Goal: Task Accomplishment & Management: Use online tool/utility

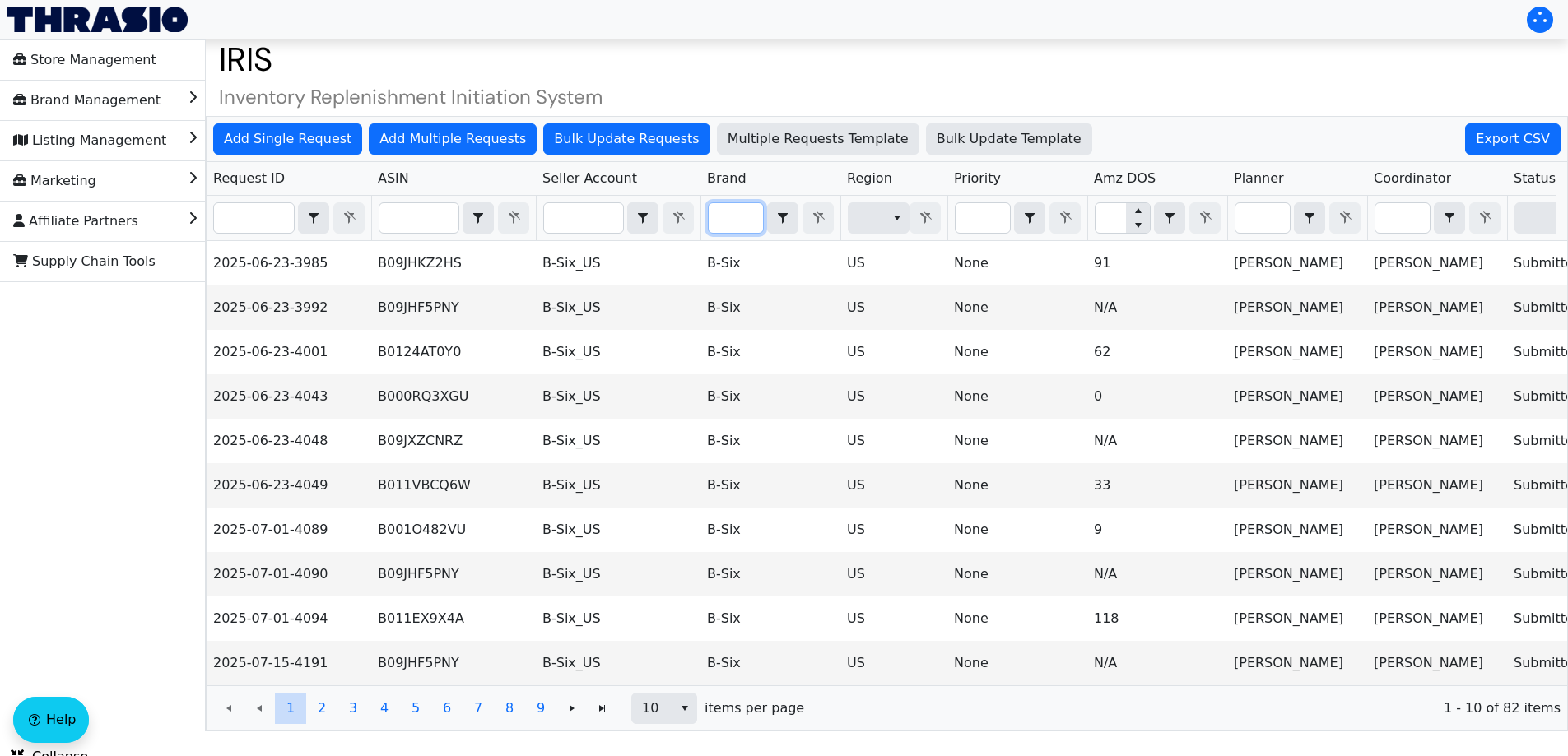
click at [743, 214] on input "Filter" at bounding box center [736, 218] width 54 height 29
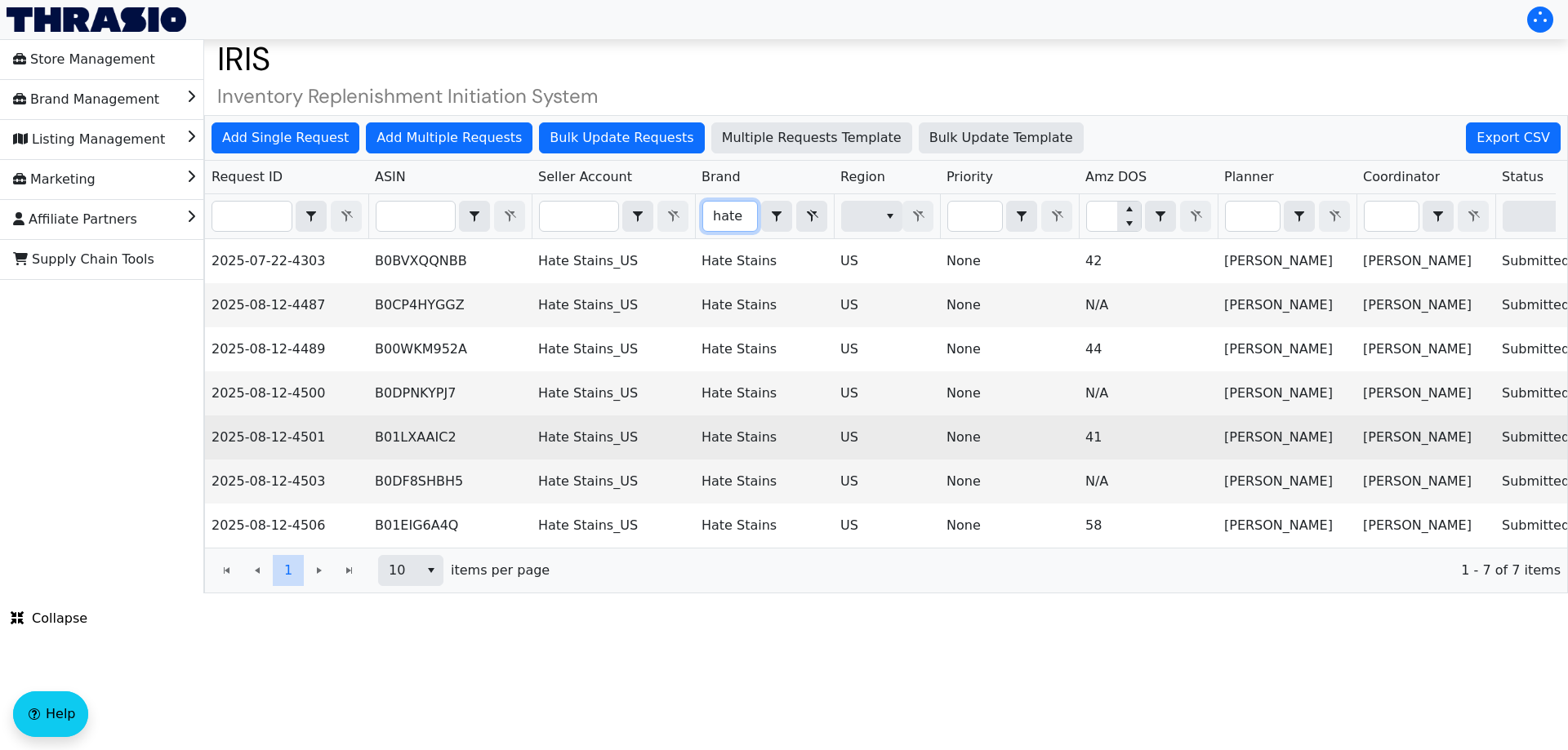
scroll to position [0, 659]
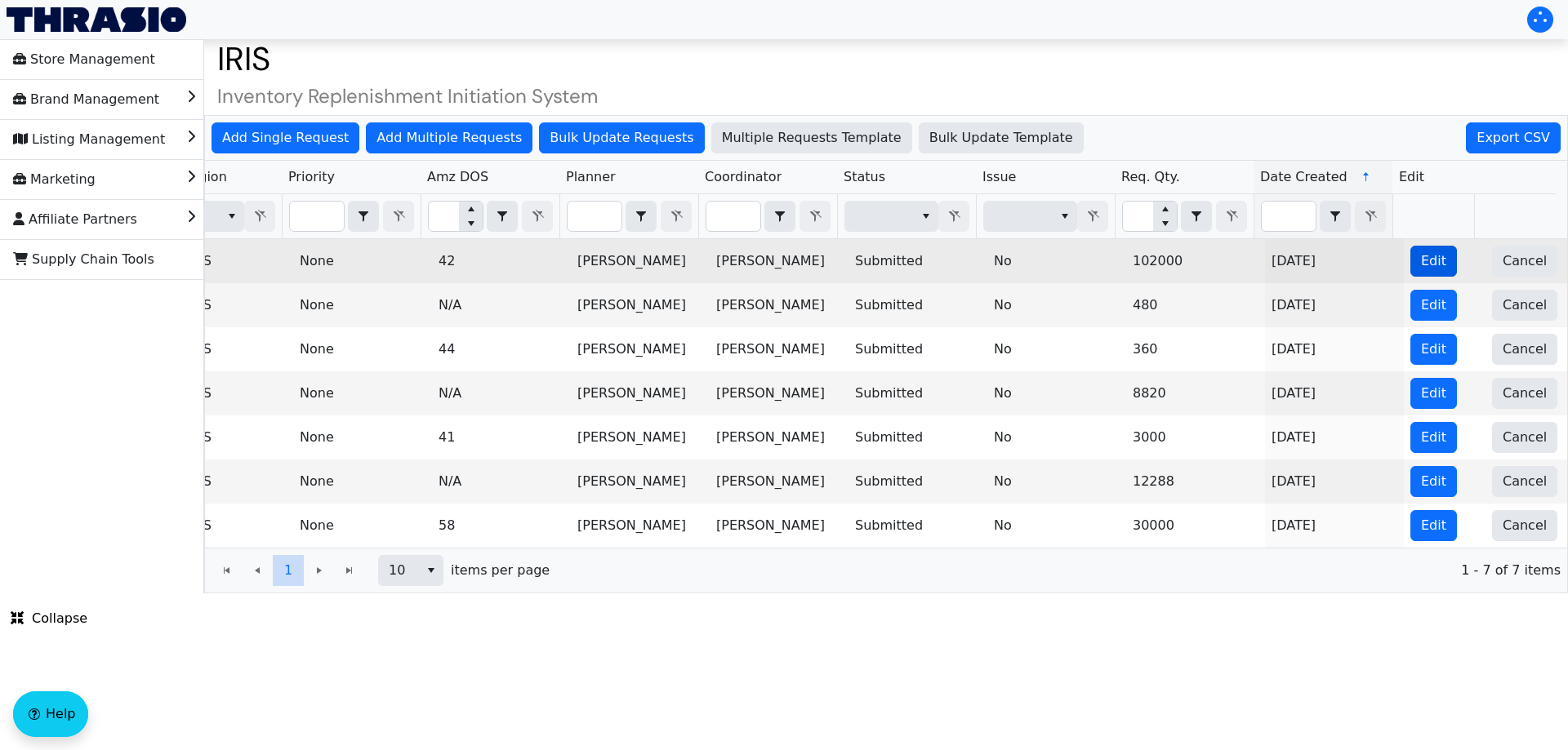
type input "hate"
click at [1420, 265] on span "Edit" at bounding box center [1433, 261] width 25 height 19
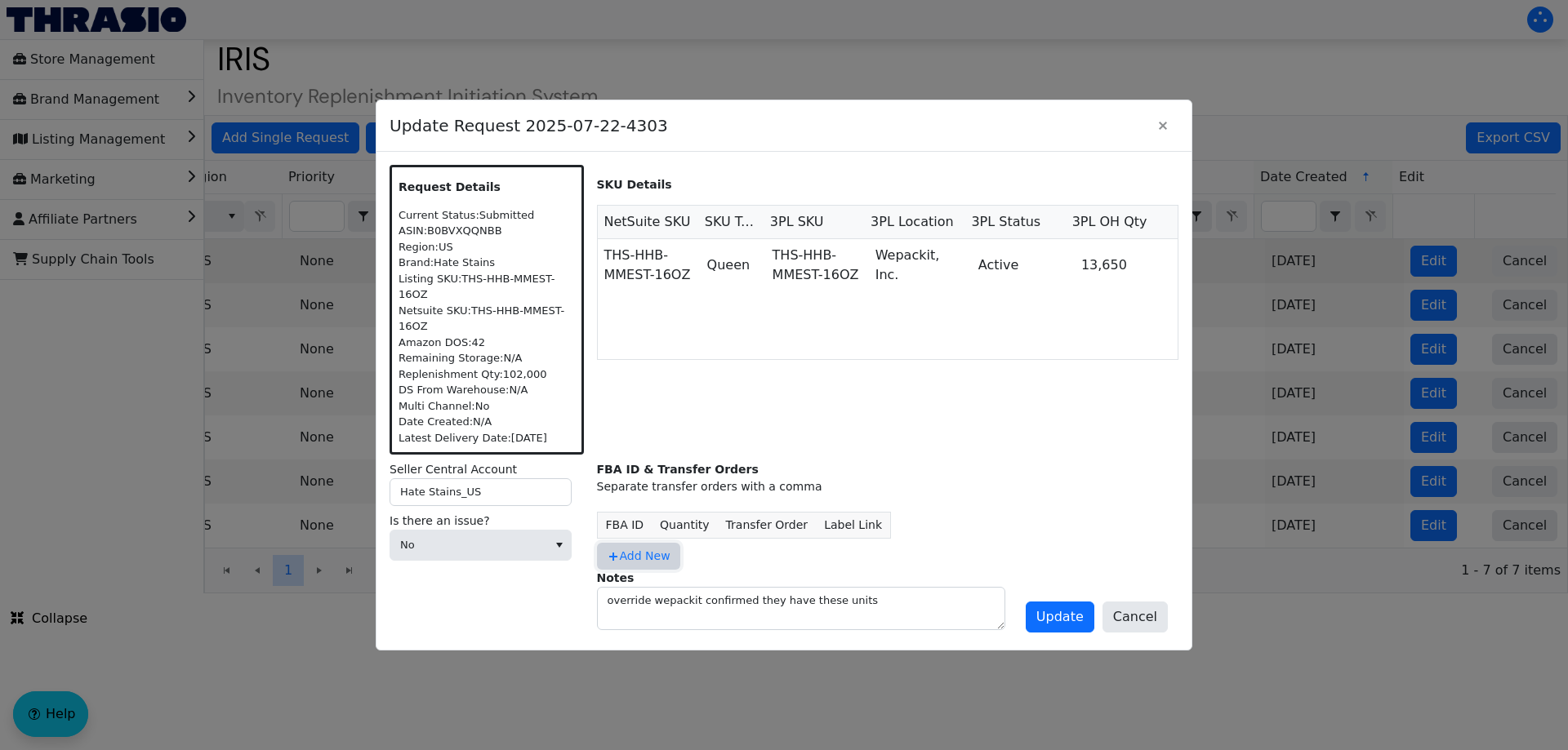
click at [652, 552] on span "Add New" at bounding box center [638, 556] width 64 height 17
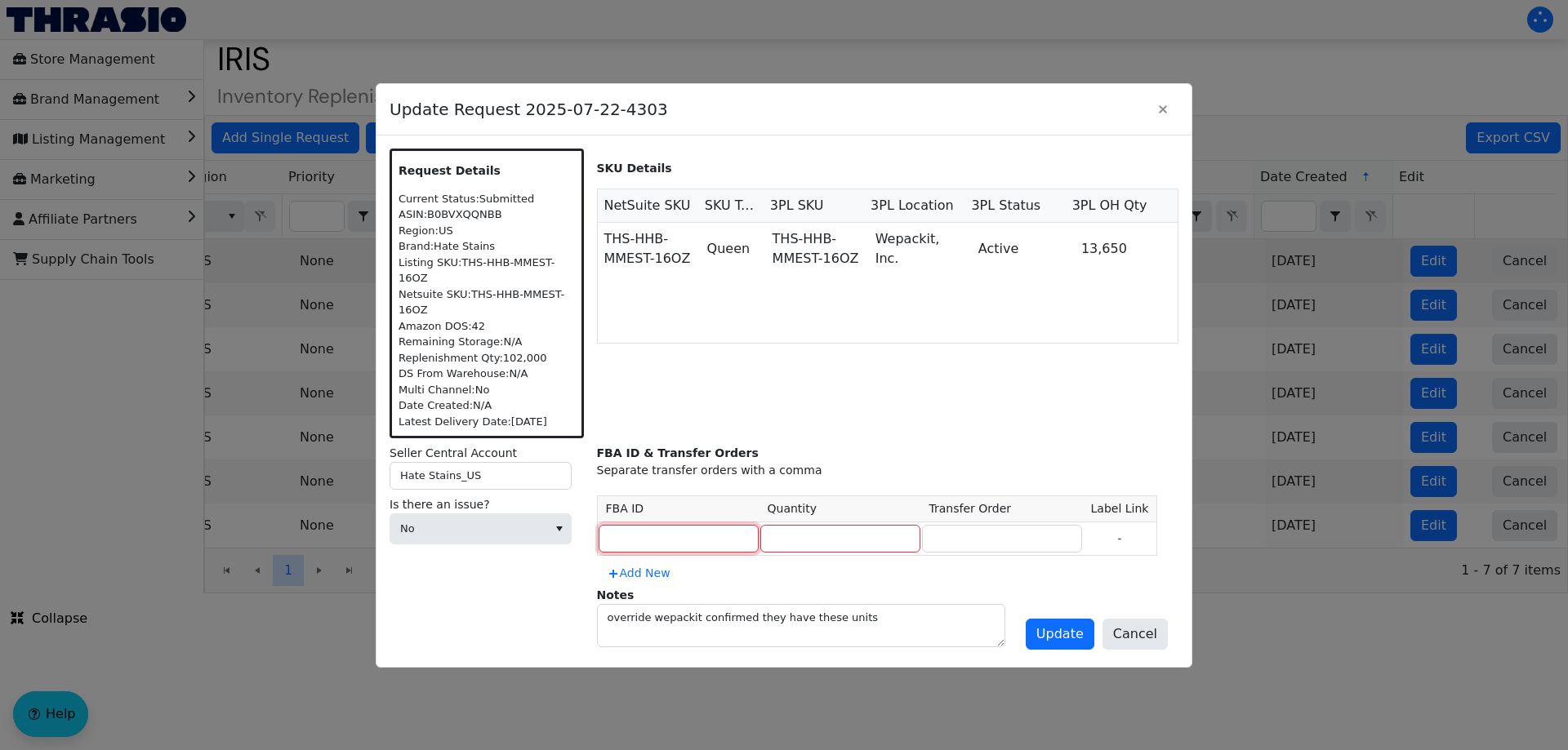
click at [631, 525] on input at bounding box center [679, 538] width 160 height 28
type input "MULTIPLE"
click at [640, 530] on input "MULTIPLE" at bounding box center [679, 538] width 160 height 28
click at [765, 524] on input "number" at bounding box center [840, 538] width 160 height 28
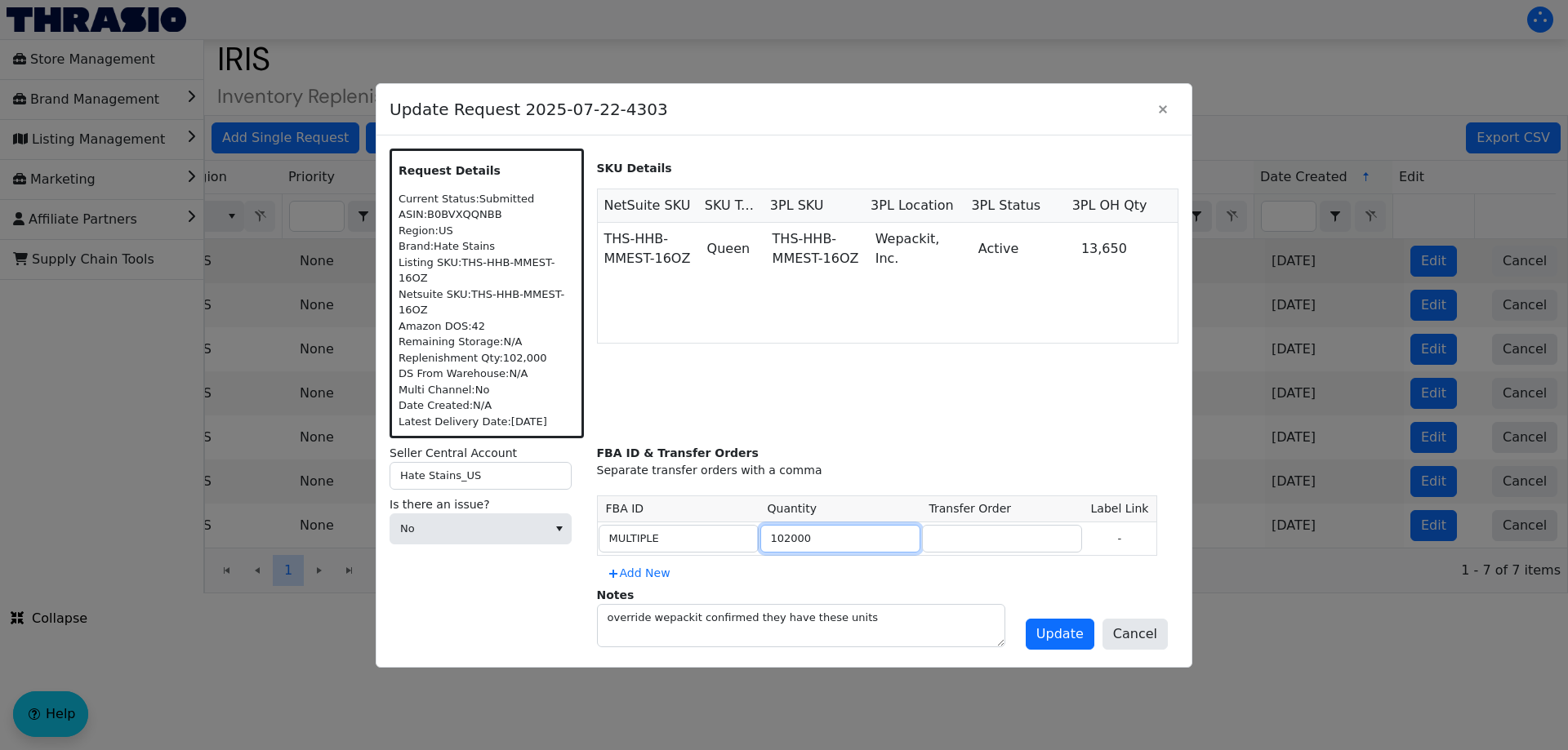
type input "102000"
paste input "MULTIPLE"
type input "MULTIPLE"
click at [1078, 625] on span "Update" at bounding box center [1060, 634] width 47 height 19
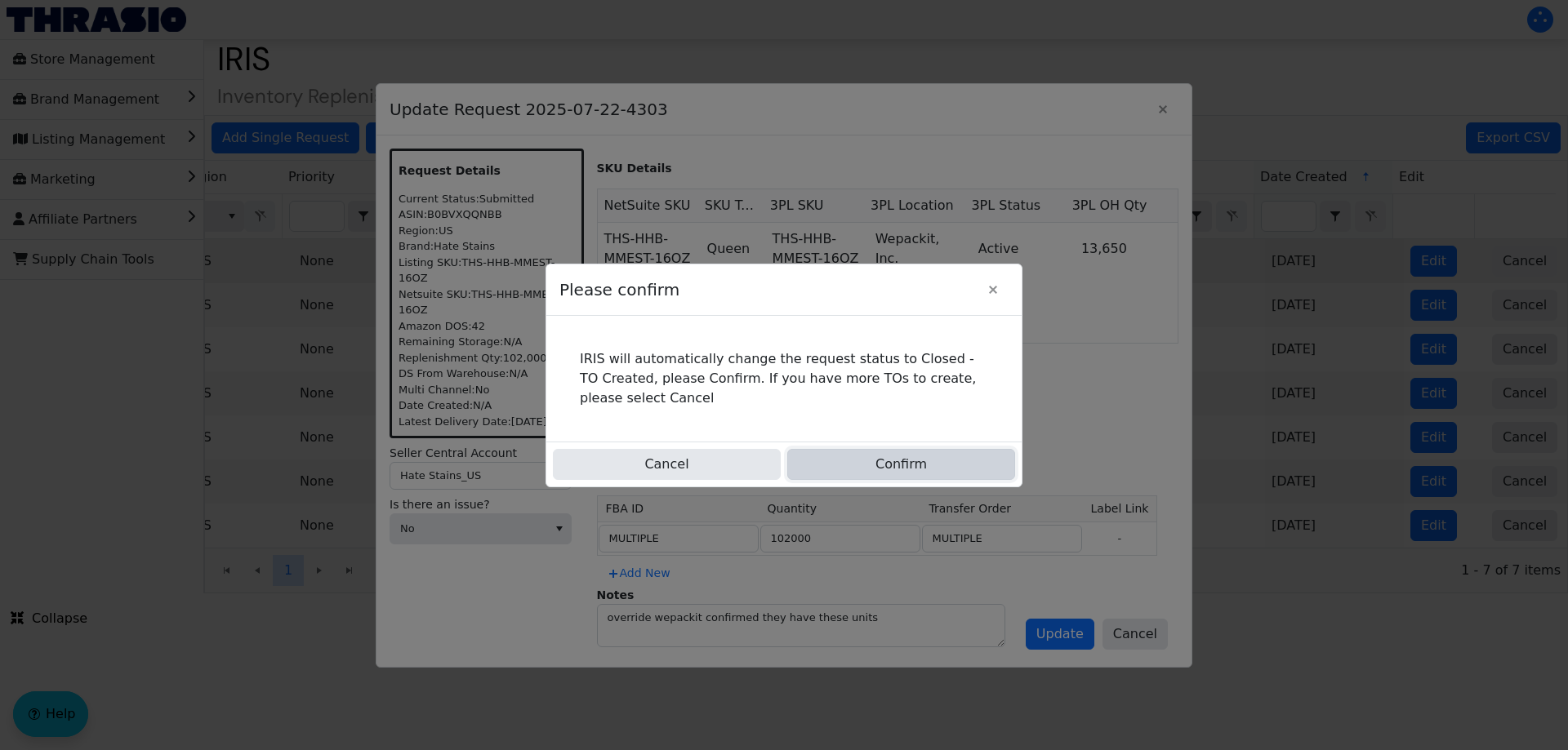
click at [919, 456] on button "Confirm" at bounding box center [901, 465] width 228 height 31
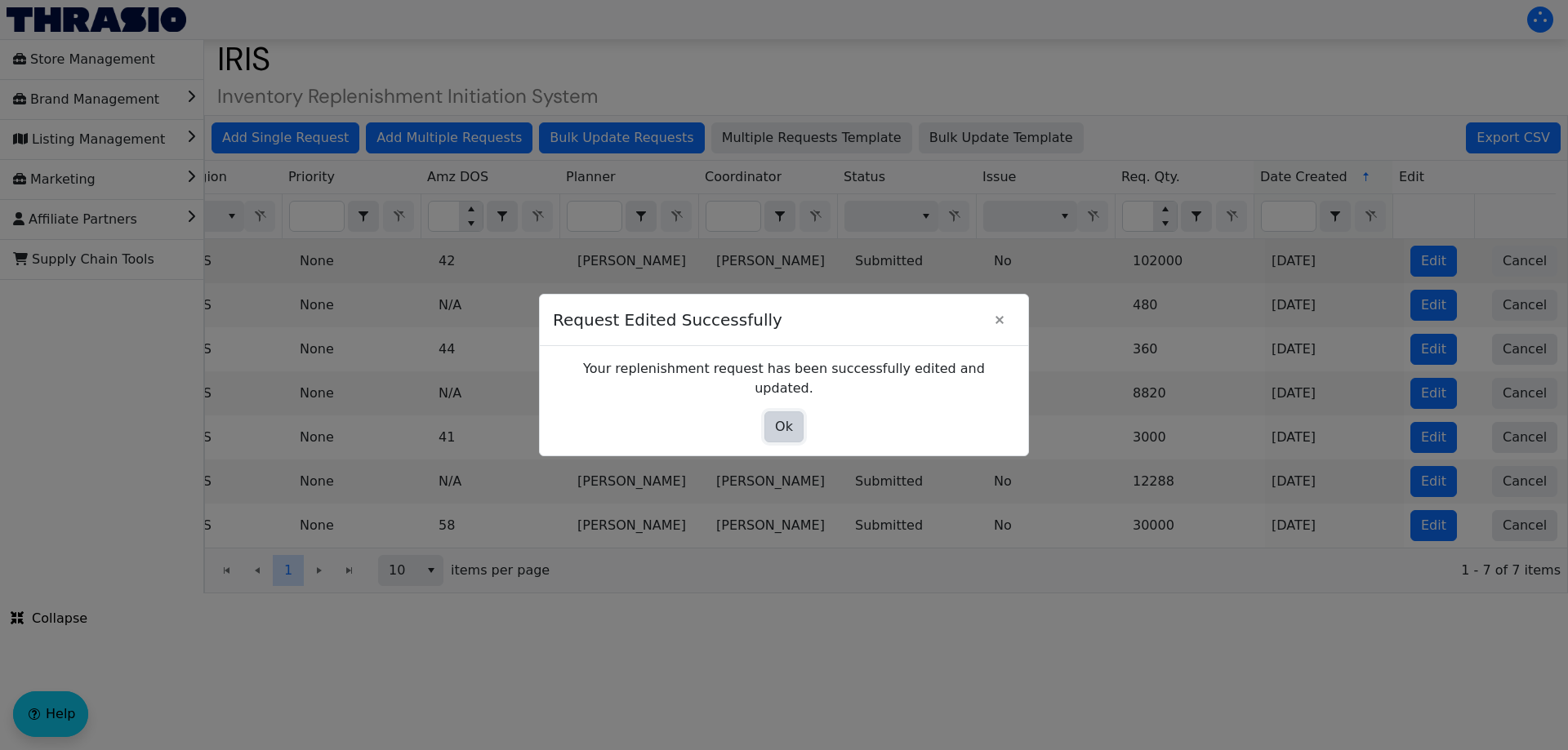
click at [801, 429] on button "Ok" at bounding box center [784, 427] width 40 height 31
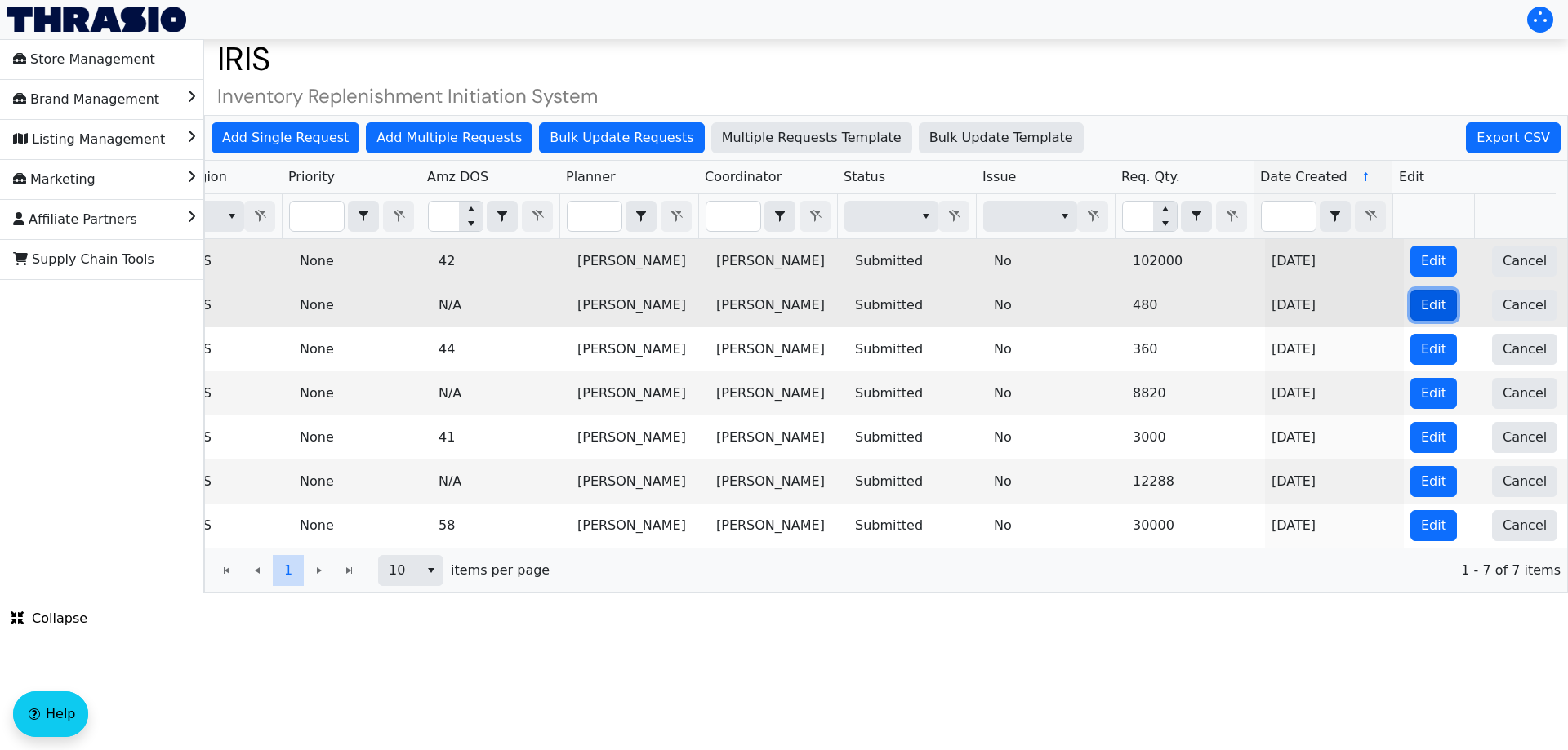
click at [1425, 308] on span "Edit" at bounding box center [1433, 306] width 25 height 19
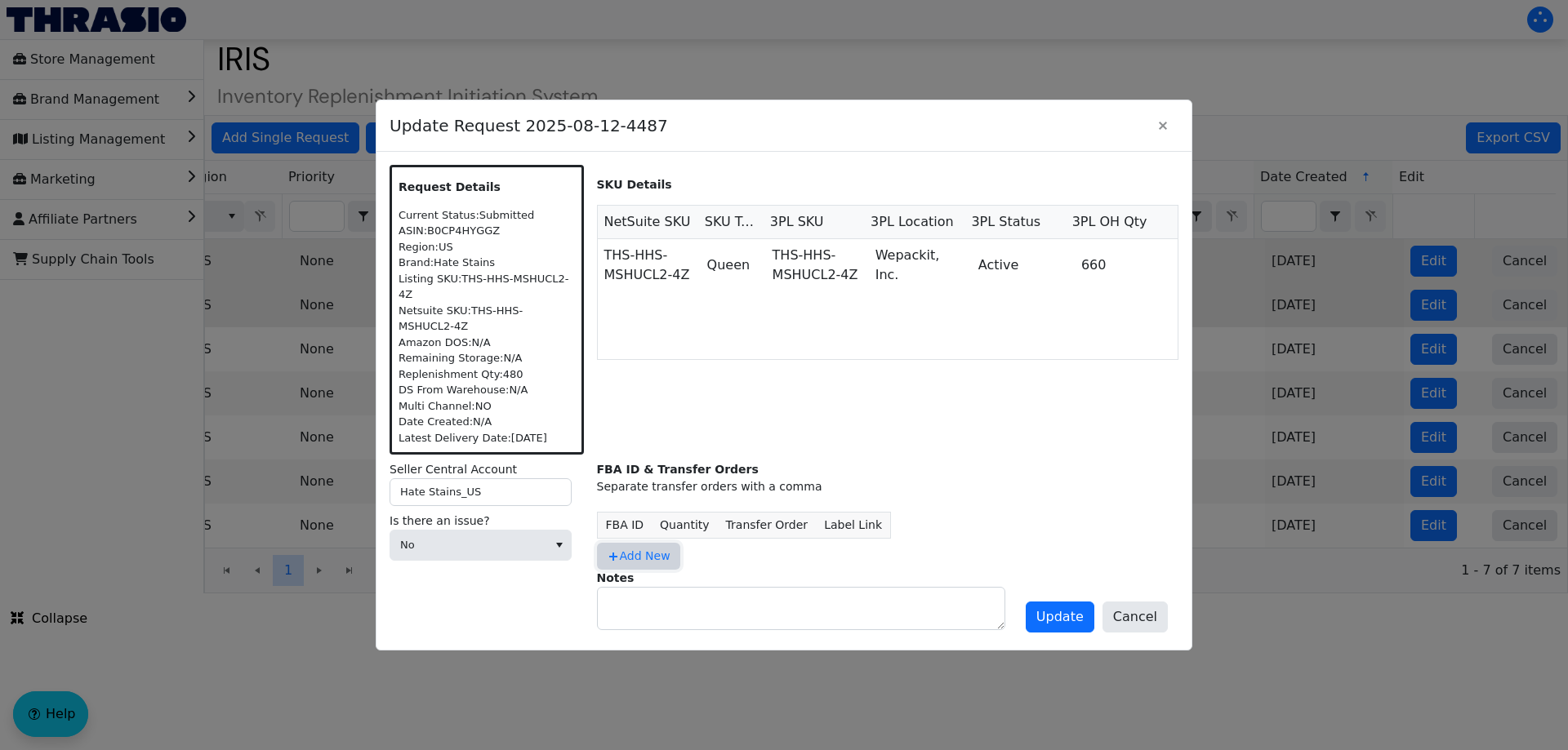
click at [627, 557] on span "Add New" at bounding box center [638, 556] width 64 height 17
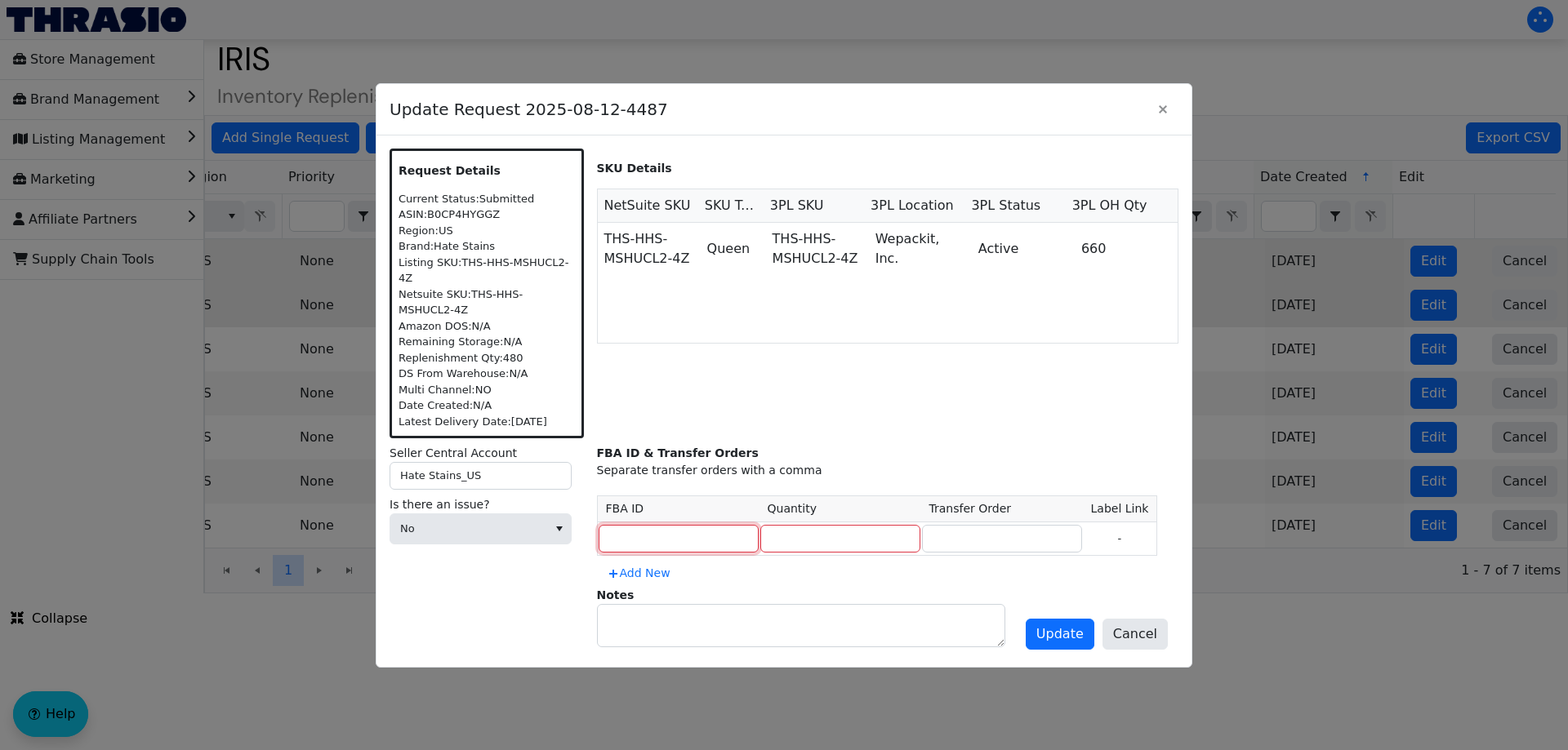
click at [648, 525] on input at bounding box center [679, 538] width 160 height 28
paste input "MULTIPLE"
type input "MULTIPLE"
type input "480"
paste input "MULTIPLE"
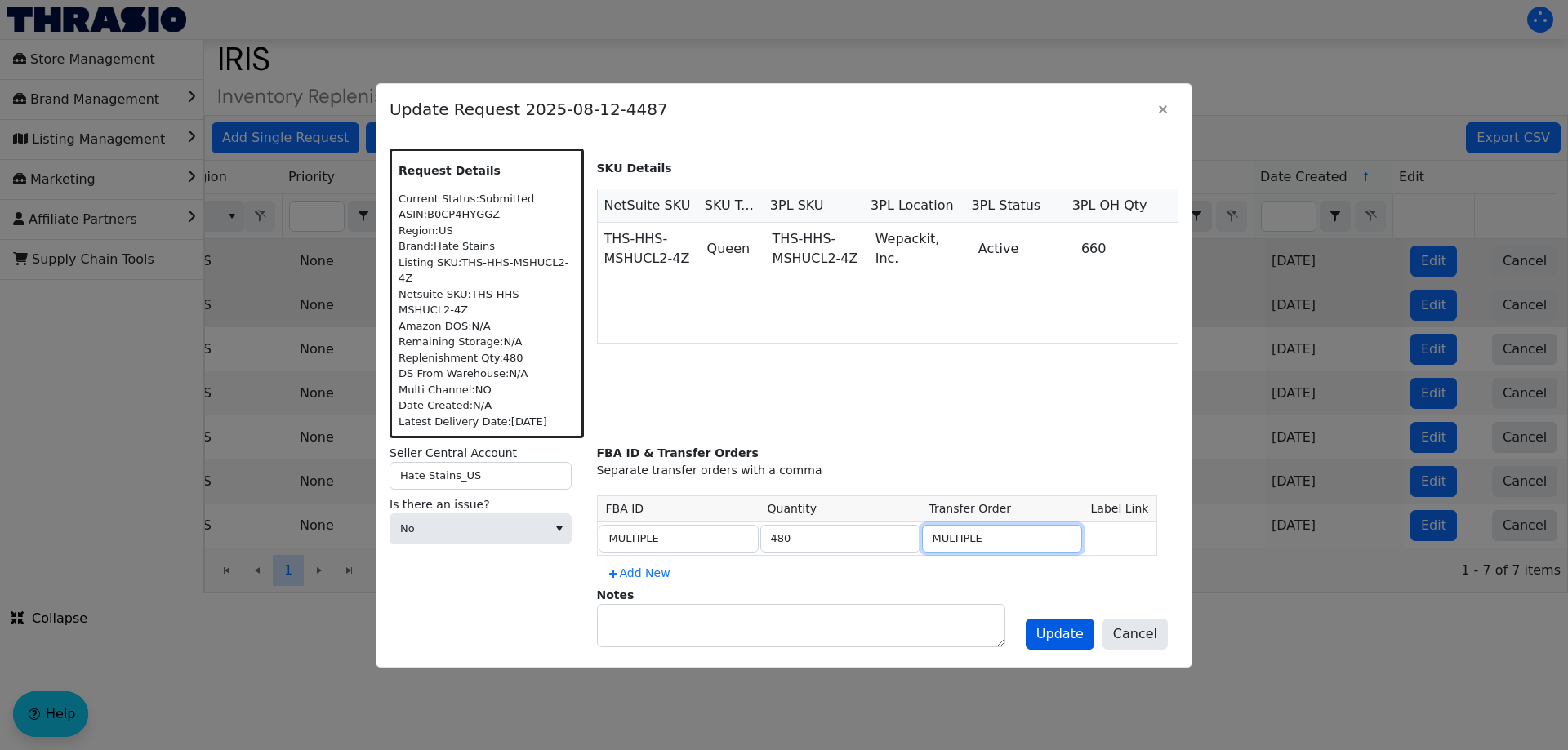
type input "MULTIPLE"
click at [1080, 640] on button "Update" at bounding box center [1060, 634] width 68 height 31
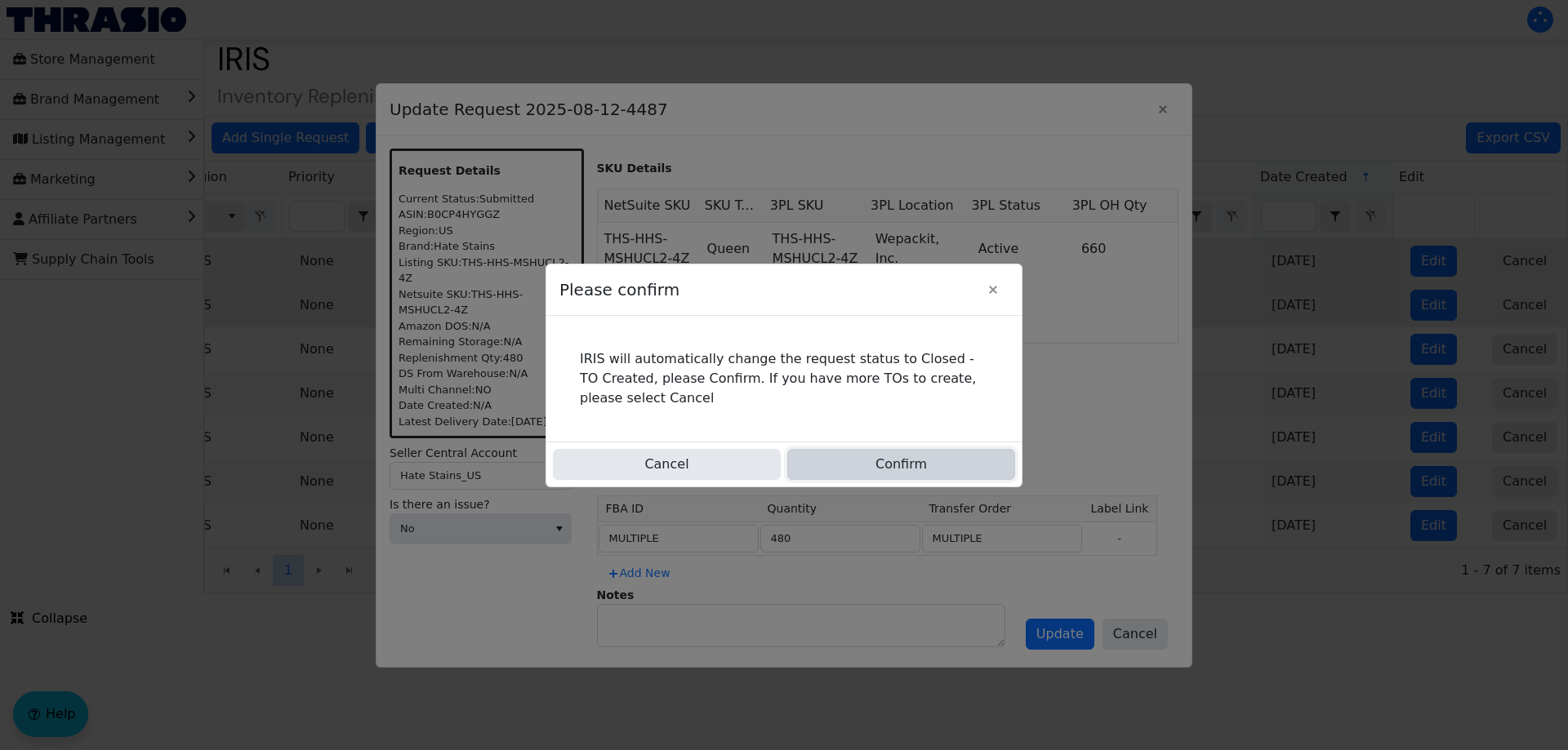
click at [925, 452] on button "Confirm" at bounding box center [901, 465] width 228 height 31
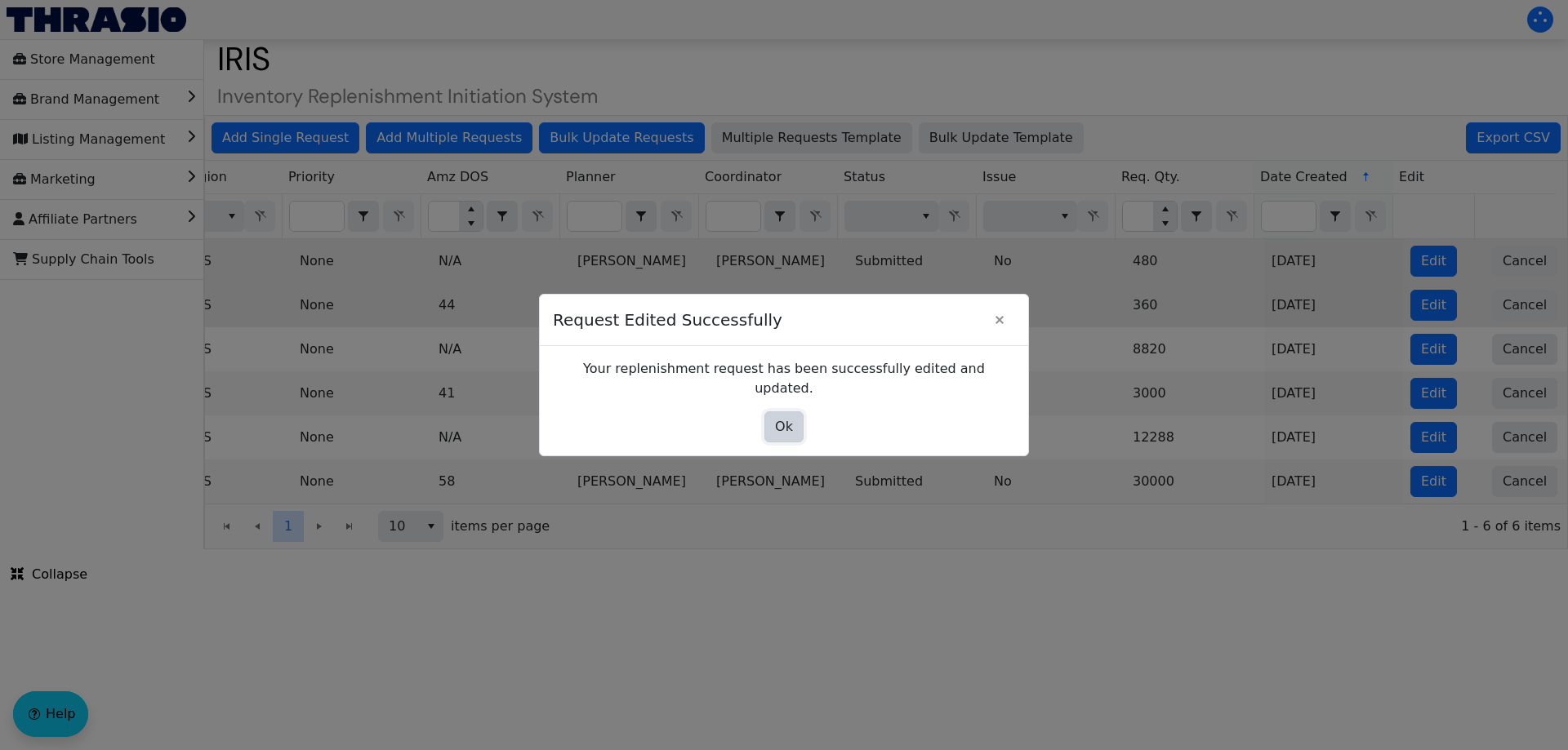
click at [779, 426] on span "Ok" at bounding box center [784, 427] width 18 height 19
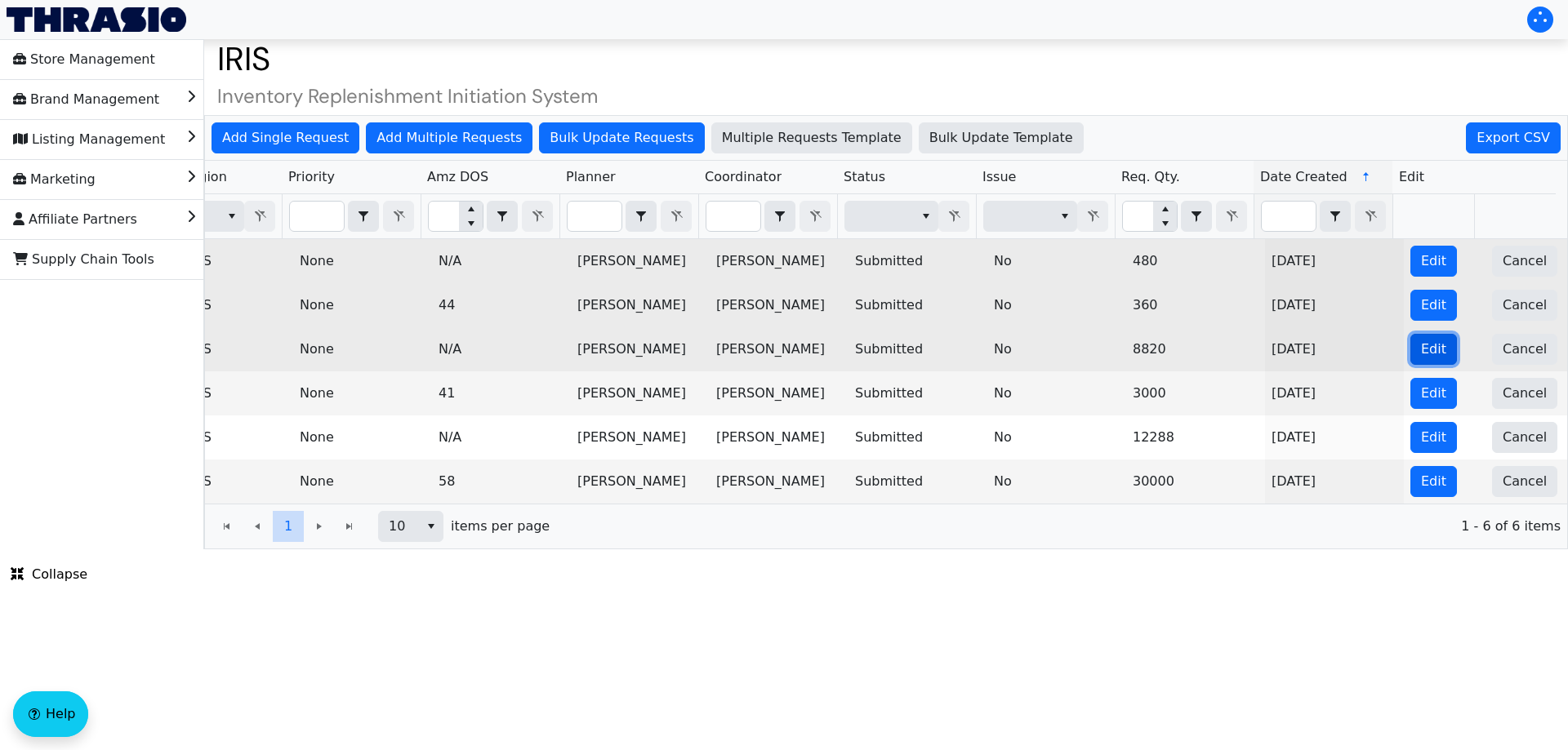
click at [1410, 360] on button "Edit" at bounding box center [1433, 349] width 46 height 31
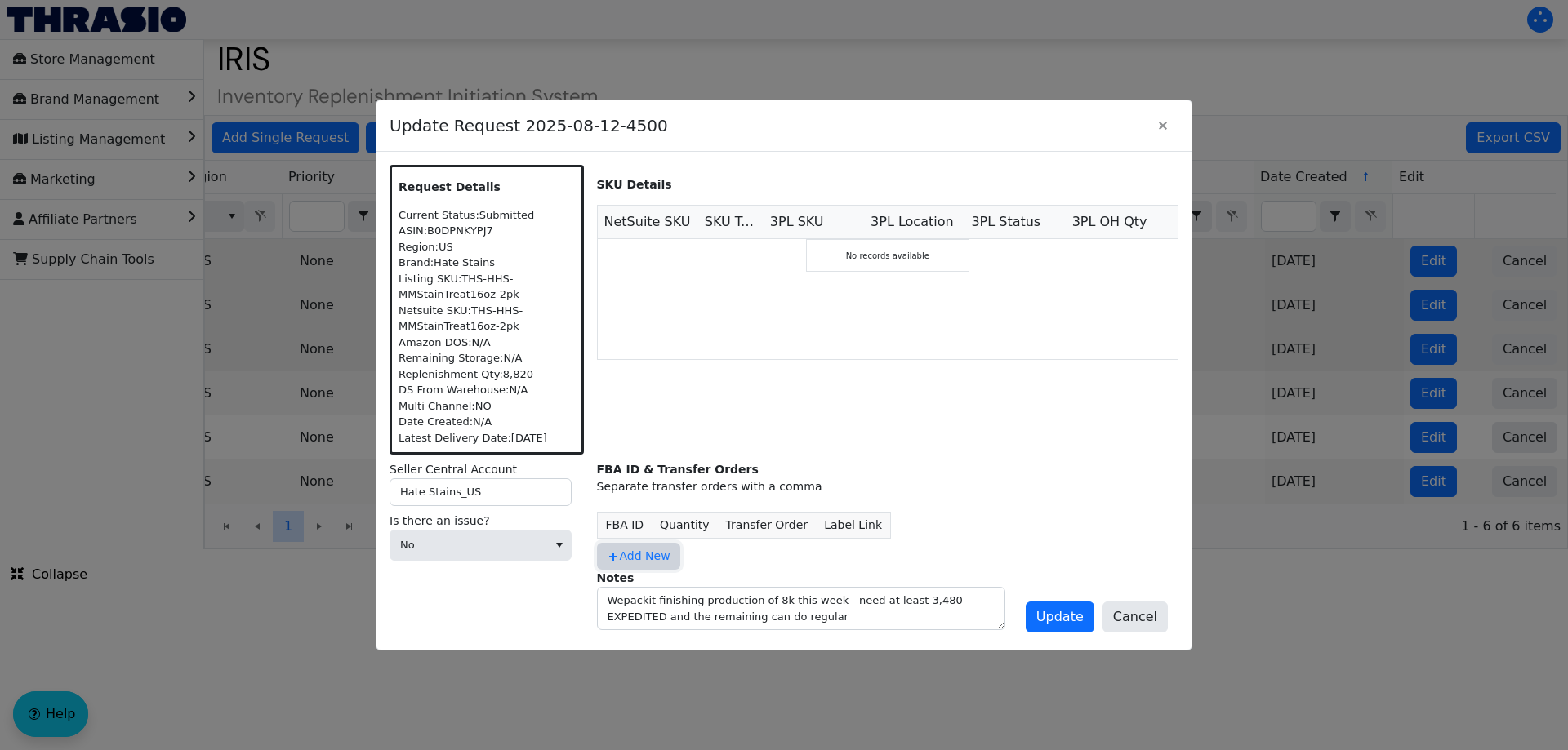
click at [667, 557] on span "Add New" at bounding box center [638, 556] width 64 height 17
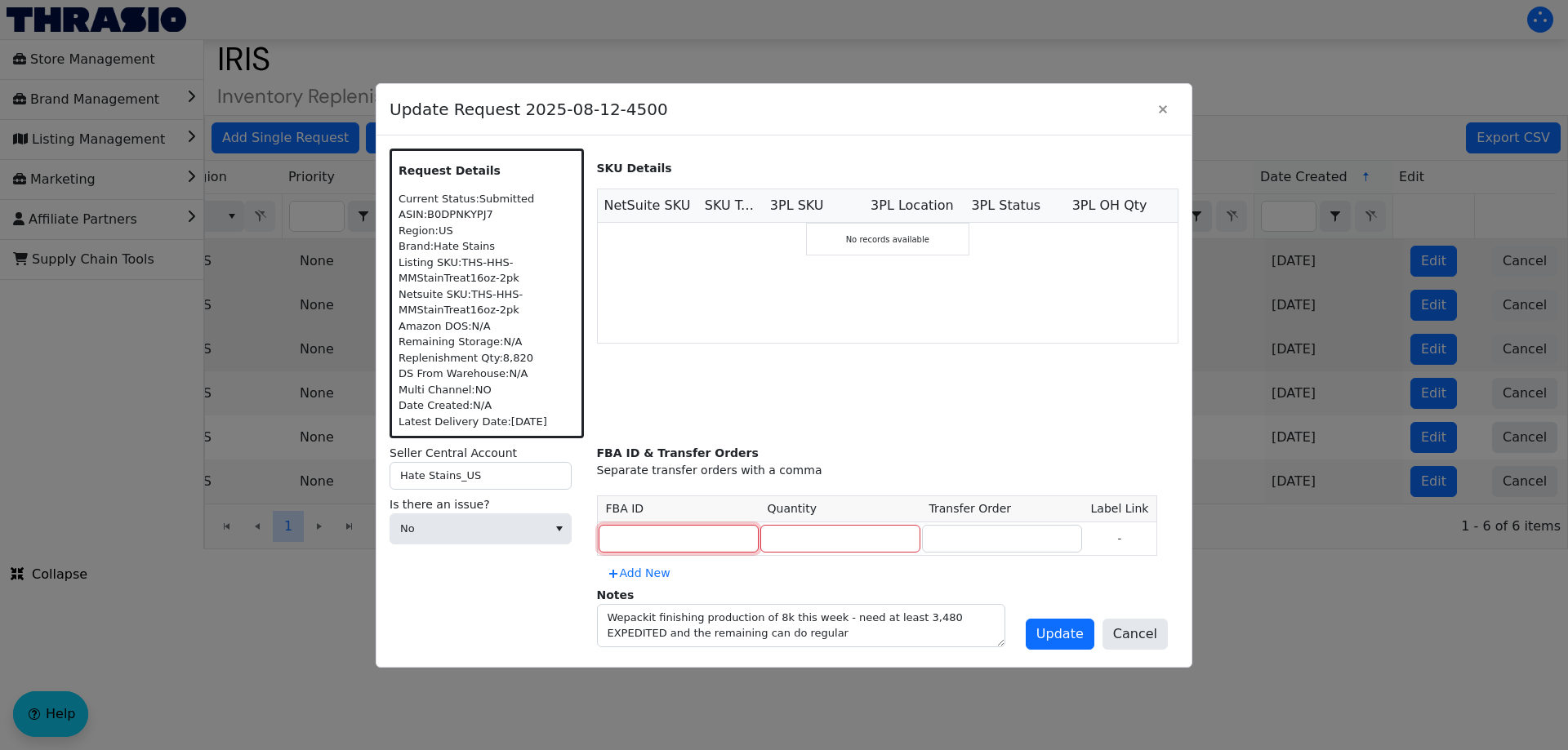
click at [636, 531] on input at bounding box center [679, 538] width 160 height 28
paste input "MULTIPLE"
type input "MULTIPLE"
type input "8820"
paste input "MULTIPLE"
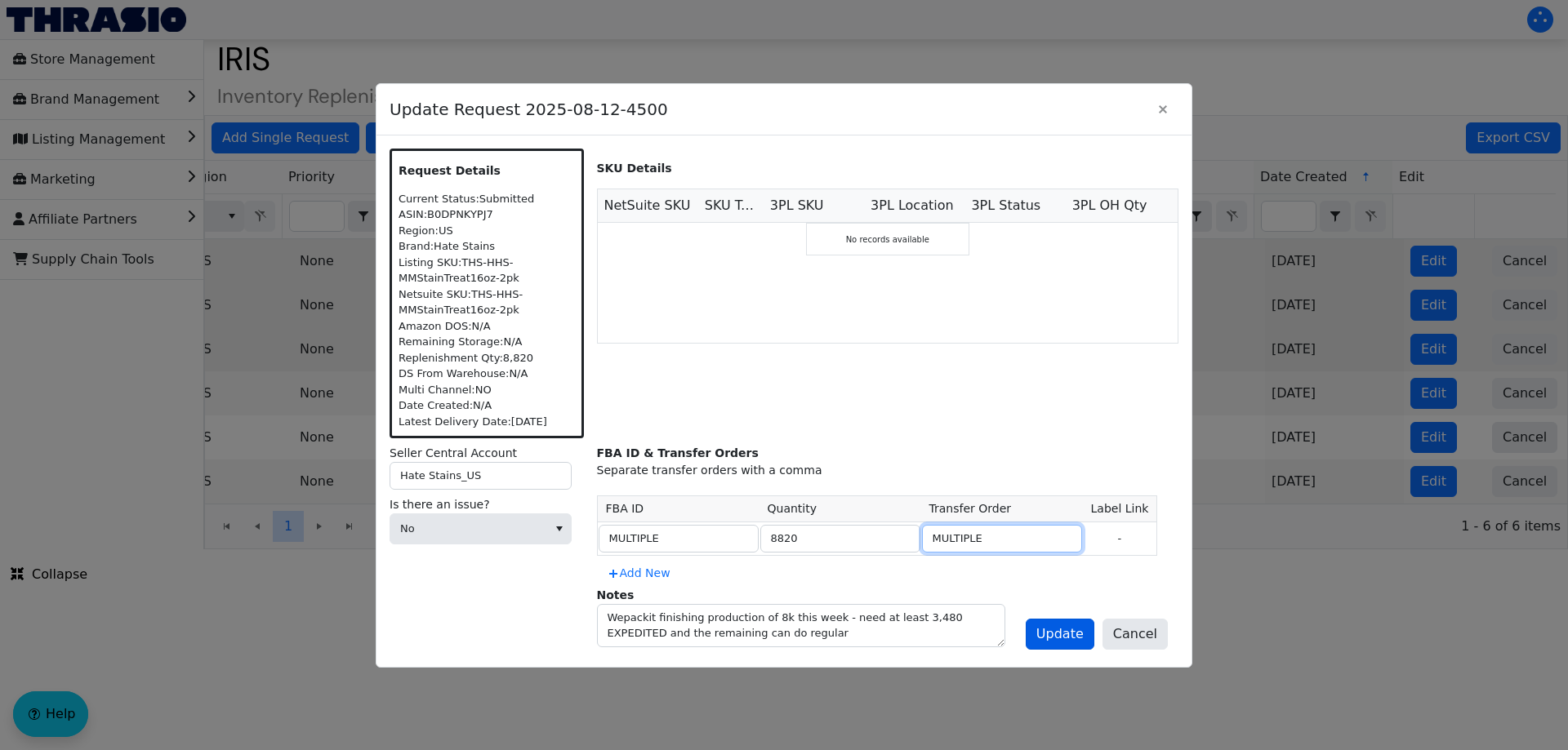
type input "MULTIPLE"
click at [1074, 633] on span "Update" at bounding box center [1060, 634] width 47 height 19
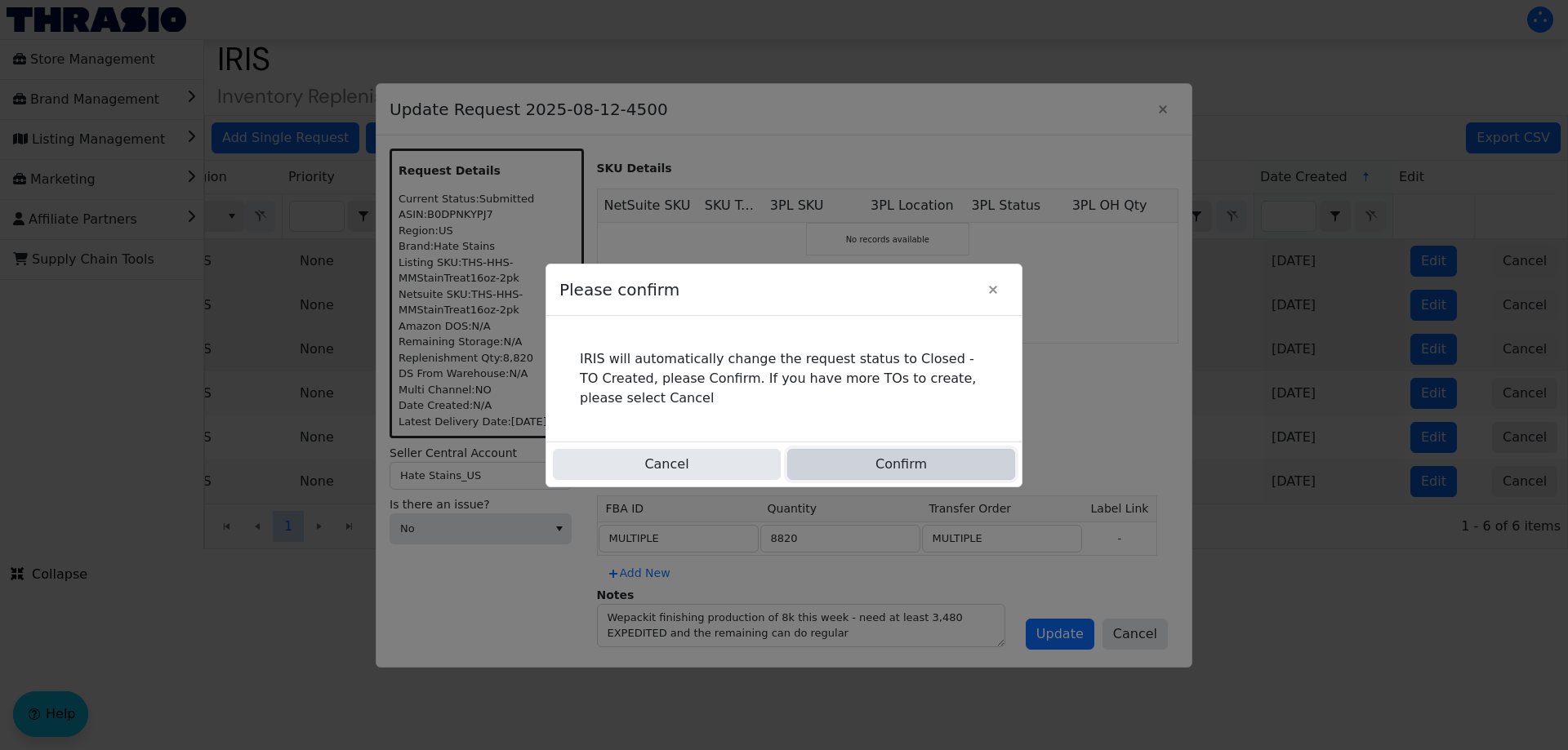
click at [871, 449] on button "Confirm" at bounding box center [901, 465] width 228 height 31
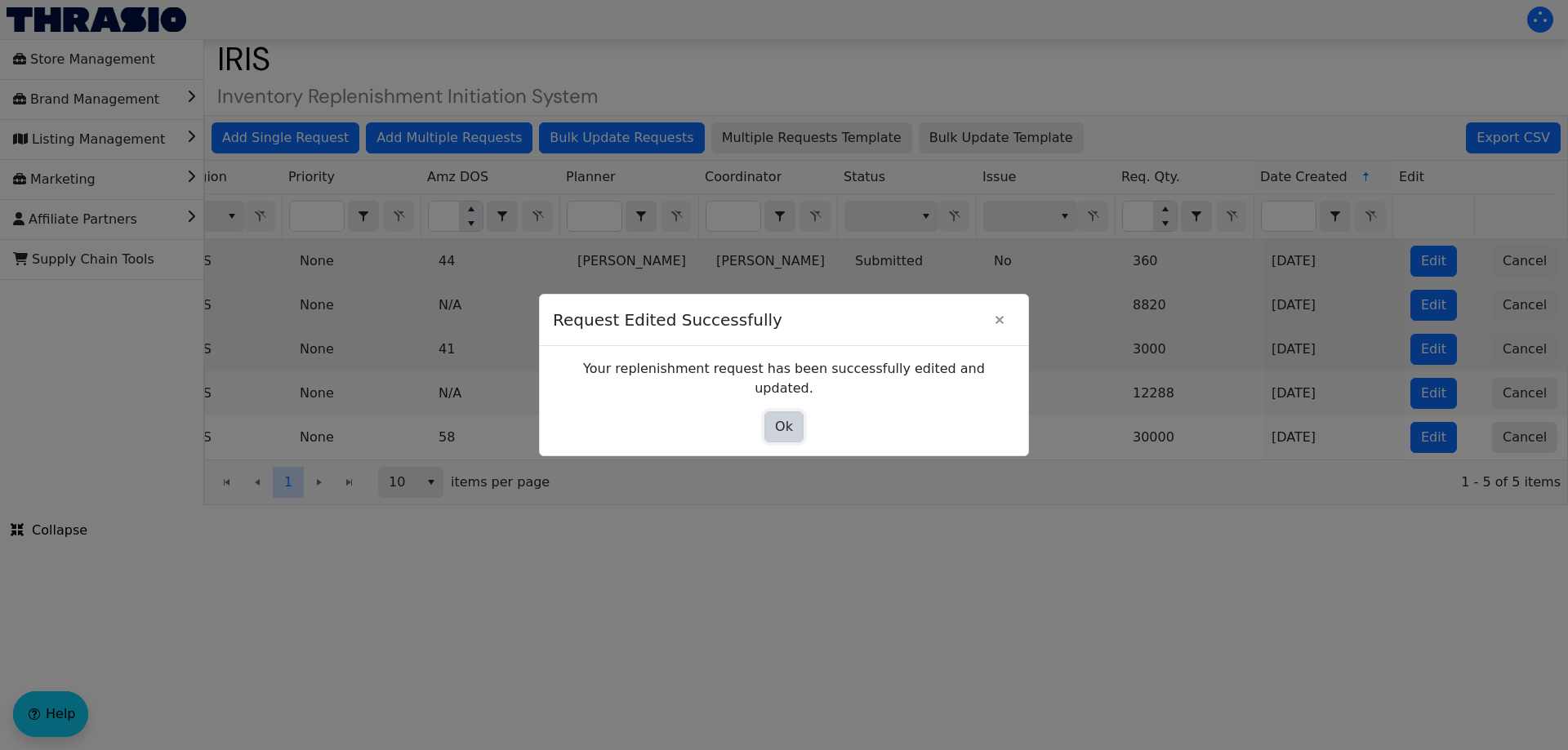
click at [787, 422] on span "Ok" at bounding box center [784, 427] width 18 height 19
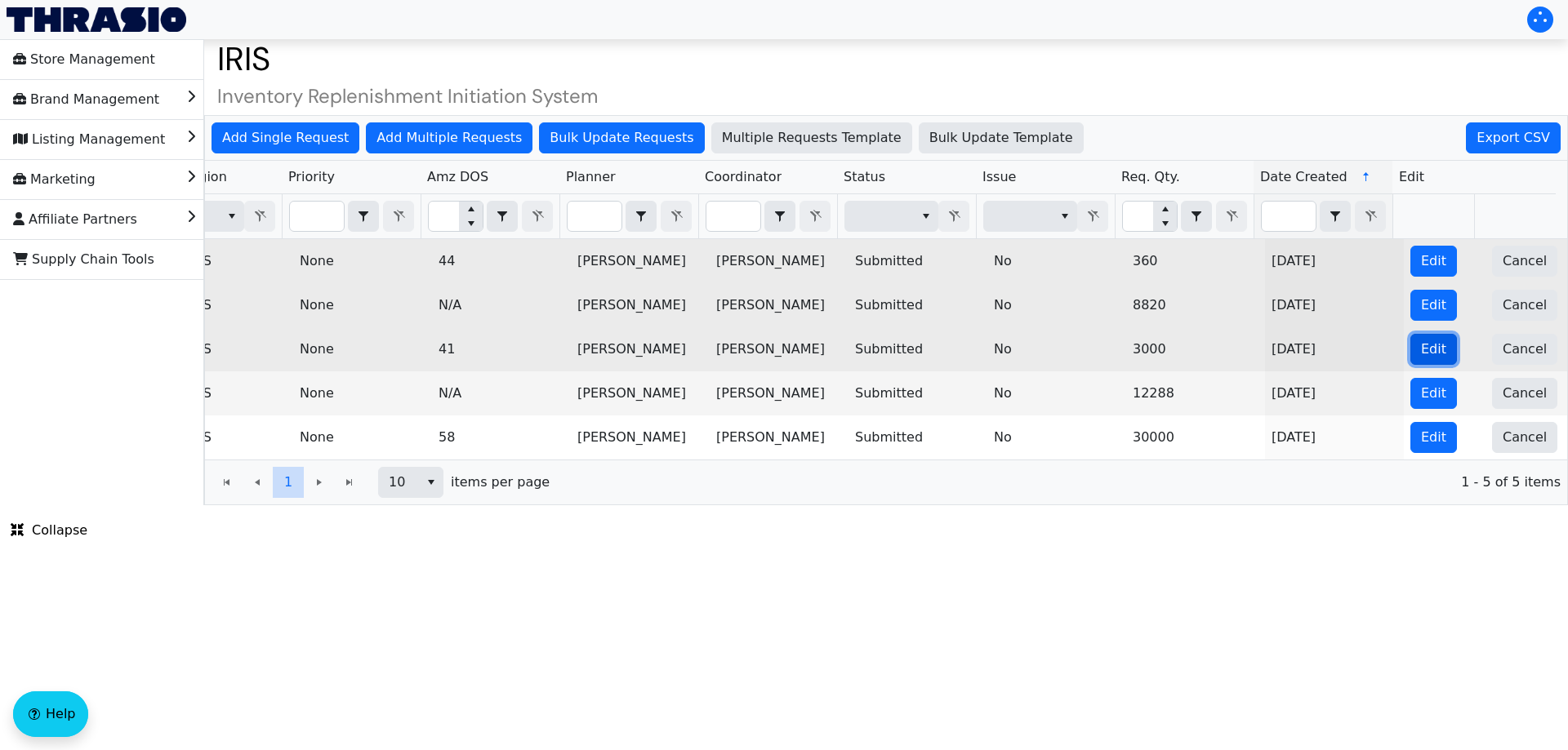
click at [1410, 346] on button "Edit" at bounding box center [1433, 349] width 46 height 31
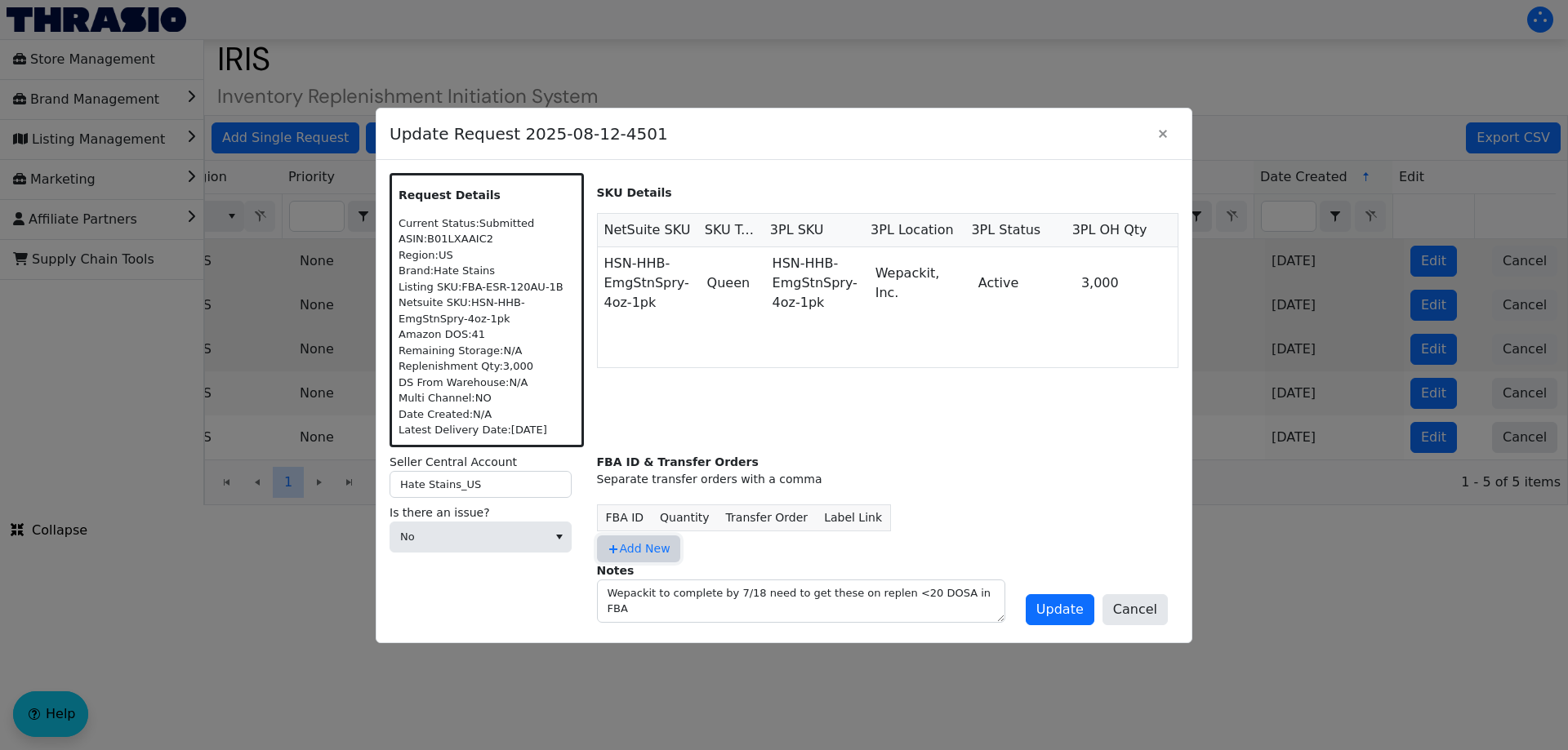
click at [634, 554] on span "Add New" at bounding box center [638, 549] width 64 height 17
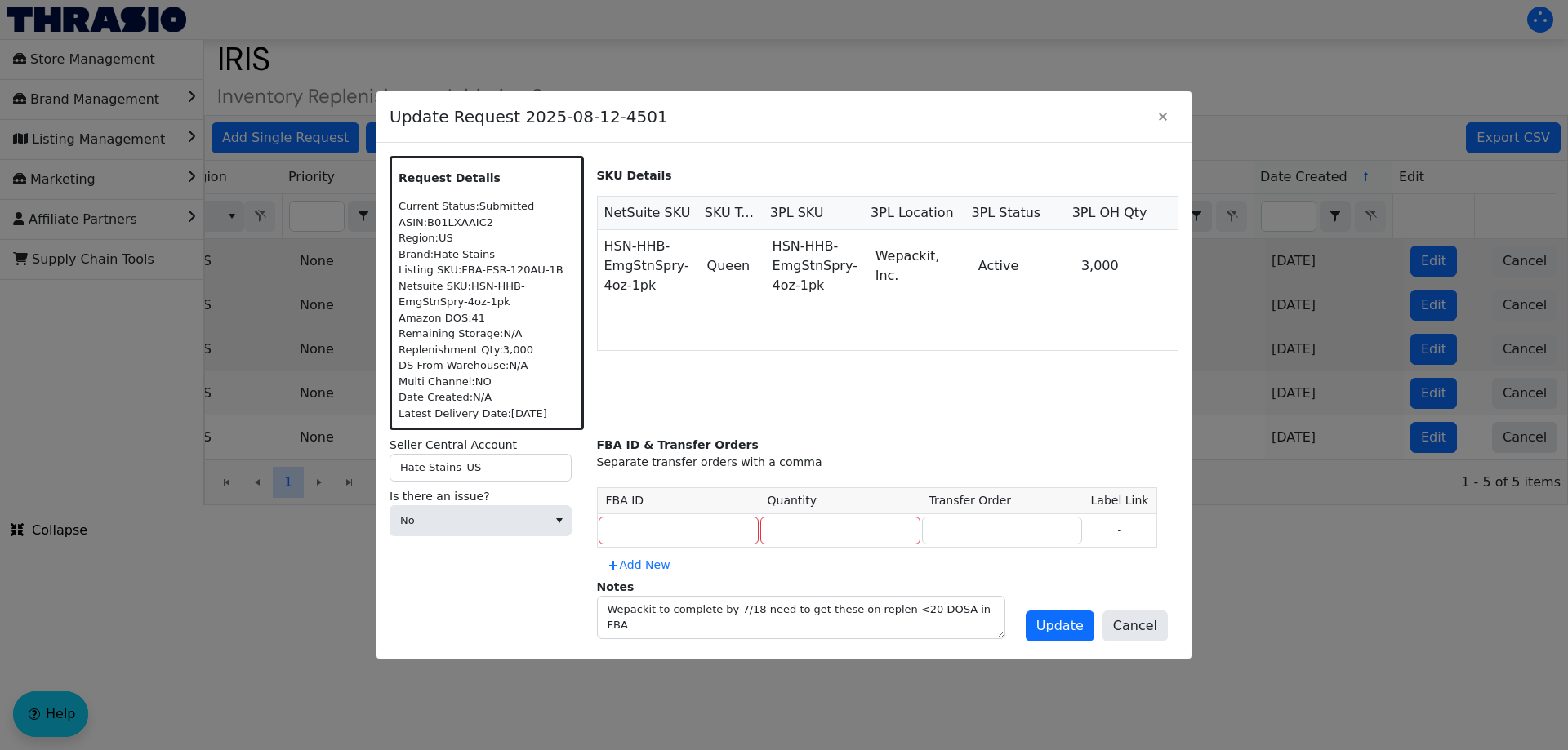
click at [648, 516] on td at bounding box center [678, 530] width 163 height 34
click at [634, 541] on input at bounding box center [679, 530] width 160 height 28
paste input "MULTIPLE"
type input "MULTIPLE"
type input "3000"
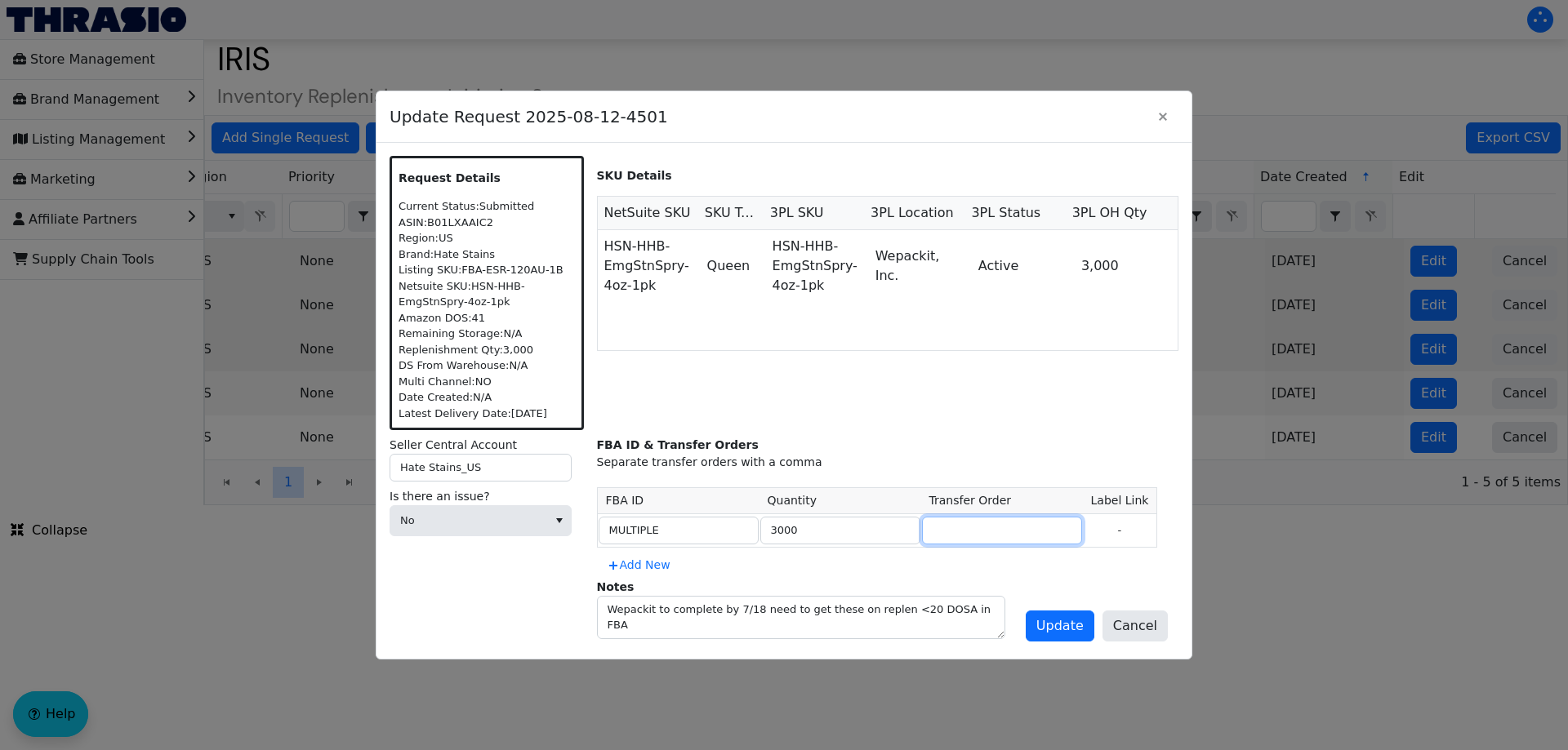
paste input "MULTIPLE"
type input "MULTIPLE"
click at [1061, 633] on span "Update" at bounding box center [1060, 626] width 47 height 19
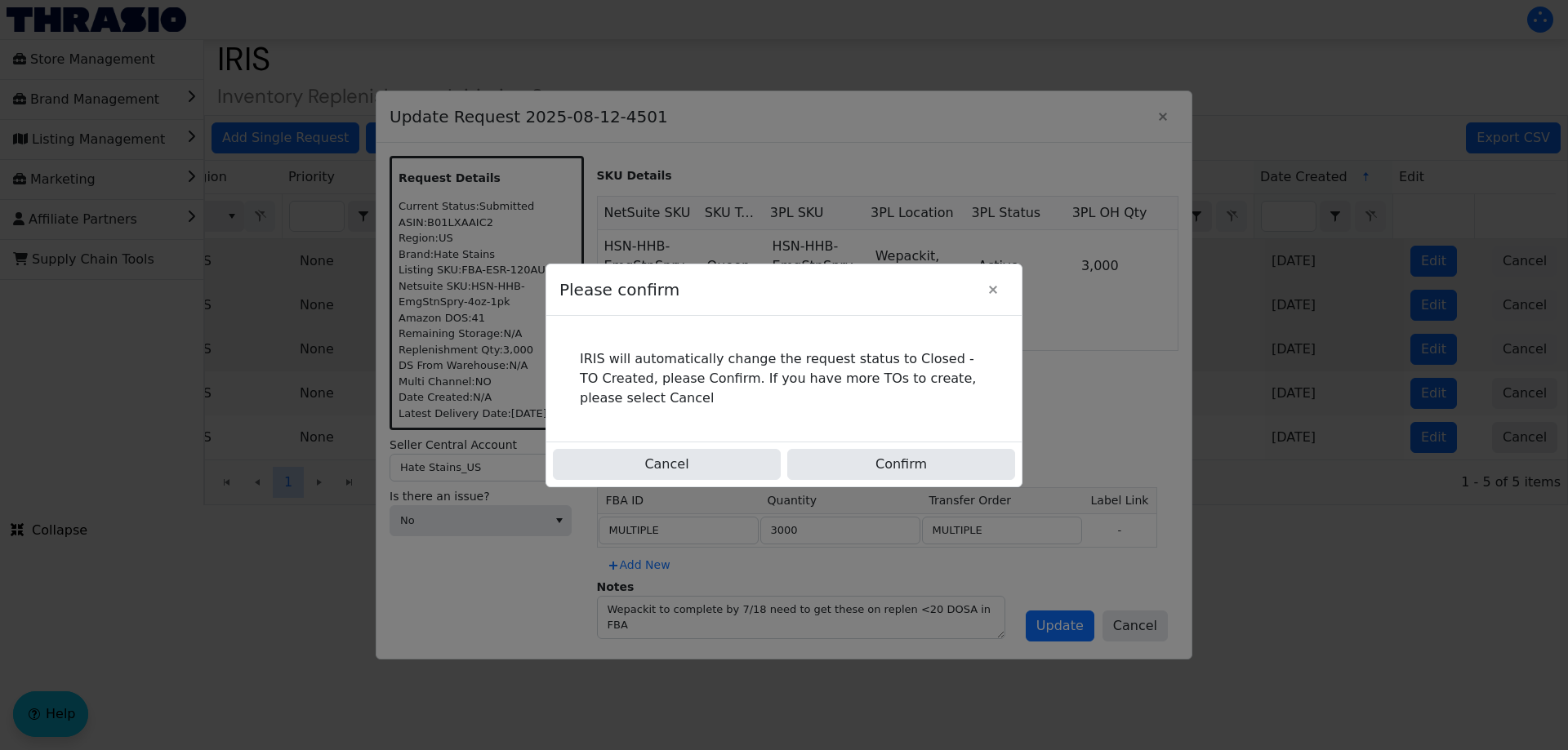
click at [858, 440] on div "IRIS will automatically change the request status to Closed - TO Created, pleas…" at bounding box center [784, 379] width 475 height 125
click at [859, 467] on button "Confirm" at bounding box center [901, 465] width 228 height 31
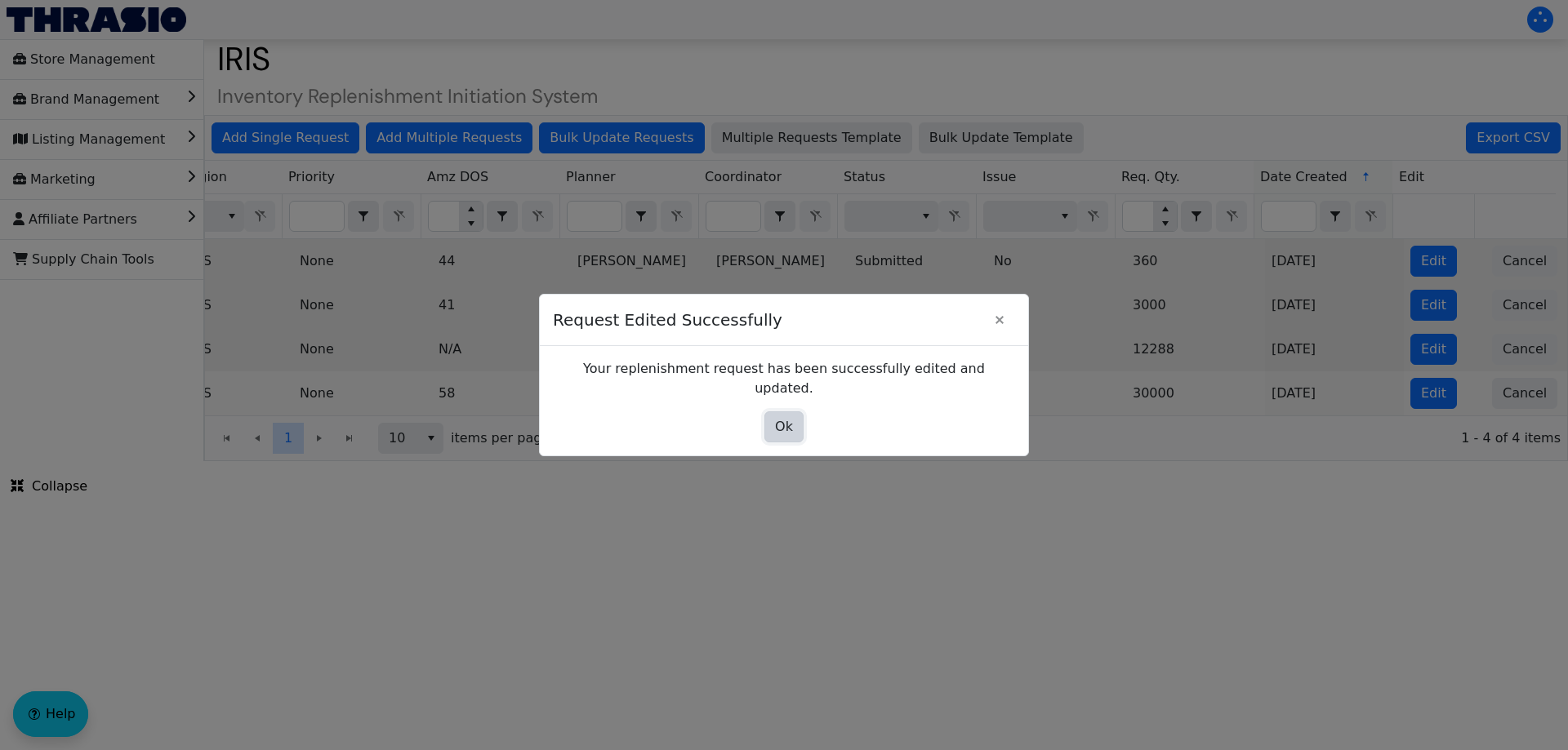
click at [787, 420] on span "Ok" at bounding box center [784, 427] width 18 height 19
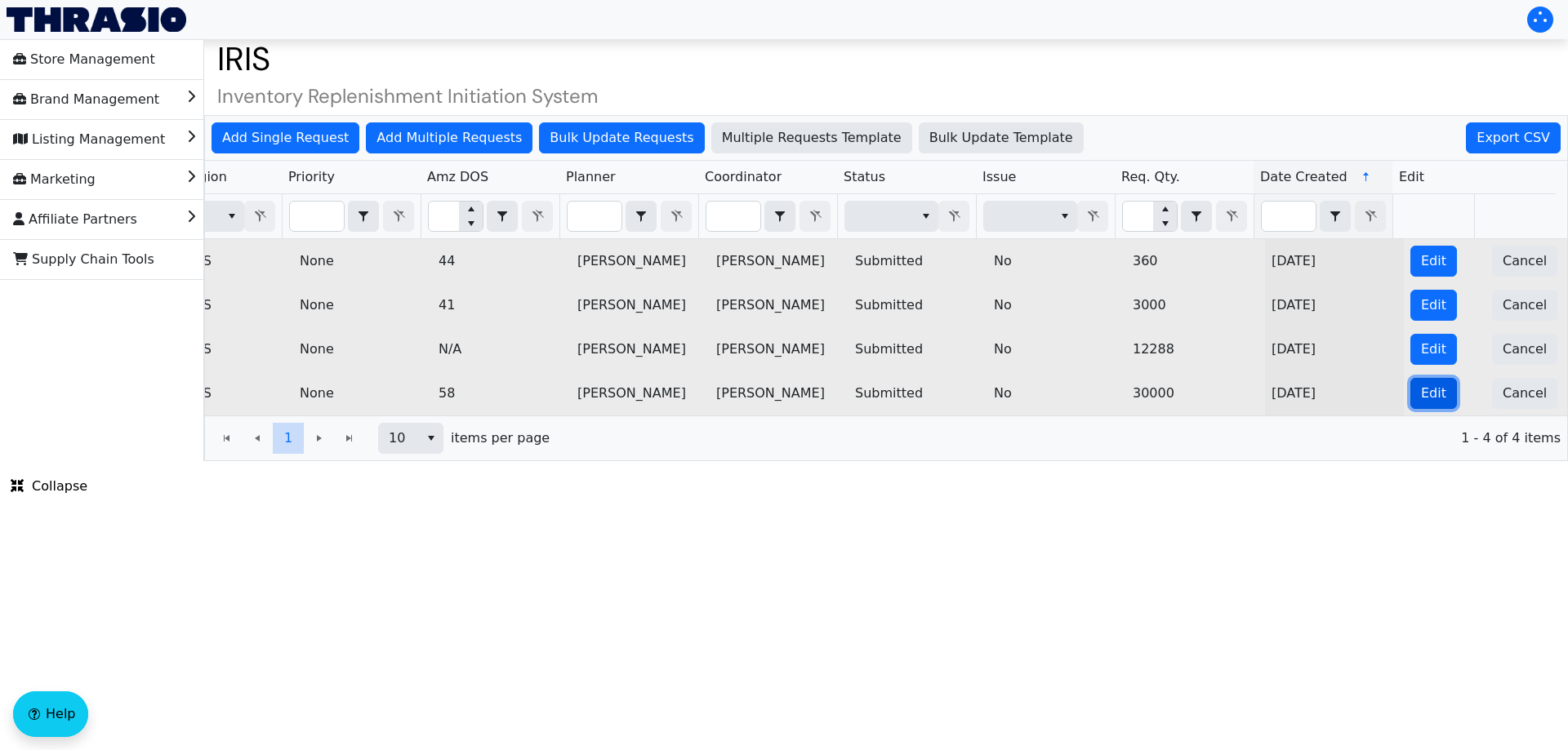
click at [1425, 390] on span "Edit" at bounding box center [1433, 393] width 25 height 19
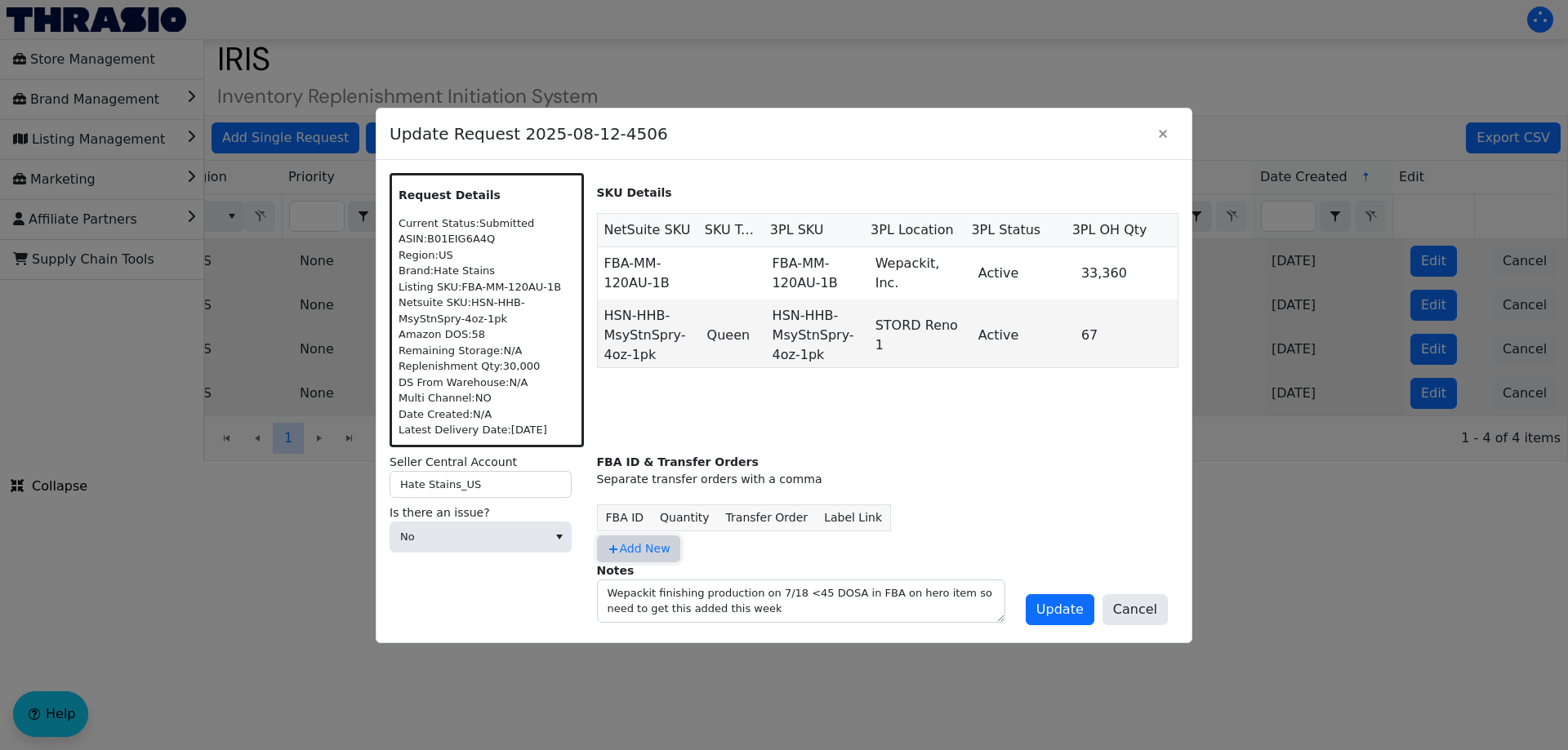
click at [640, 552] on span "Add New" at bounding box center [638, 549] width 64 height 17
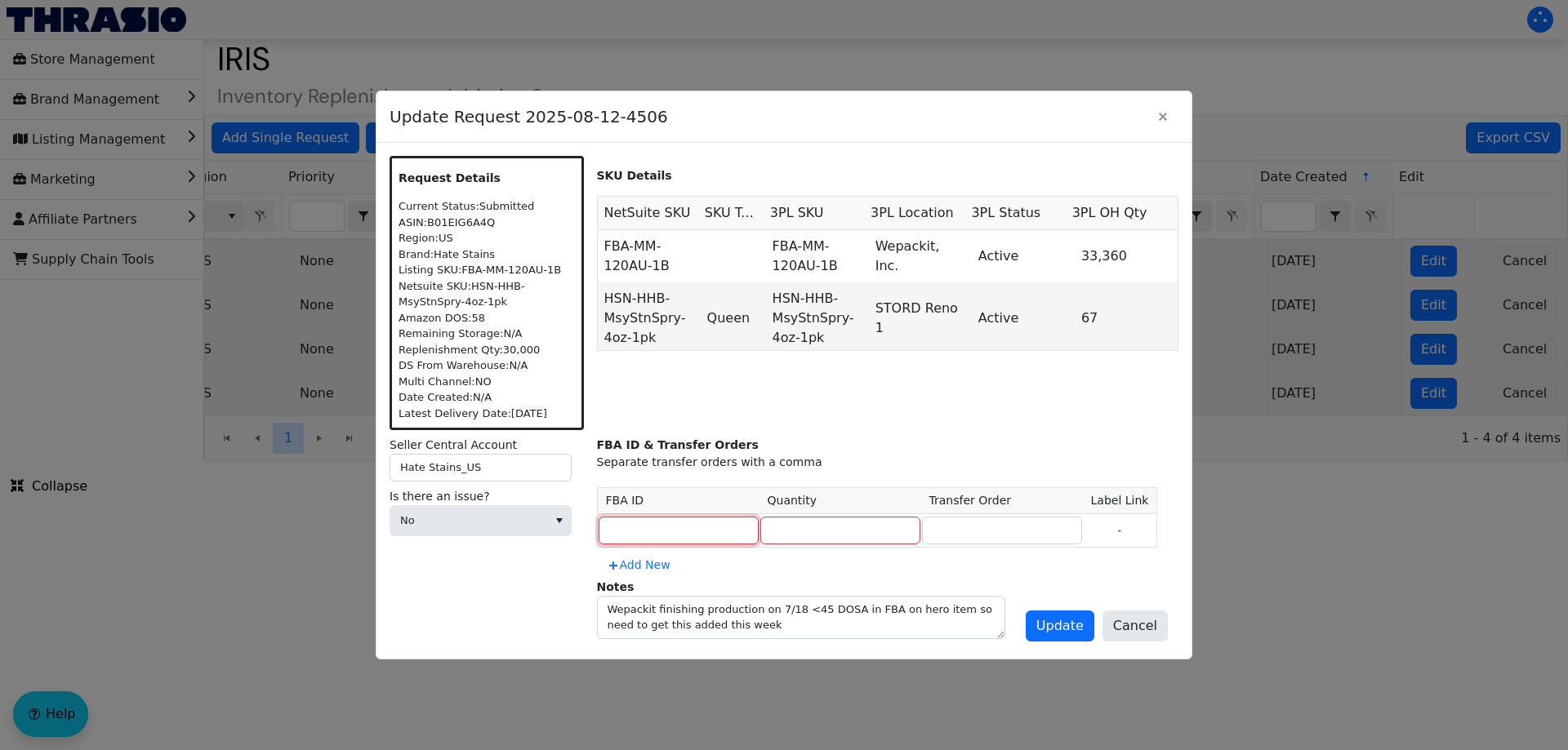
click at [635, 528] on input at bounding box center [679, 530] width 160 height 28
paste input "MULTIPLE"
type input "MULTIPLE"
type input "30000"
paste input "MULTIPLE"
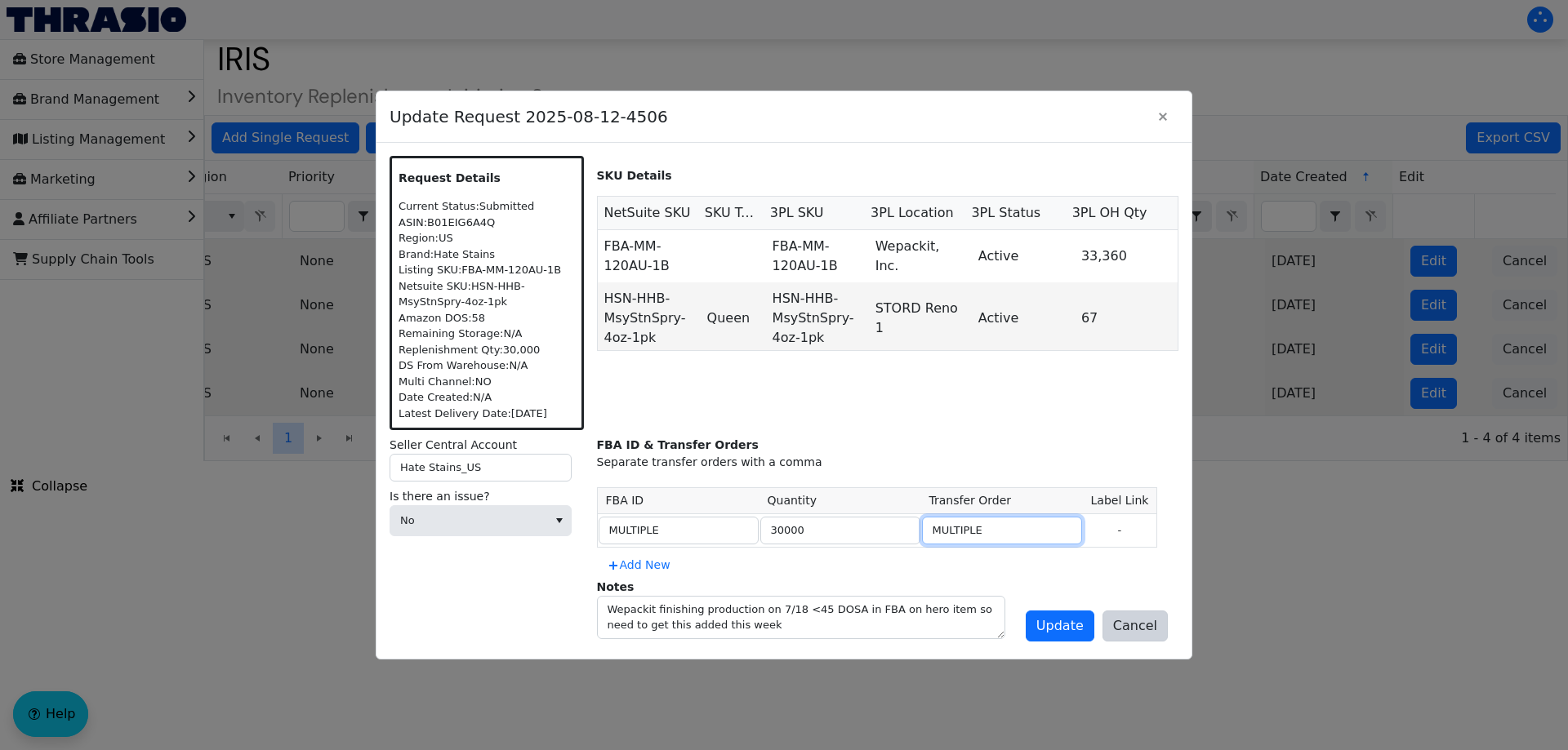
type input "MULTIPLE"
click at [1108, 632] on button "Cancel" at bounding box center [1135, 626] width 66 height 31
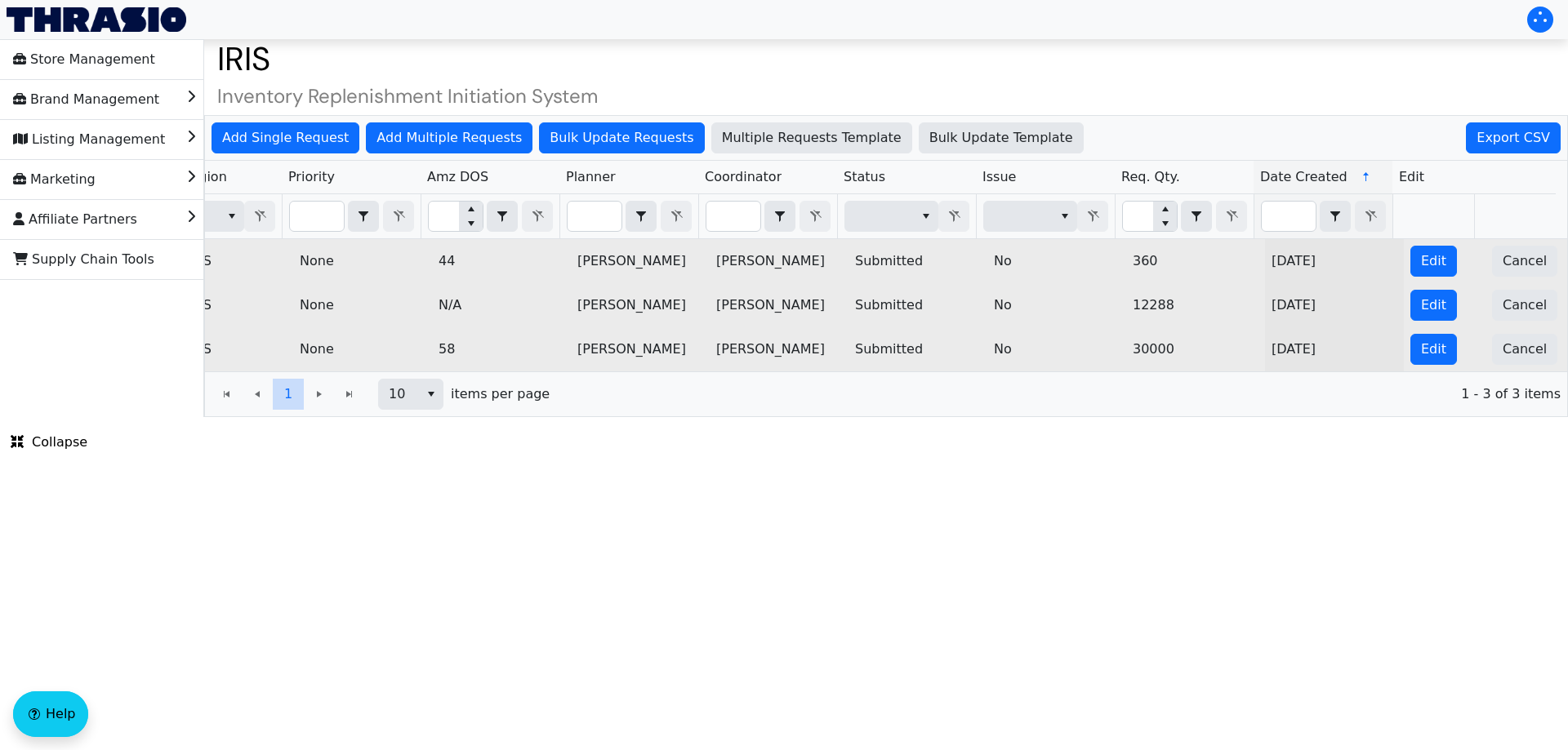
click at [1443, 365] on td "Edit" at bounding box center [1445, 350] width 82 height 44
click at [1420, 355] on span "Edit" at bounding box center [1433, 349] width 25 height 19
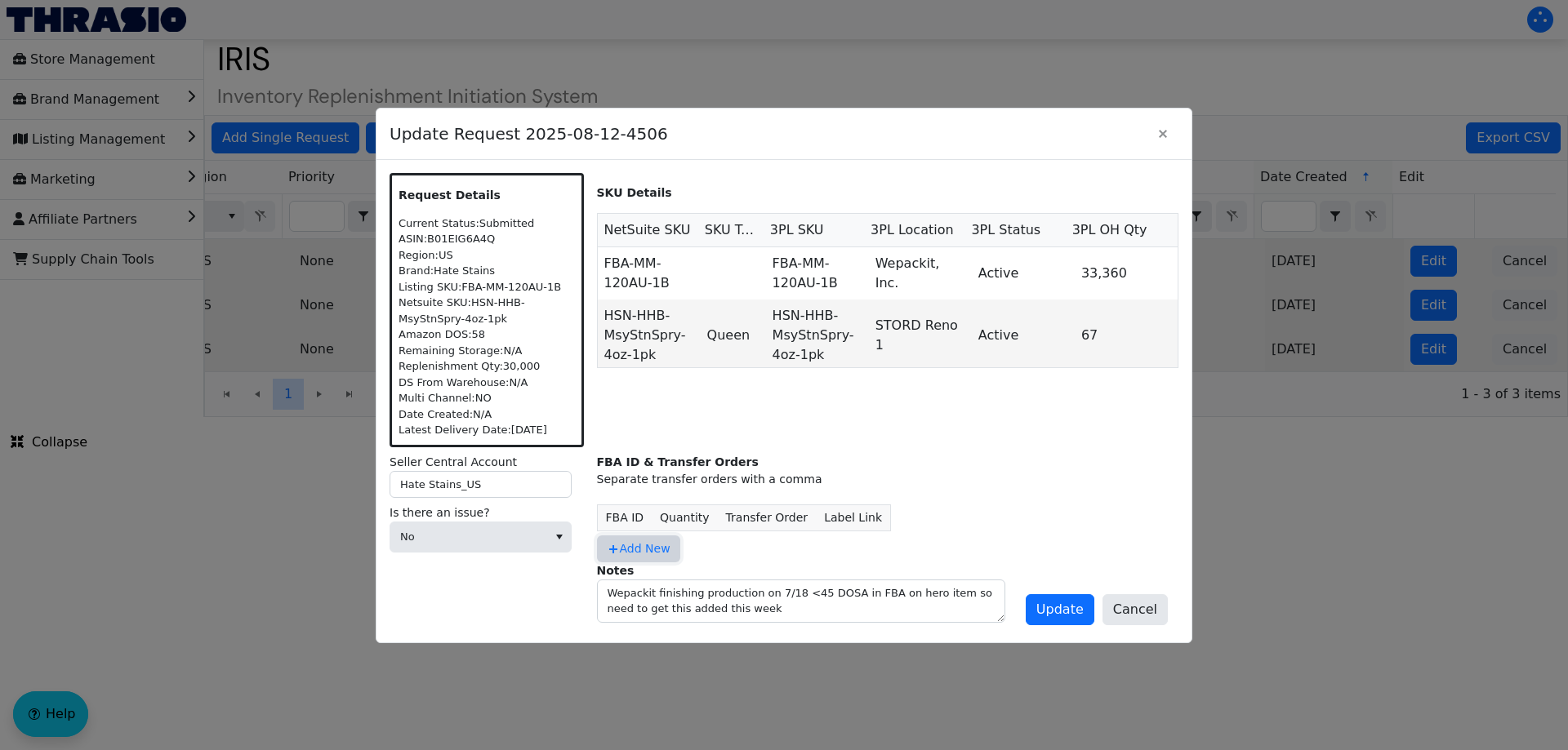
click at [626, 550] on span "Add New" at bounding box center [638, 549] width 64 height 17
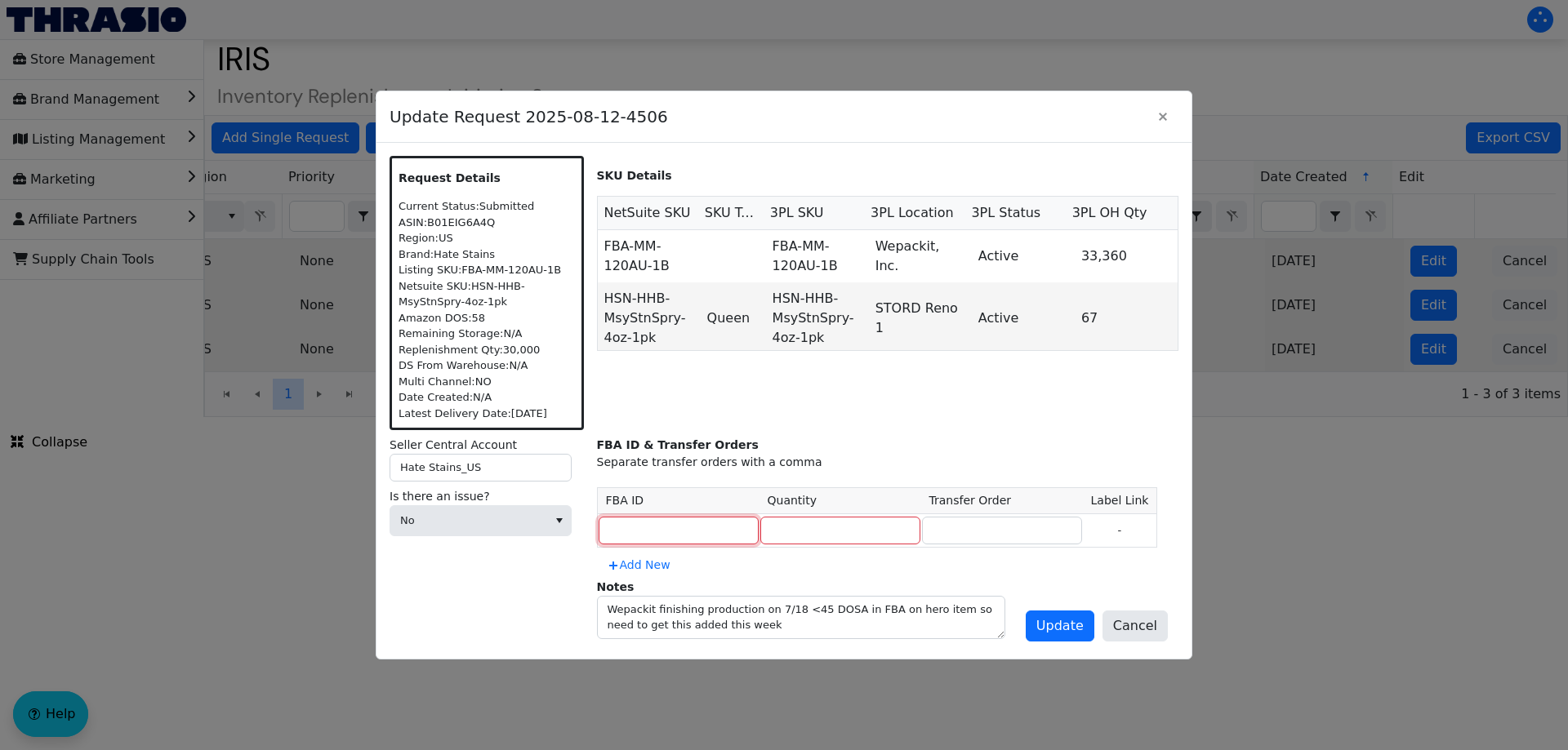
click at [643, 525] on input at bounding box center [679, 530] width 160 height 28
paste input "MULTIPLE"
type input "MULTIPLE"
type input "30000"
paste input "MULTIPLE"
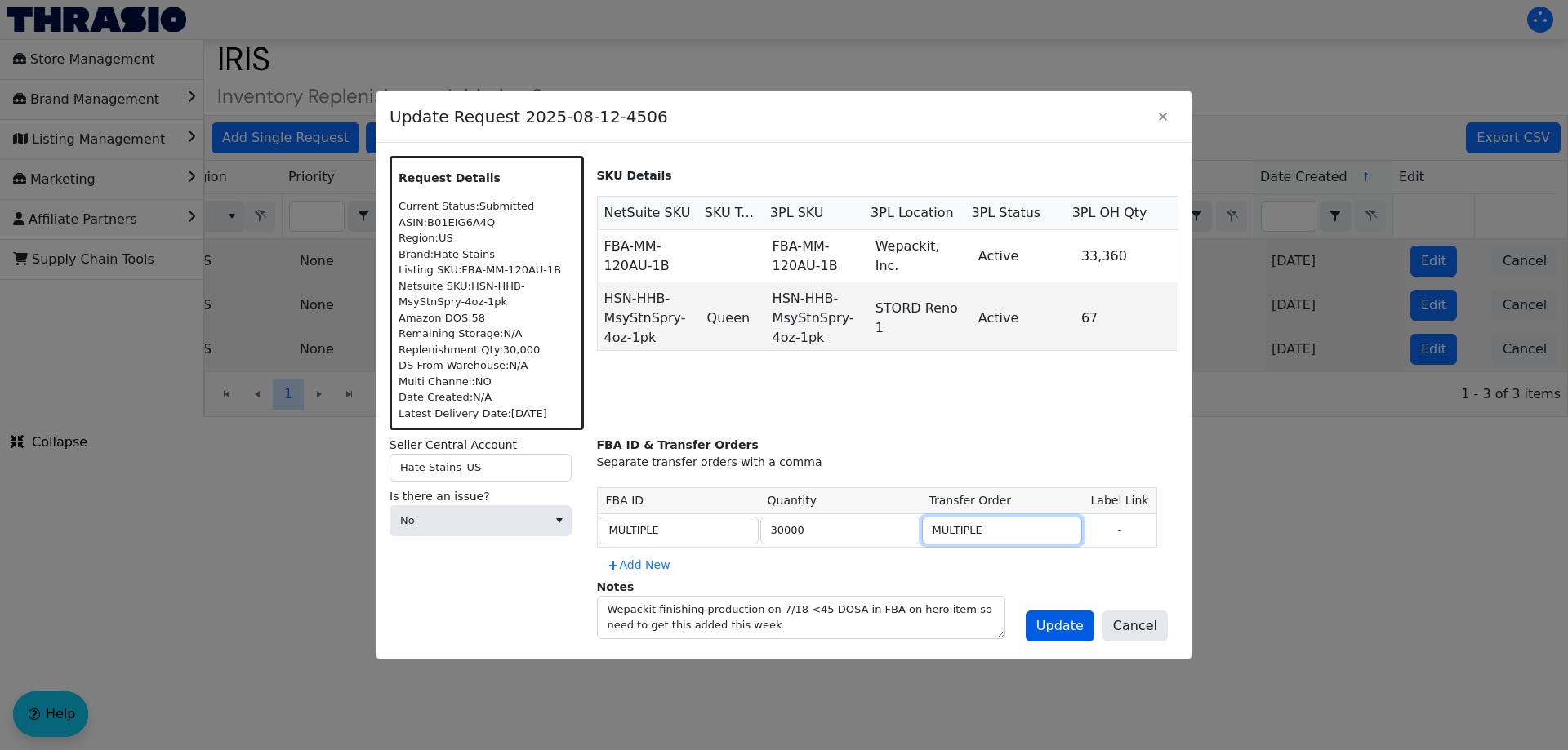
type input "MULTIPLE"
click at [1064, 626] on span "Update" at bounding box center [1060, 626] width 47 height 19
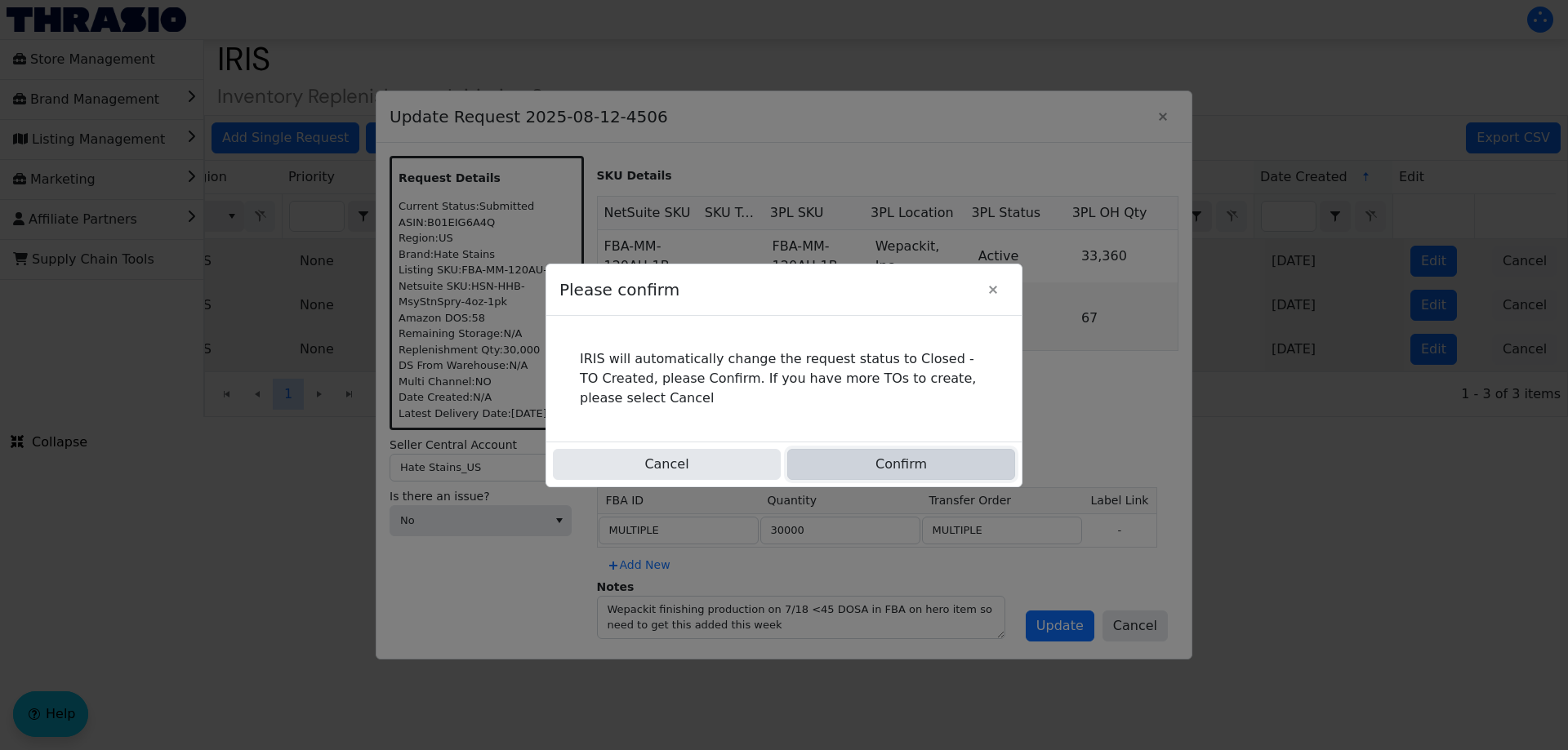
click at [887, 458] on button "Confirm" at bounding box center [901, 465] width 228 height 31
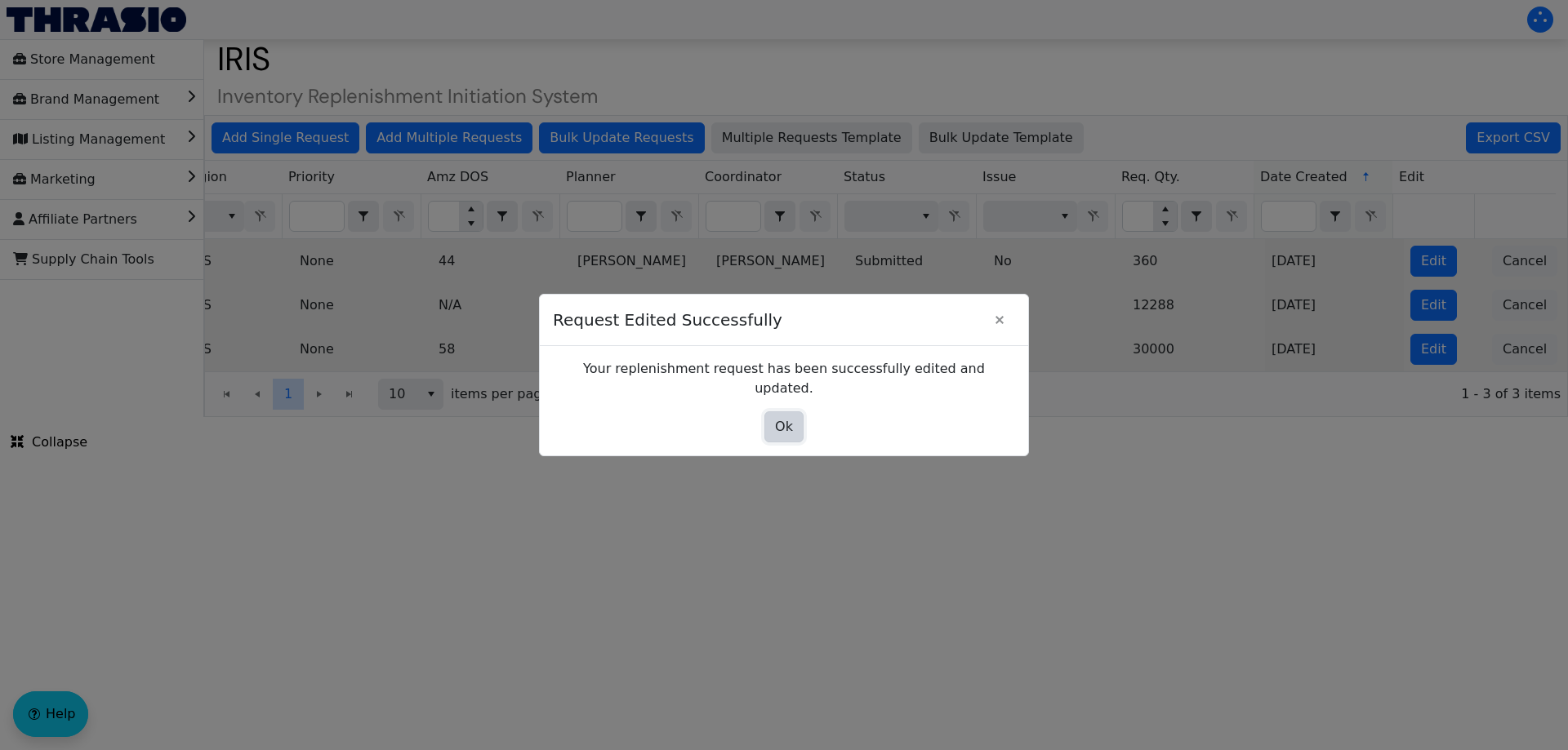
click at [779, 412] on button "Ok" at bounding box center [784, 427] width 40 height 31
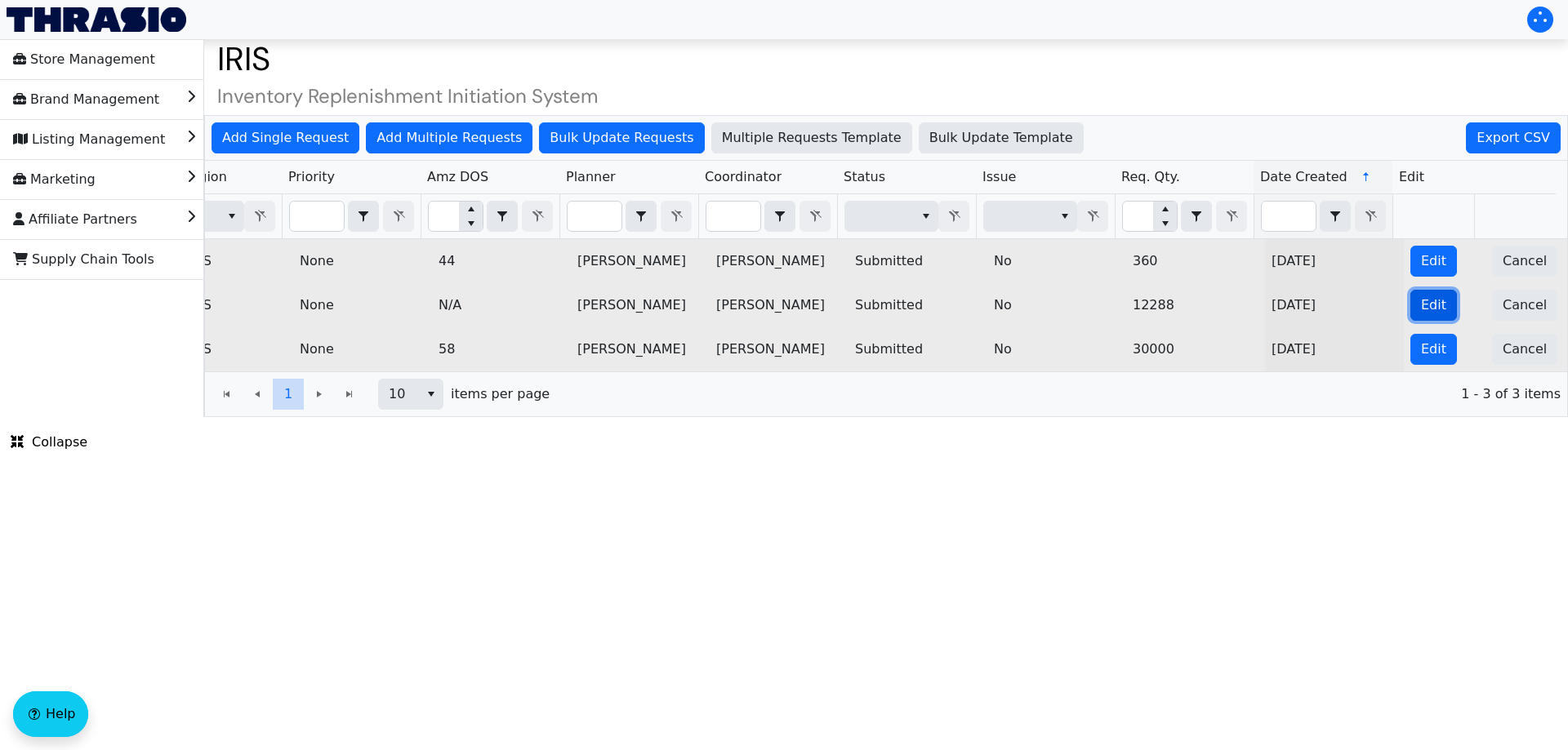
click at [1420, 310] on span "Edit" at bounding box center [1433, 306] width 25 height 19
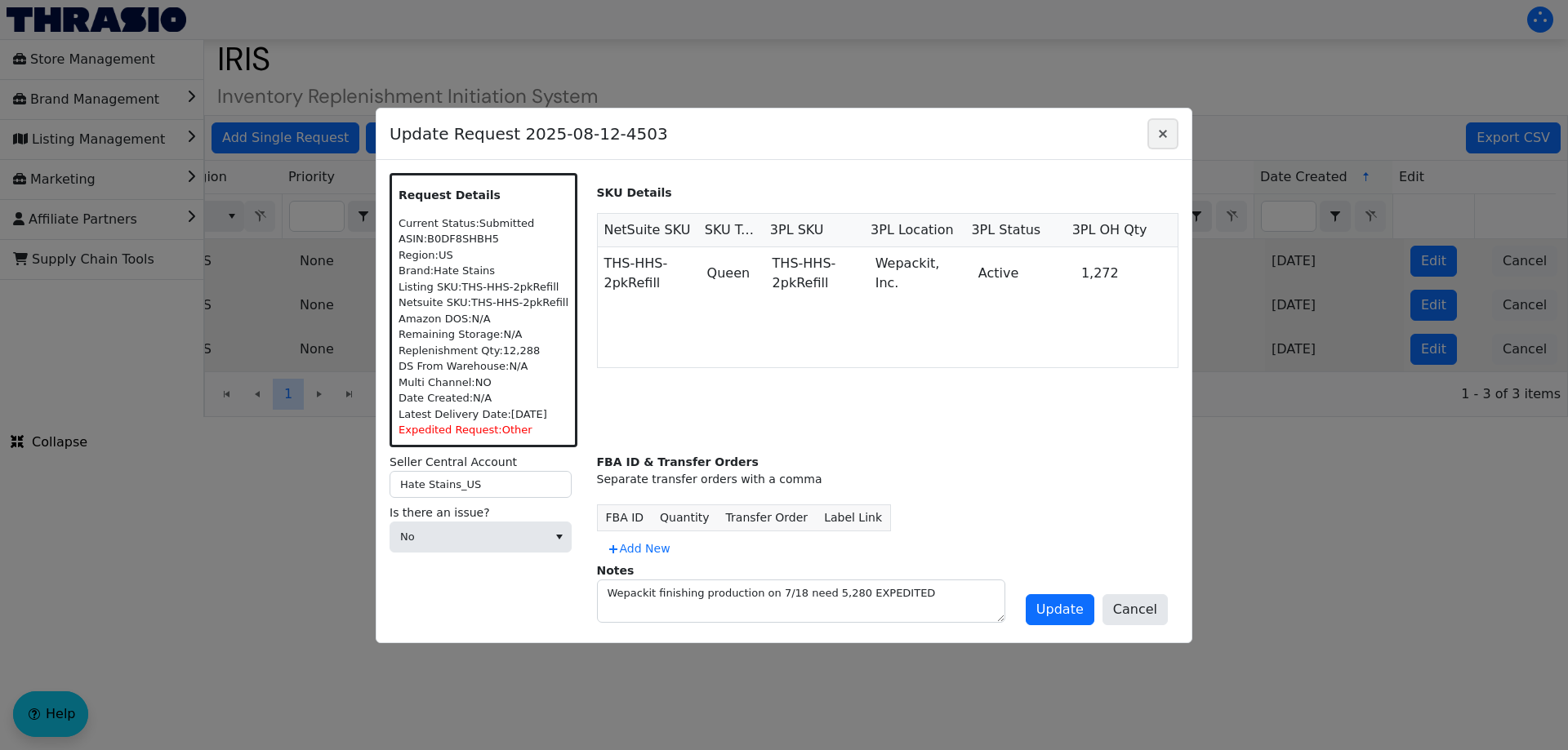
click at [1159, 134] on icon "Close" at bounding box center [1163, 134] width 19 height 13
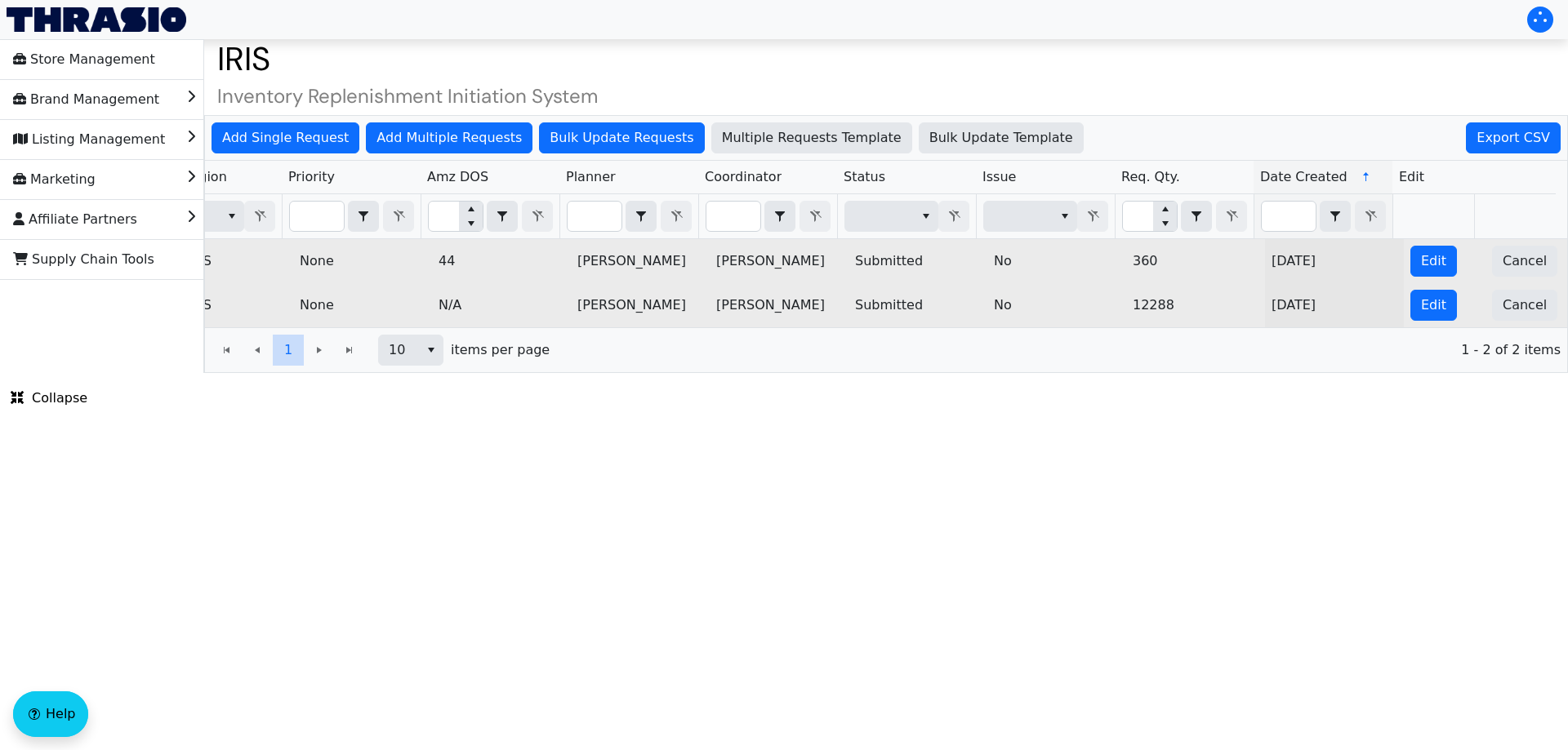
click at [1072, 373] on html "Store Management Brand Management Listing Management Marketing Affiliate Partne…" at bounding box center [784, 186] width 1568 height 373
click at [1420, 258] on span "Edit" at bounding box center [1433, 261] width 25 height 19
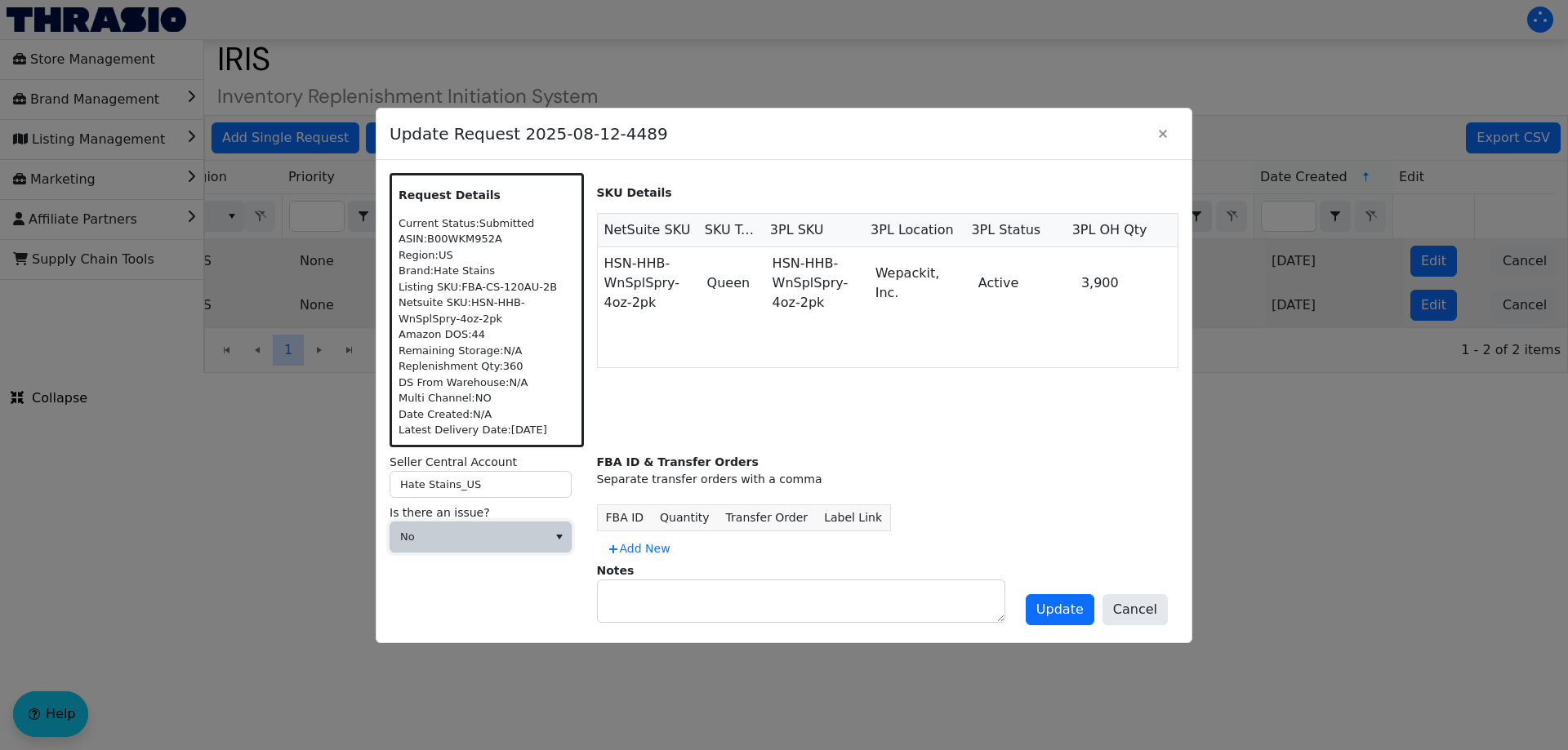
click at [469, 545] on span "No" at bounding box center [469, 537] width 137 height 16
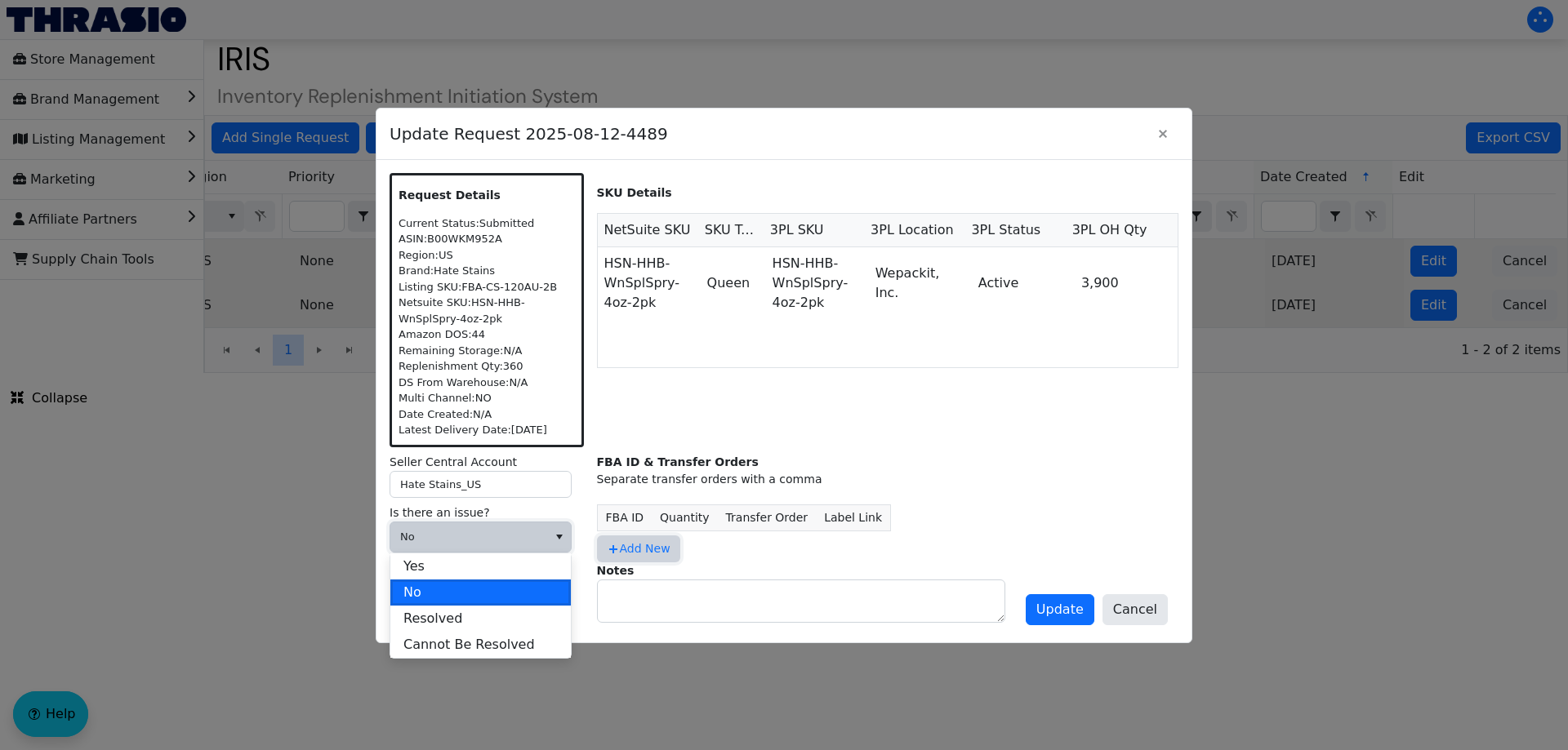
click at [610, 541] on span "Add New" at bounding box center [638, 549] width 64 height 17
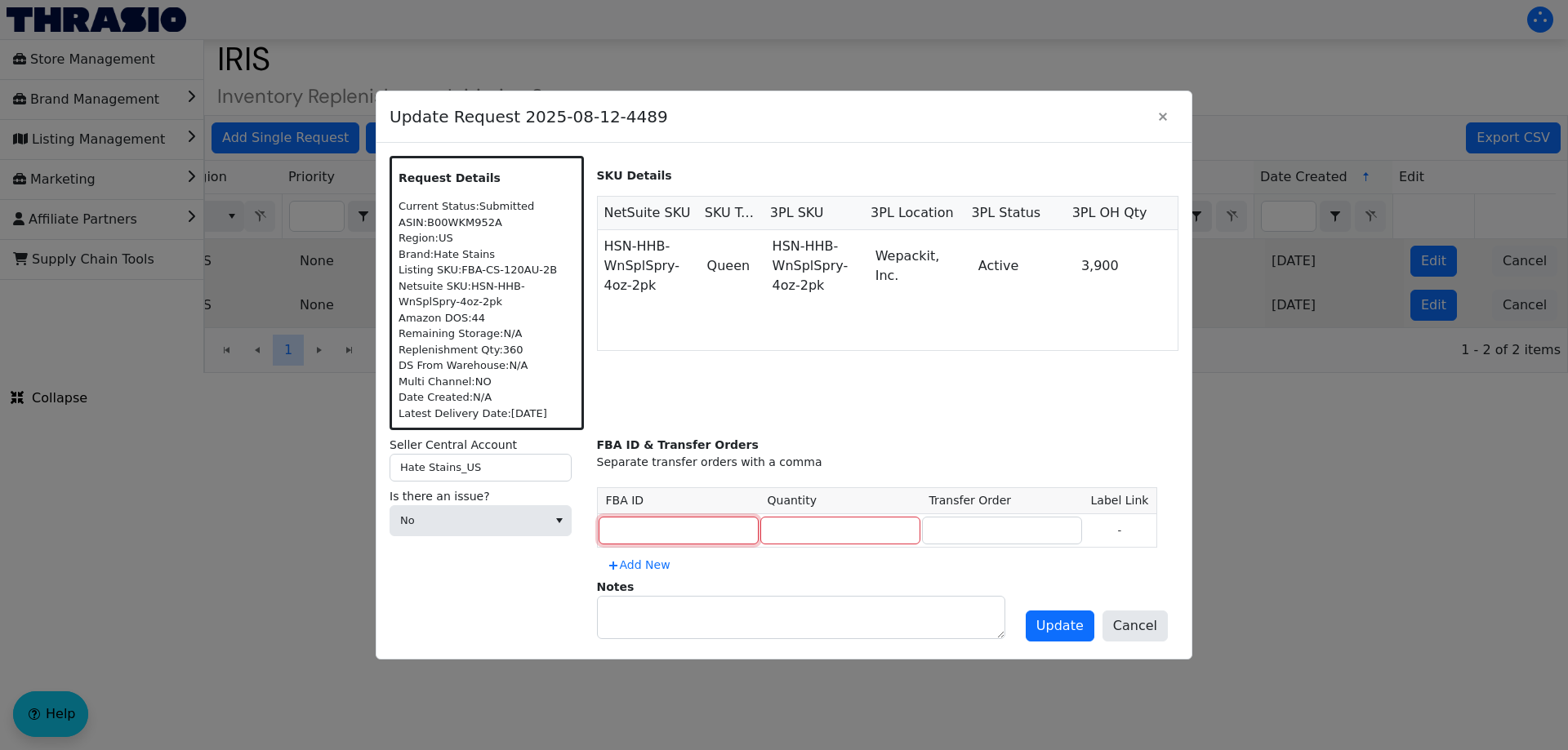
click at [638, 532] on input at bounding box center [679, 530] width 160 height 28
paste input "MULTIPLE"
type input "MULTIPLE"
type input "3900"
paste input "MULTIPLE"
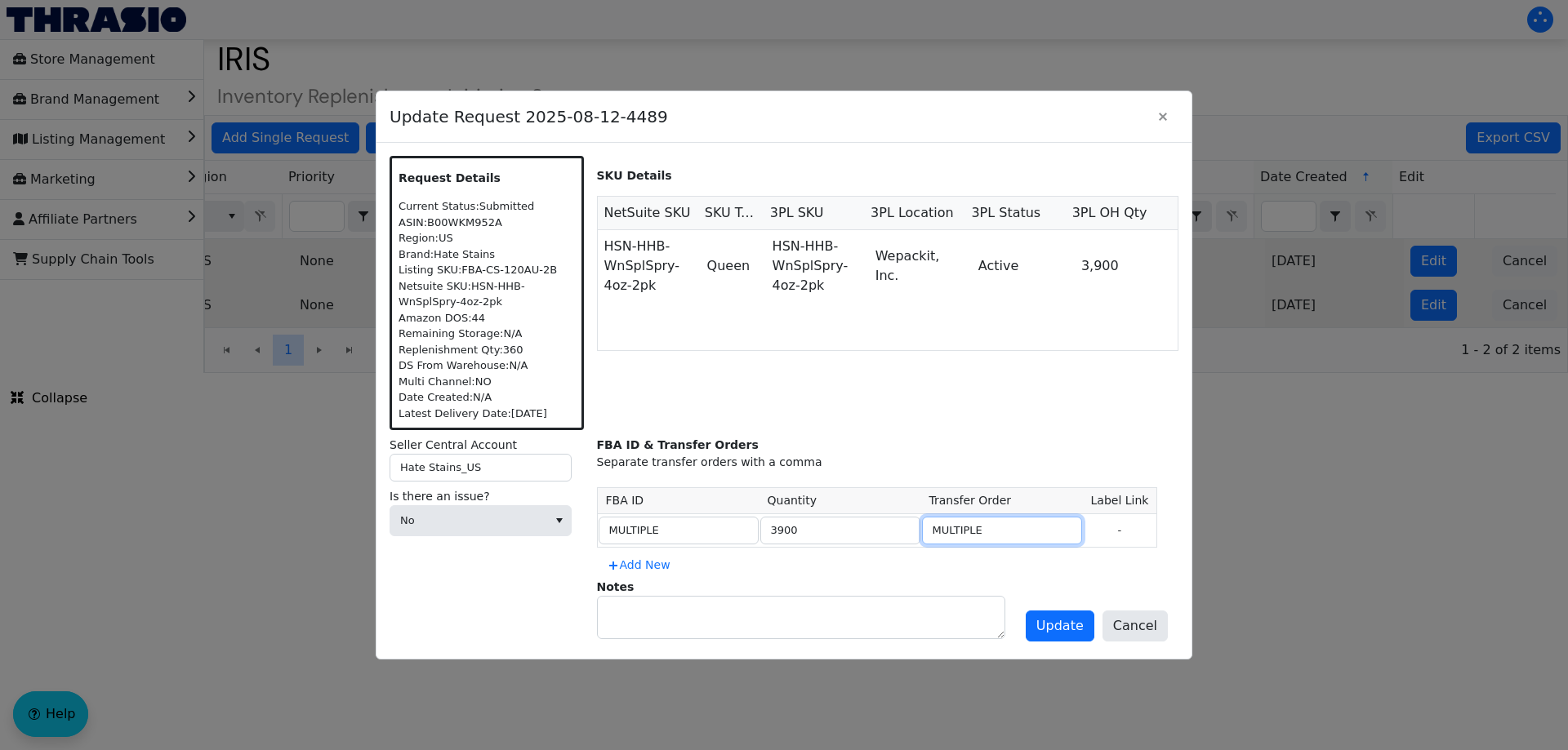
type input "MULTIPLE"
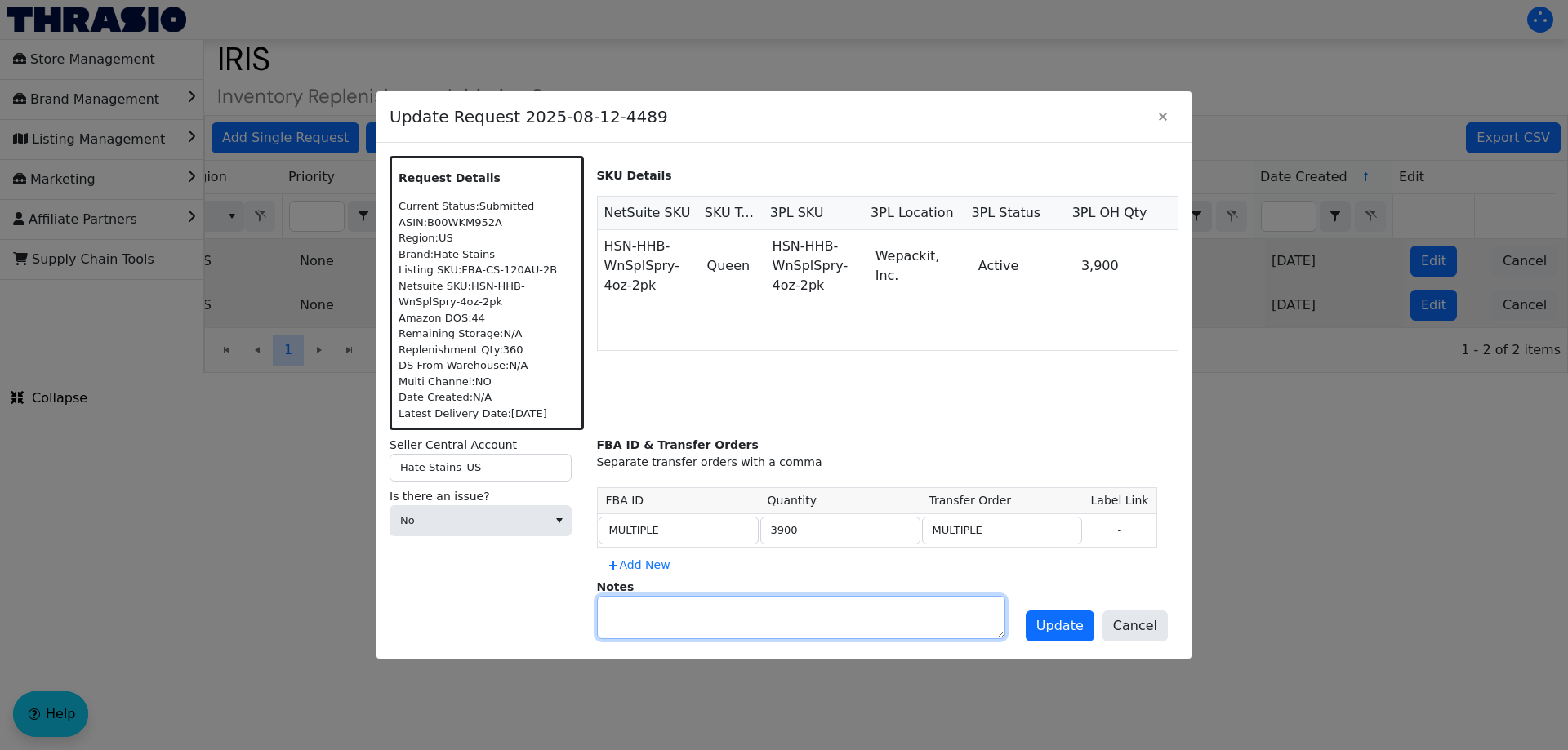
click at [645, 622] on textarea at bounding box center [801, 617] width 407 height 41
click at [1026, 627] on div "Notes" at bounding box center [888, 608] width 582 height 61
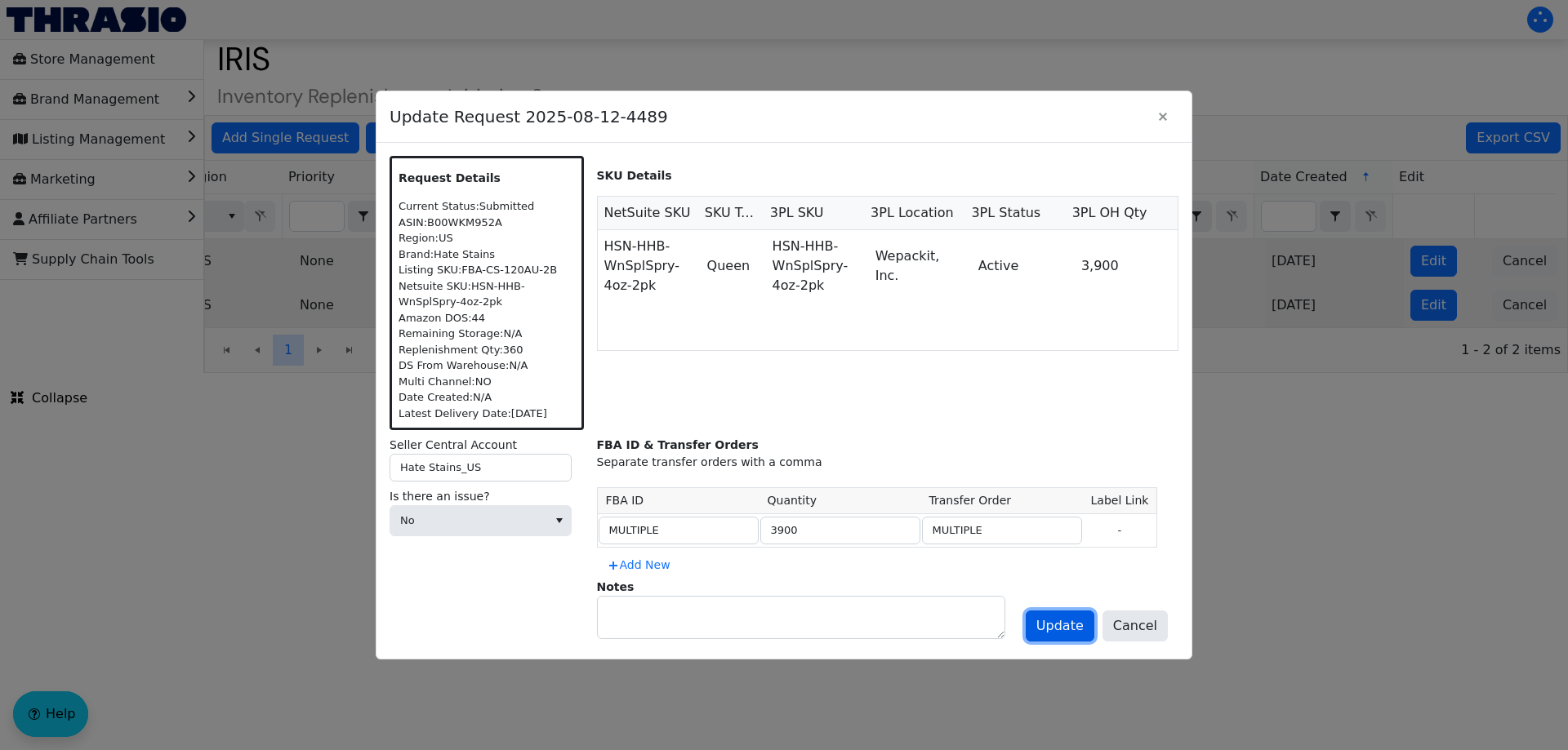
click at [1047, 625] on span "Update" at bounding box center [1060, 626] width 47 height 19
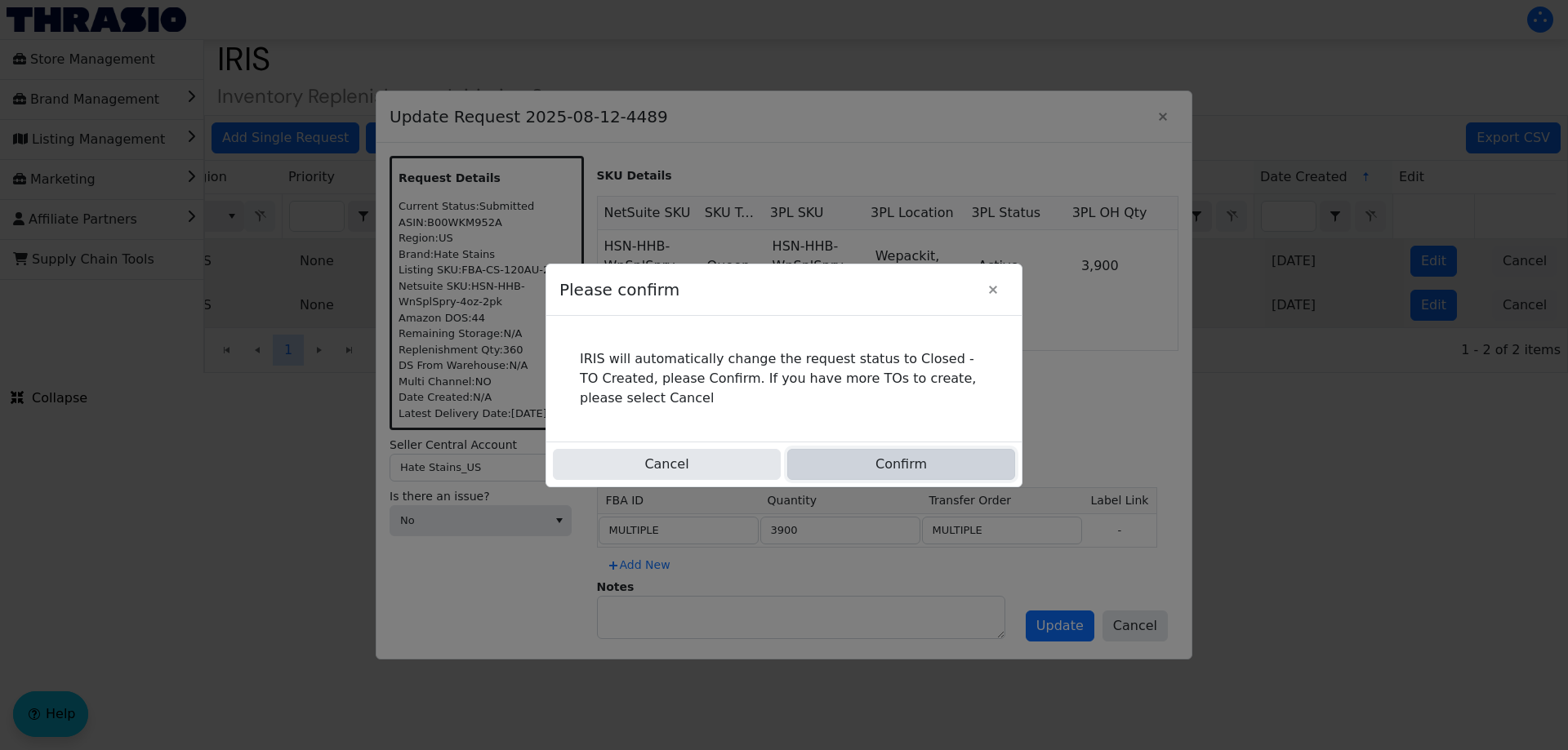
click at [907, 456] on button "Confirm" at bounding box center [901, 465] width 228 height 31
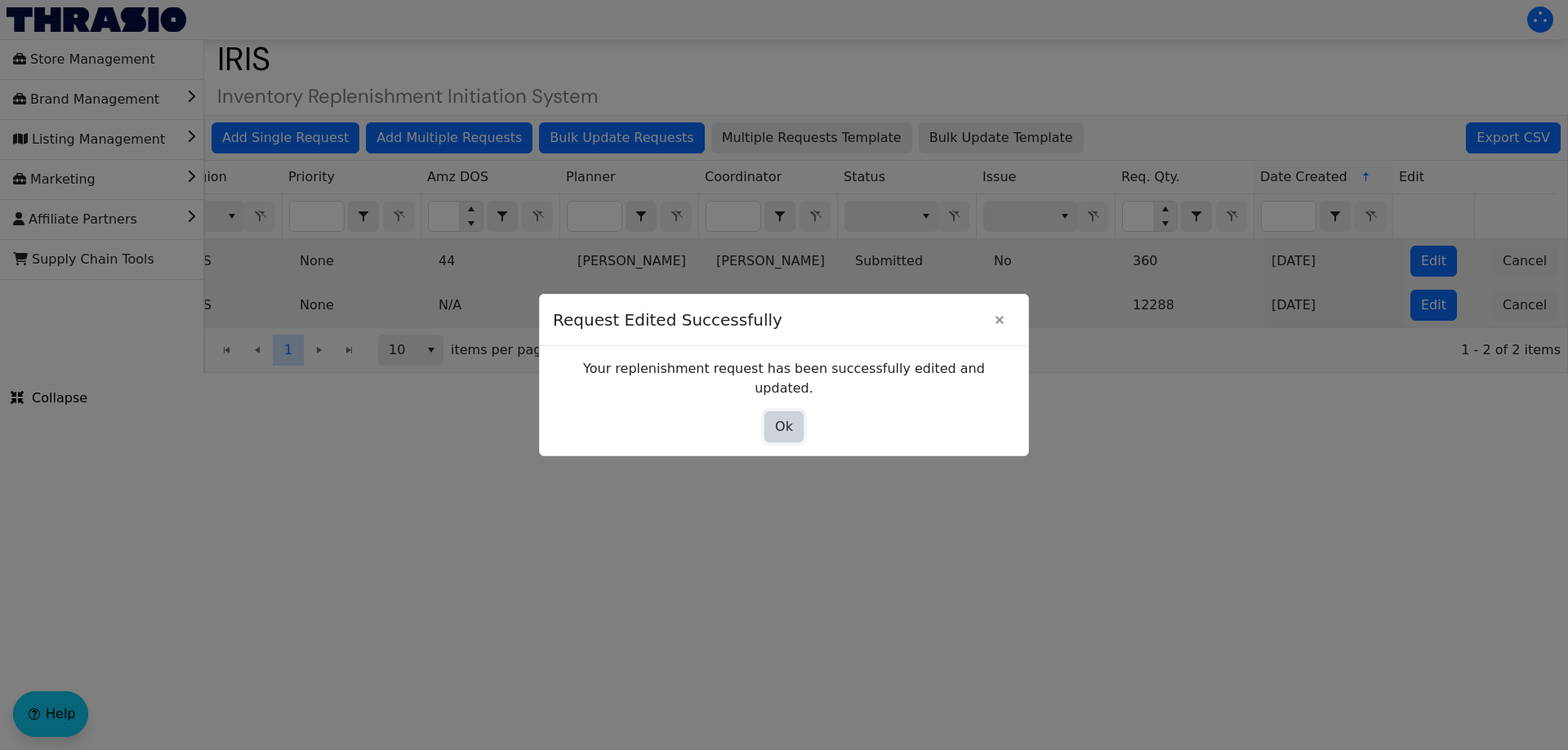
click at [775, 417] on span "Ok" at bounding box center [784, 427] width 18 height 19
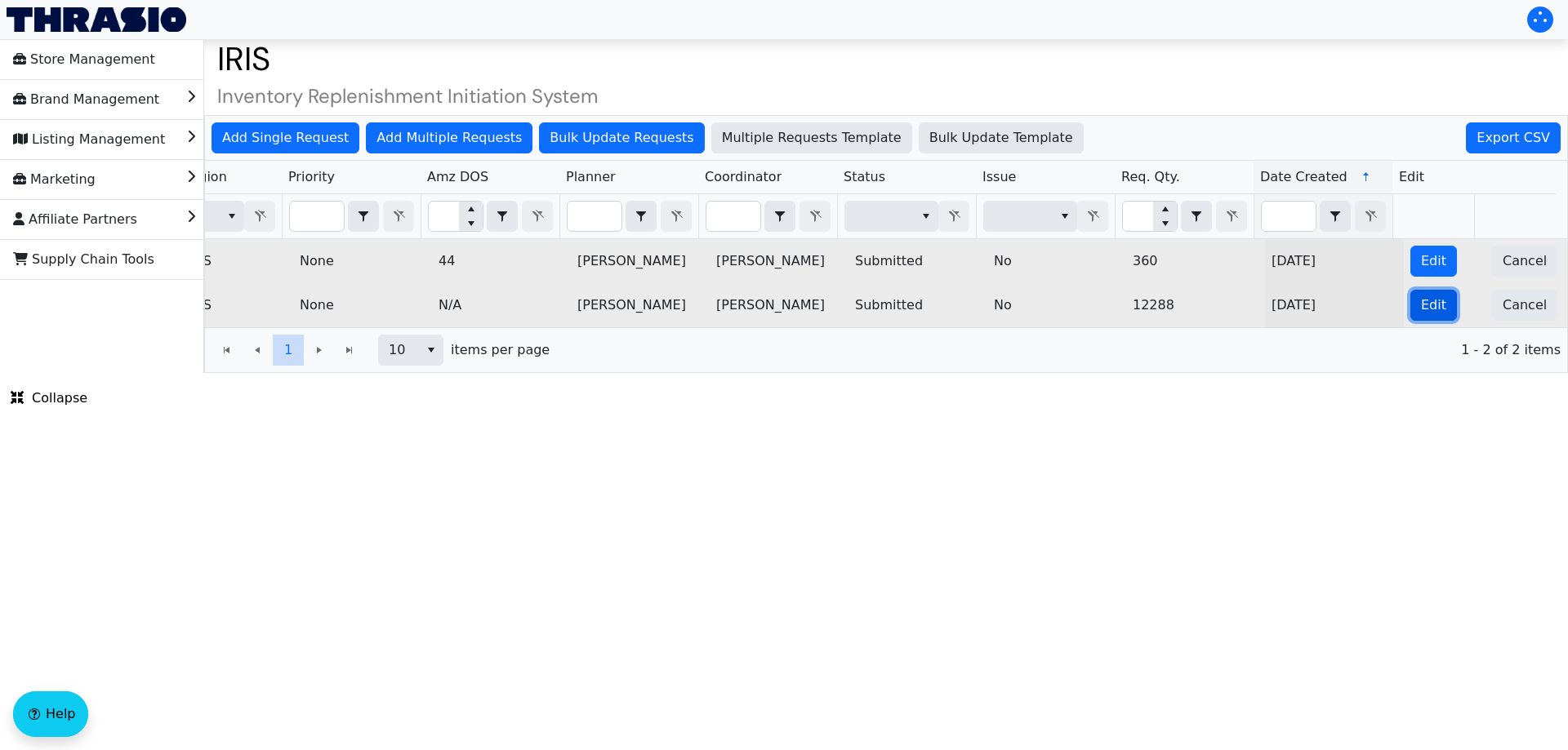
click at [1410, 310] on button "Edit" at bounding box center [1433, 306] width 46 height 31
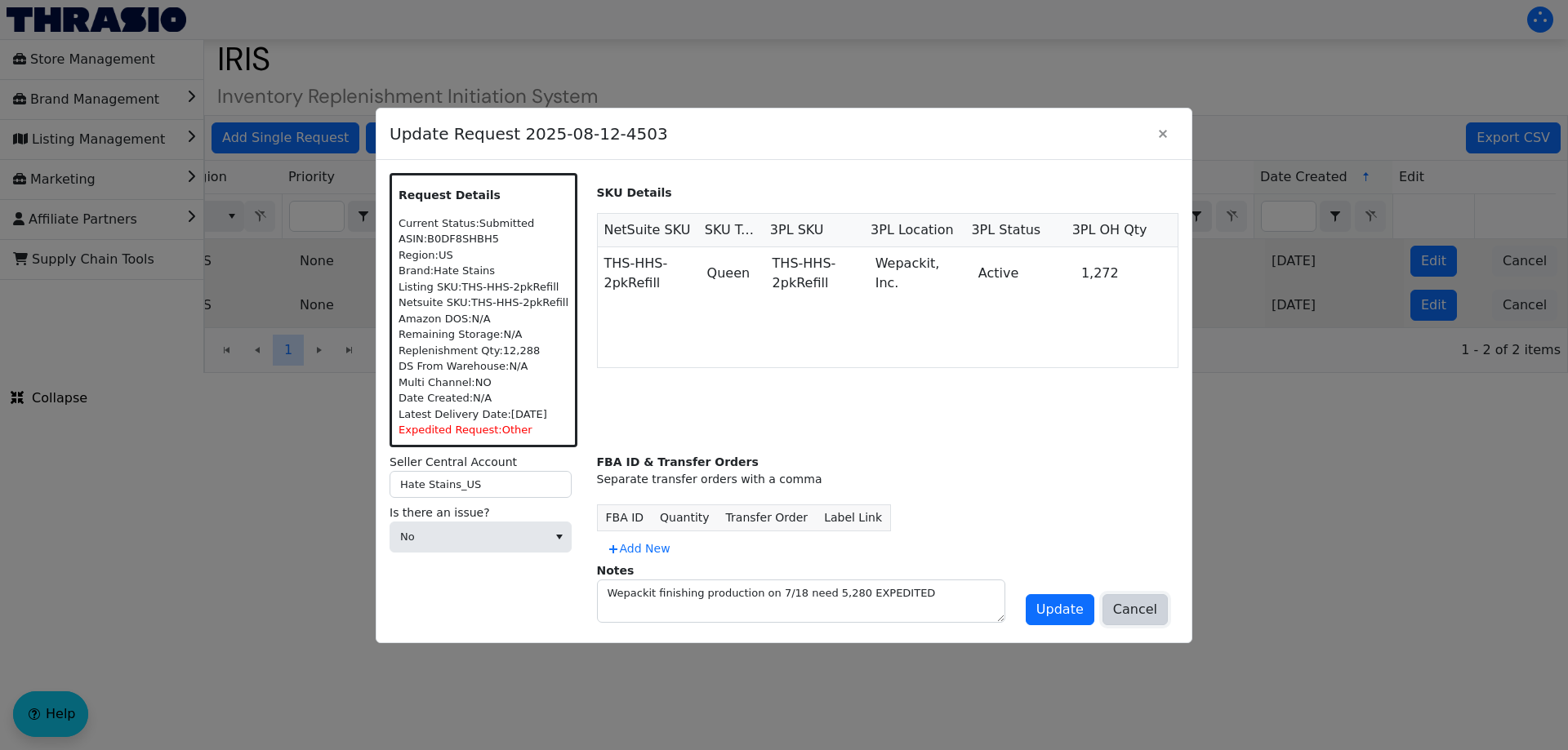
click at [1148, 622] on button "Cancel" at bounding box center [1135, 609] width 66 height 31
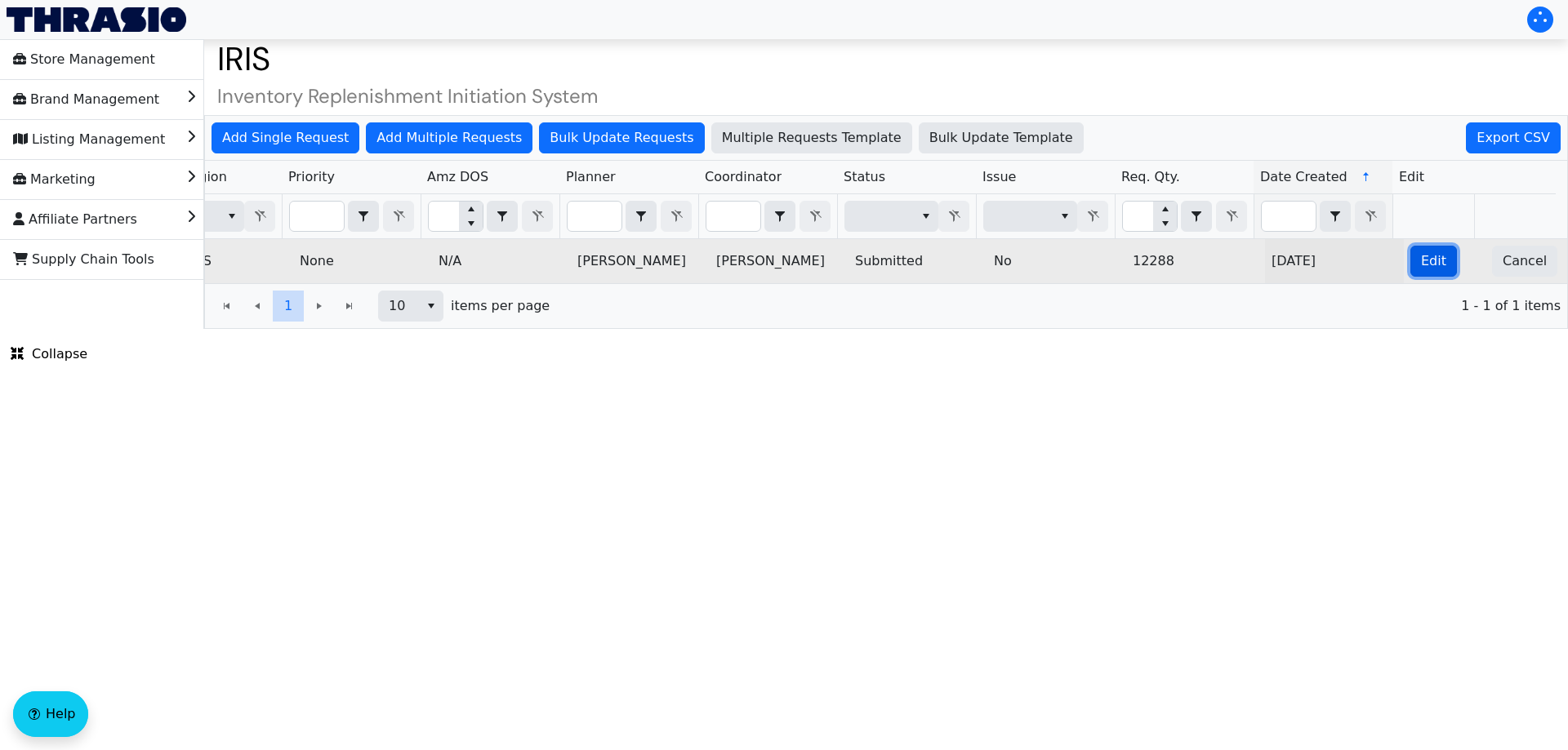
click at [1425, 269] on span "Edit" at bounding box center [1433, 261] width 25 height 19
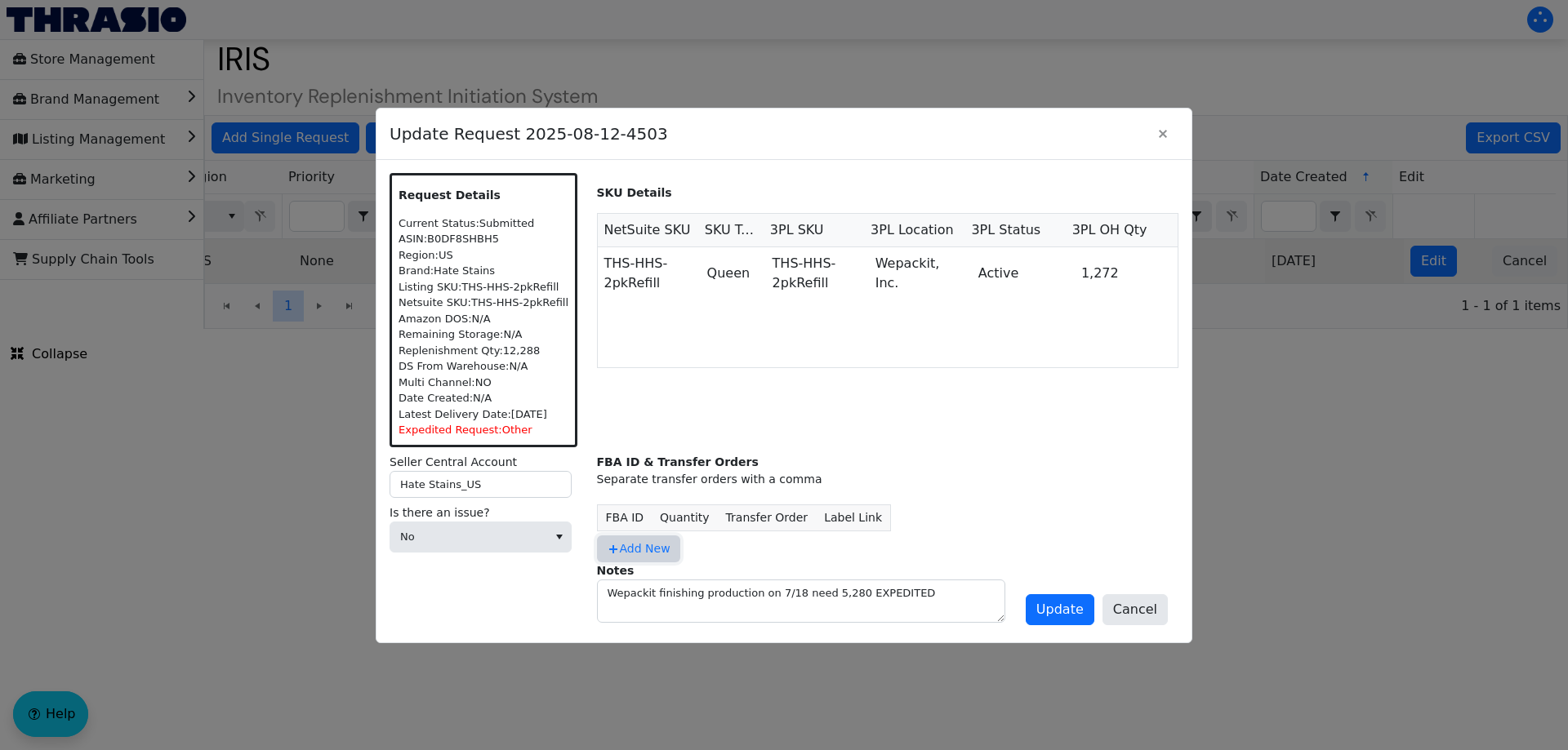
click at [635, 548] on span "Add New" at bounding box center [638, 549] width 64 height 17
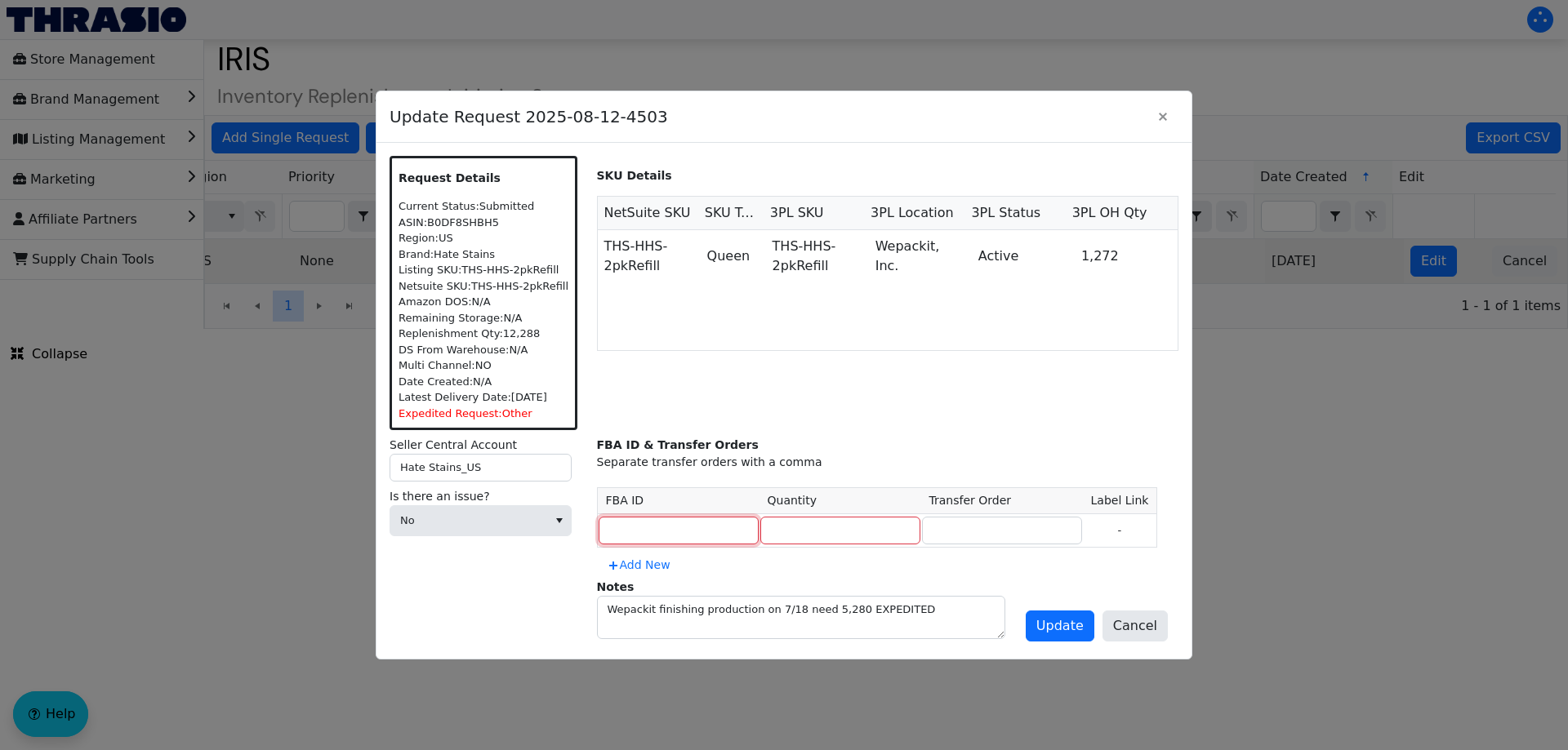
click at [653, 520] on input at bounding box center [679, 530] width 160 height 28
paste input "MULTIPLE"
type input "MULTIPLE"
type input "12288"
paste input "MULTIPLE"
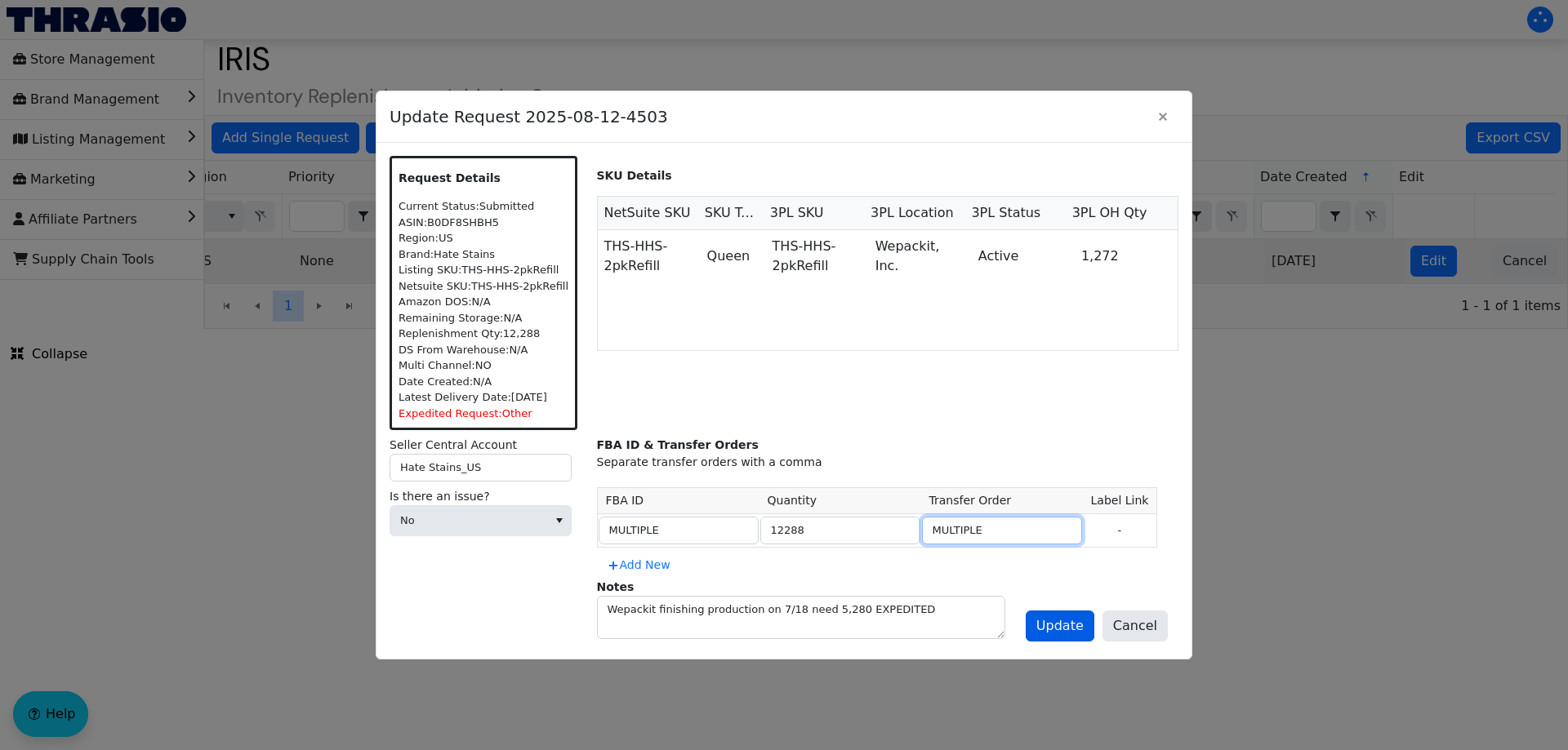
type input "MULTIPLE"
click at [1043, 617] on button "Update" at bounding box center [1060, 626] width 68 height 31
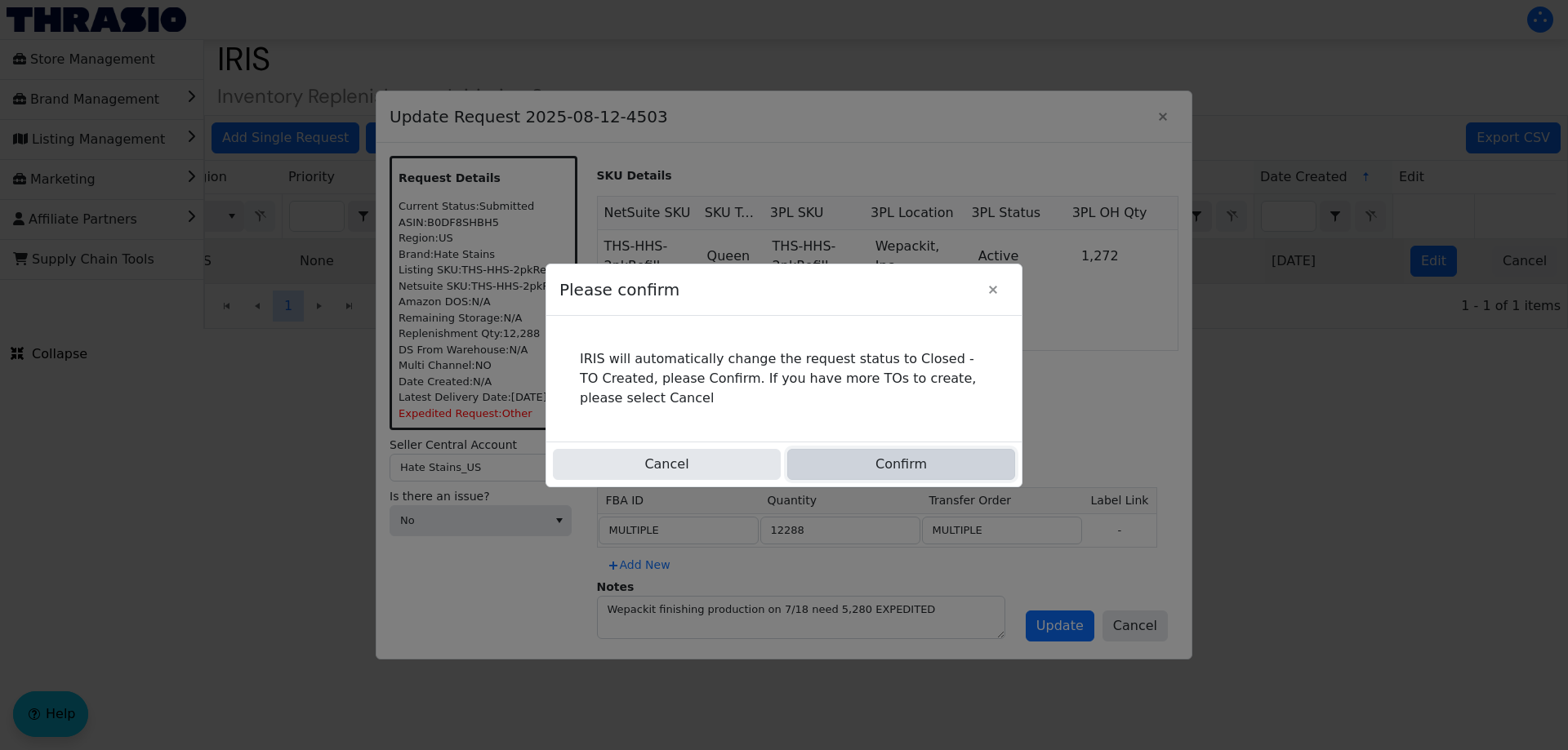
click at [925, 452] on button "Confirm" at bounding box center [901, 465] width 228 height 31
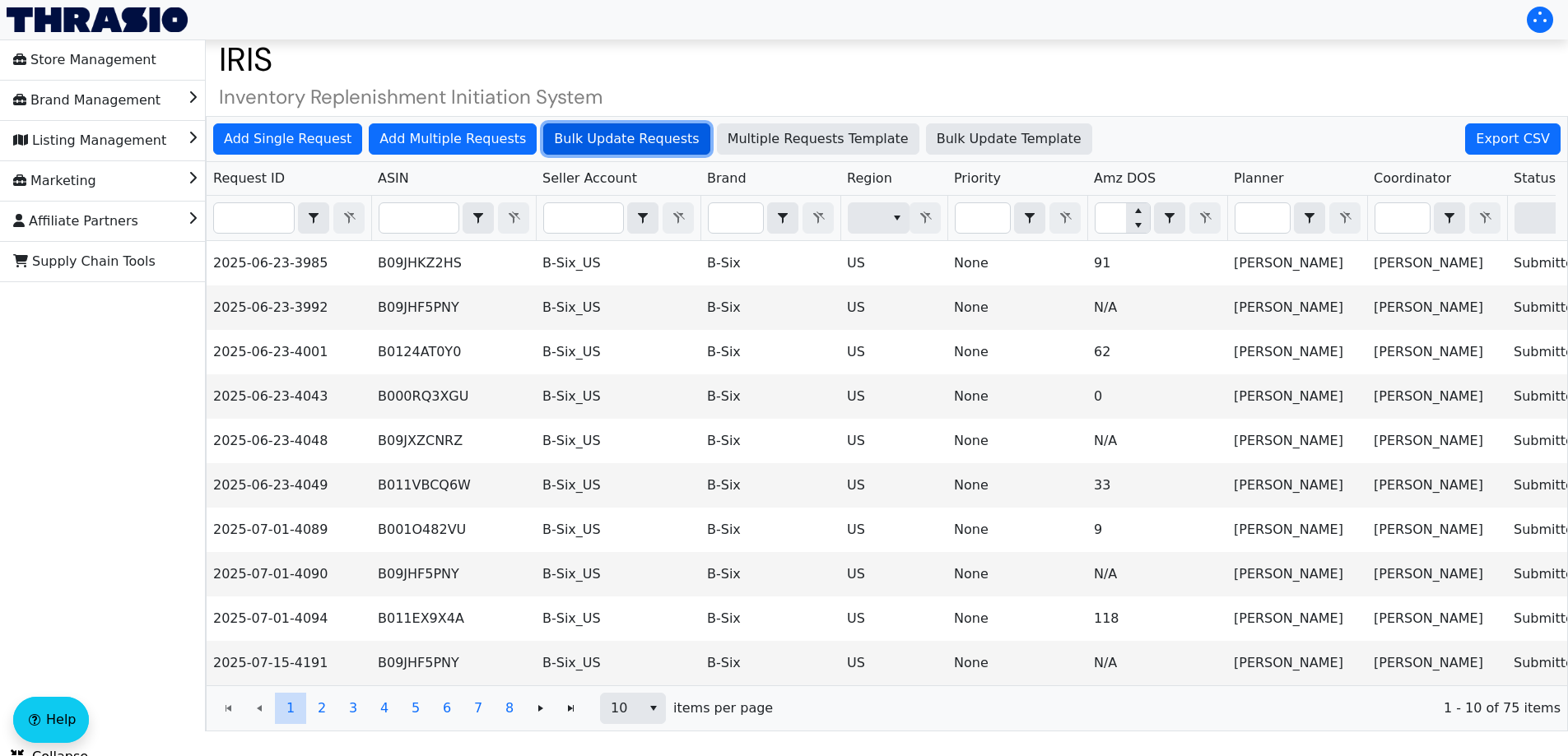
click at [629, 124] on button "Bulk Update Requests" at bounding box center [626, 139] width 166 height 31
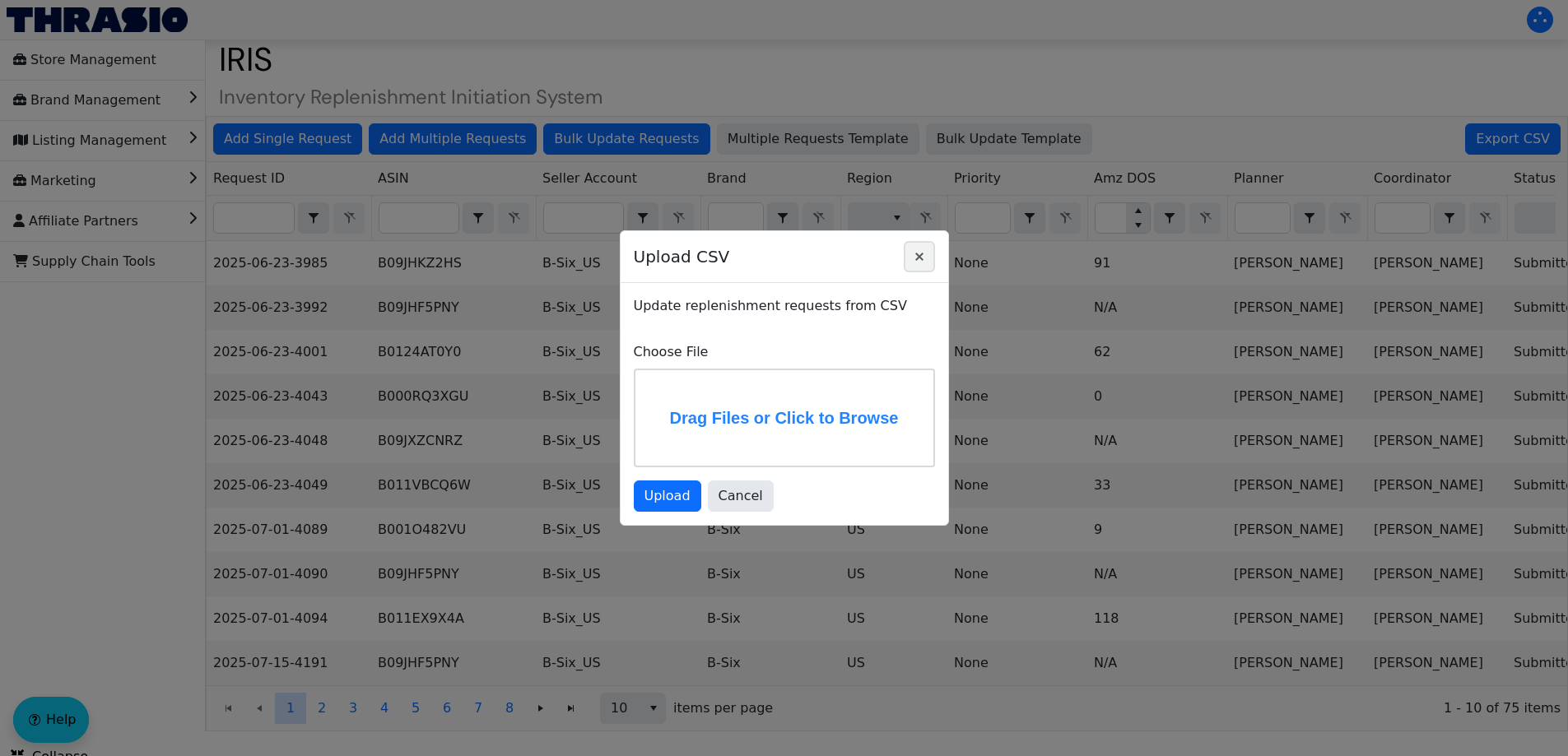
click at [928, 248] on span "Close" at bounding box center [920, 257] width 19 height 19
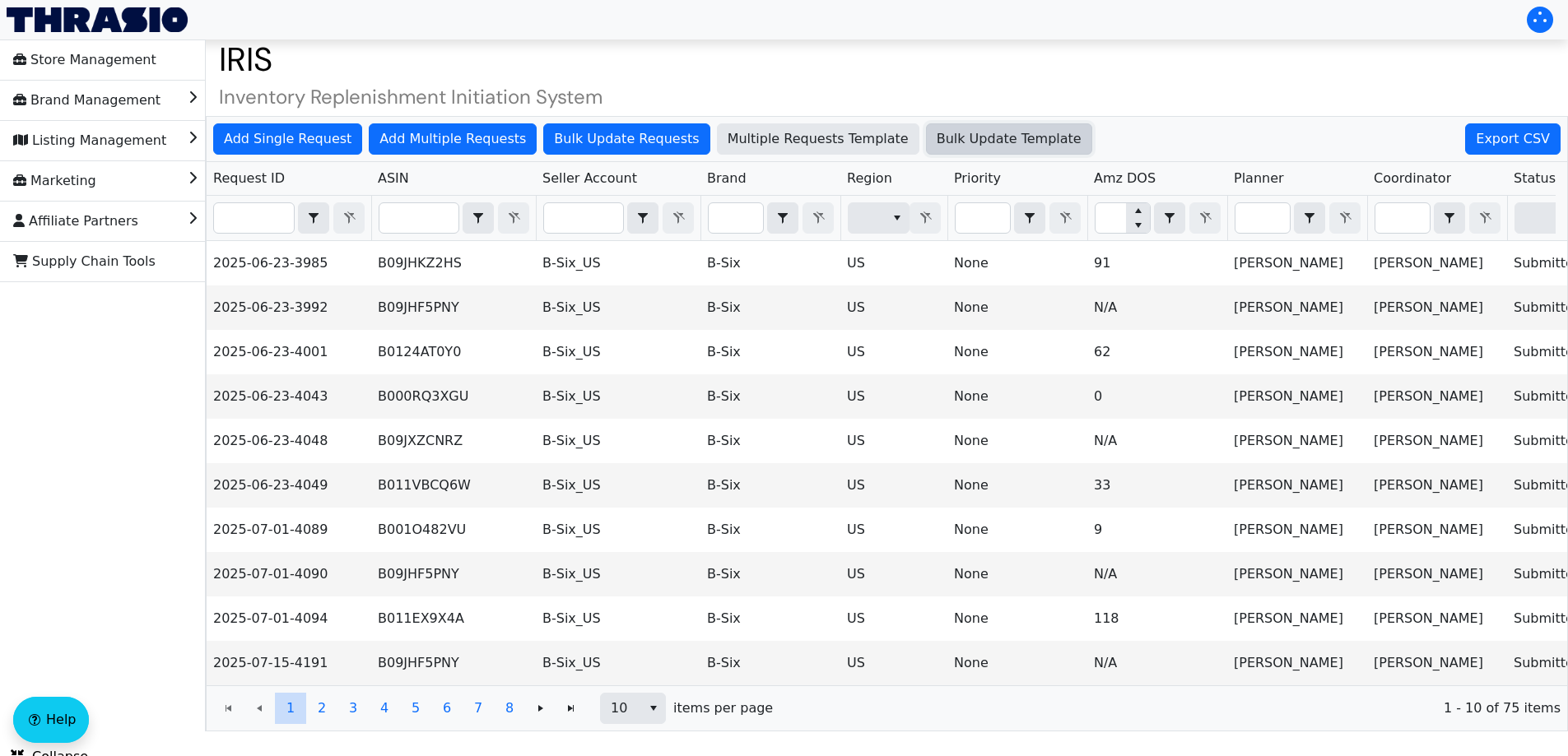
click at [937, 146] on span "Bulk Update Template" at bounding box center [1009, 139] width 145 height 19
click at [946, 132] on span "Bulk Update Template" at bounding box center [1009, 139] width 145 height 19
click at [954, 129] on span "Bulk Update Template" at bounding box center [1009, 139] width 145 height 19
click at [620, 133] on span "Bulk Update Requests" at bounding box center [626, 139] width 145 height 19
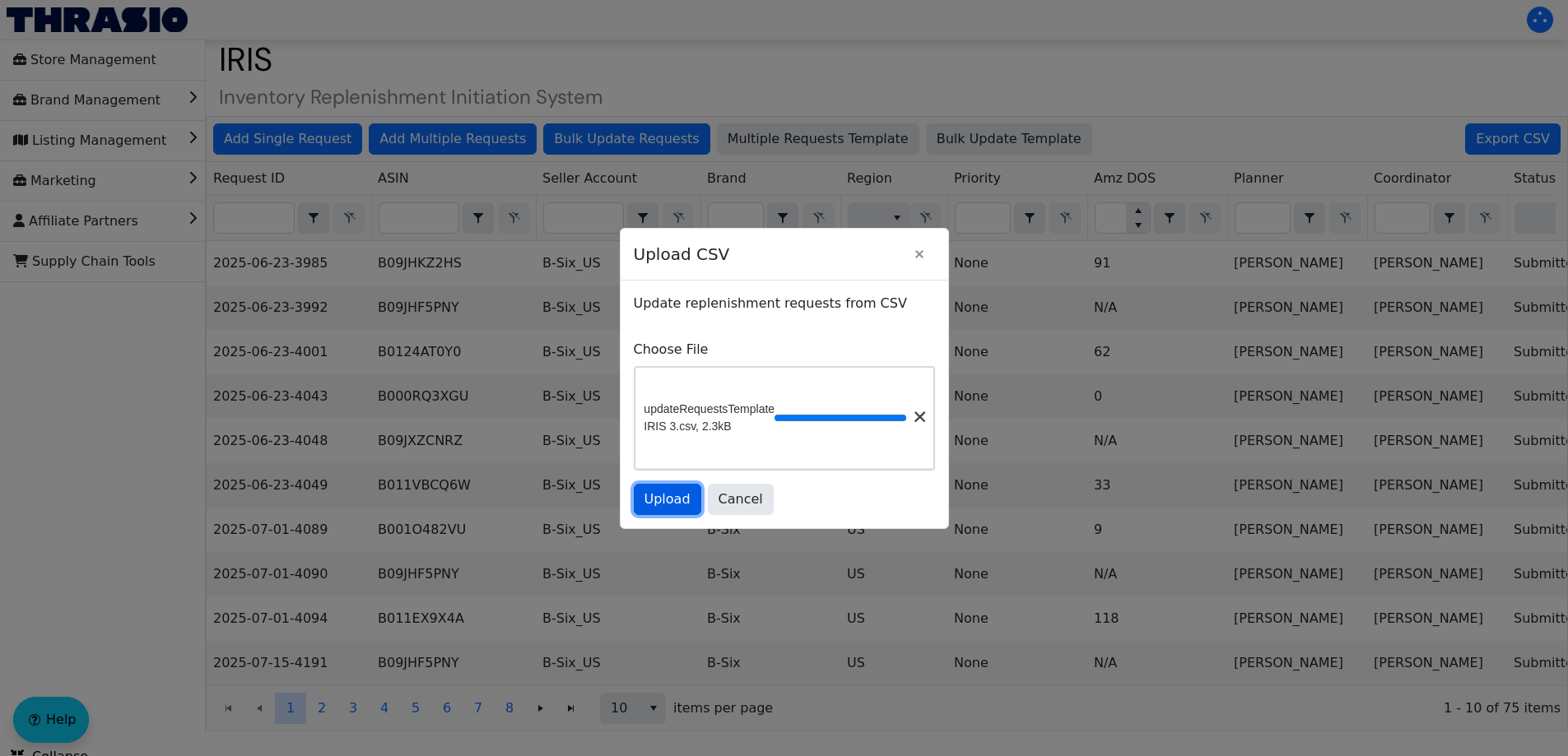
click at [678, 515] on button "Upload" at bounding box center [667, 499] width 67 height 31
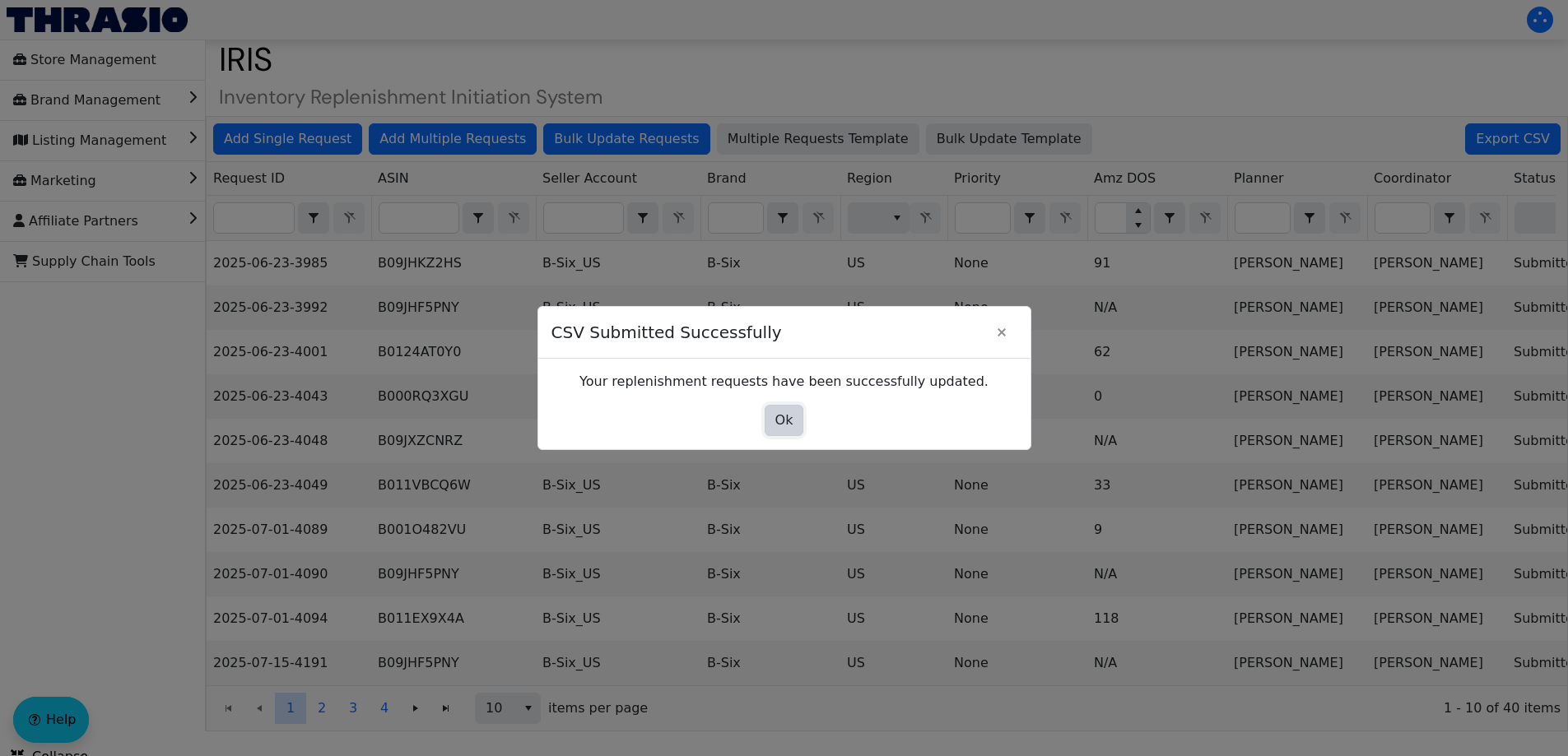
click at [783, 419] on span "Ok" at bounding box center [784, 421] width 18 height 19
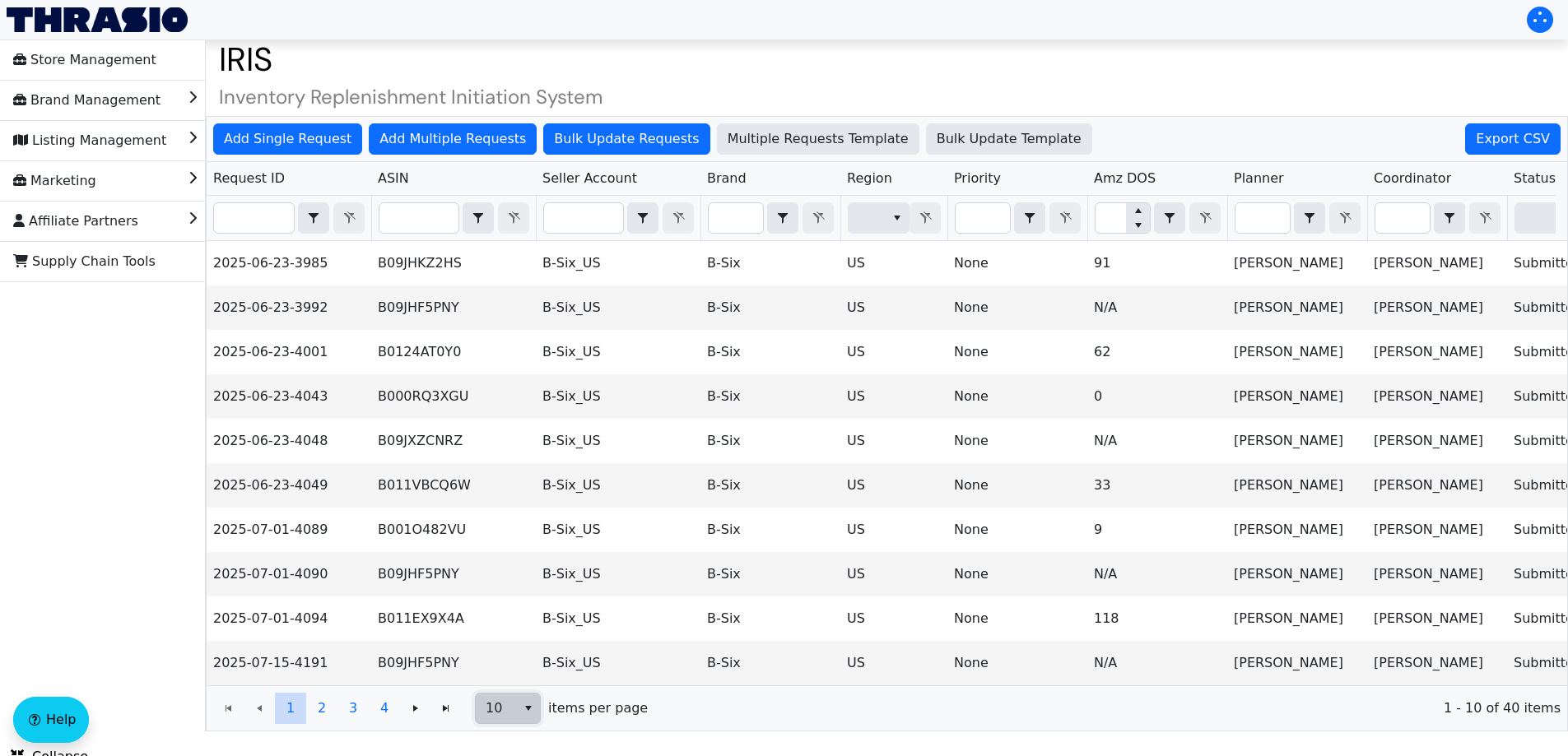
click at [518, 705] on button "select" at bounding box center [528, 708] width 24 height 29
click at [510, 661] on li "50" at bounding box center [507, 665] width 64 height 26
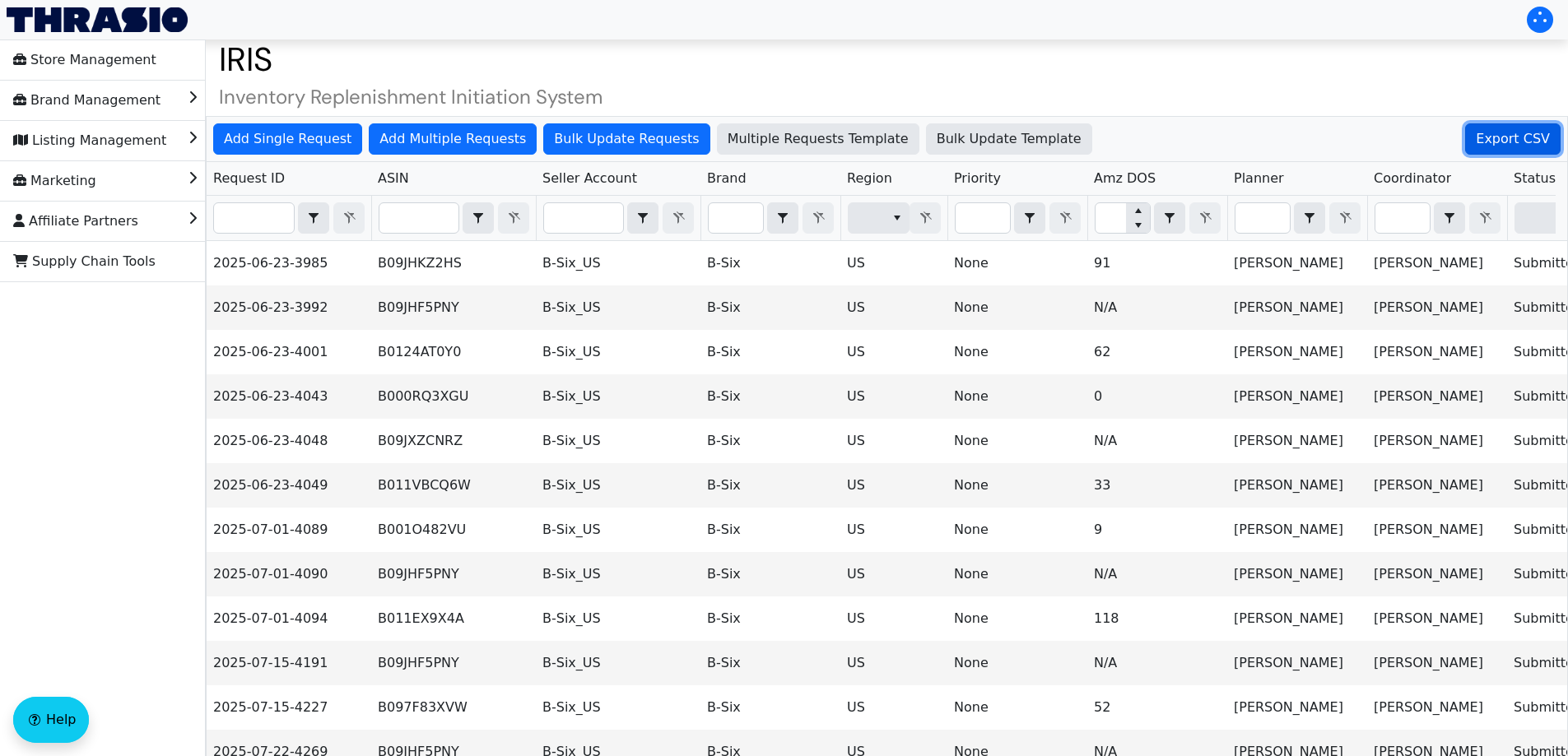
click at [1534, 137] on span "Export CSV" at bounding box center [1513, 139] width 74 height 19
